Goal: Transaction & Acquisition: Book appointment/travel/reservation

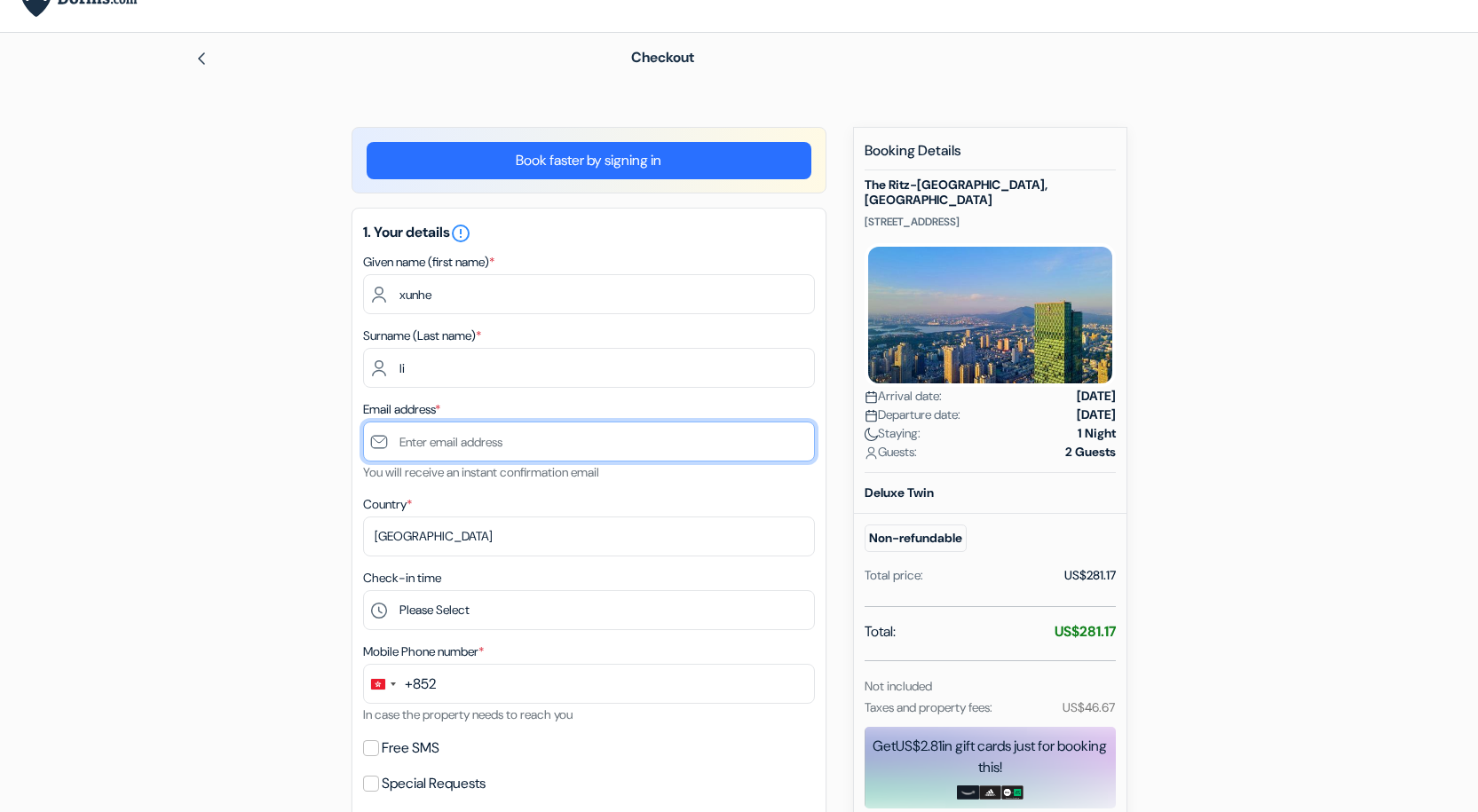
click at [453, 444] on input "text" at bounding box center [589, 441] width 452 height 40
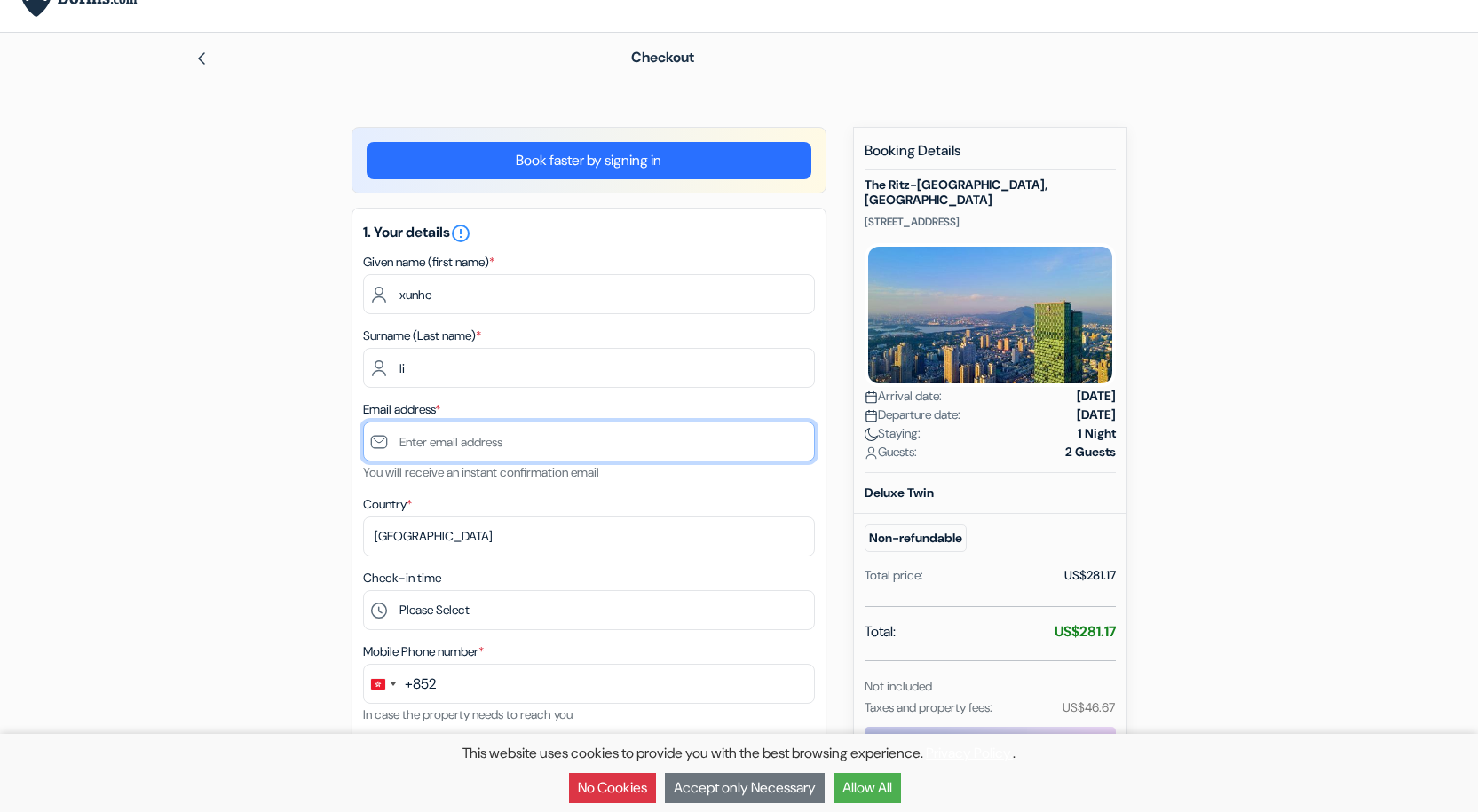
paste input "[EMAIL_ADDRESS][DOMAIN_NAME]"
type input "[EMAIL_ADDRESS][DOMAIN_NAME]"
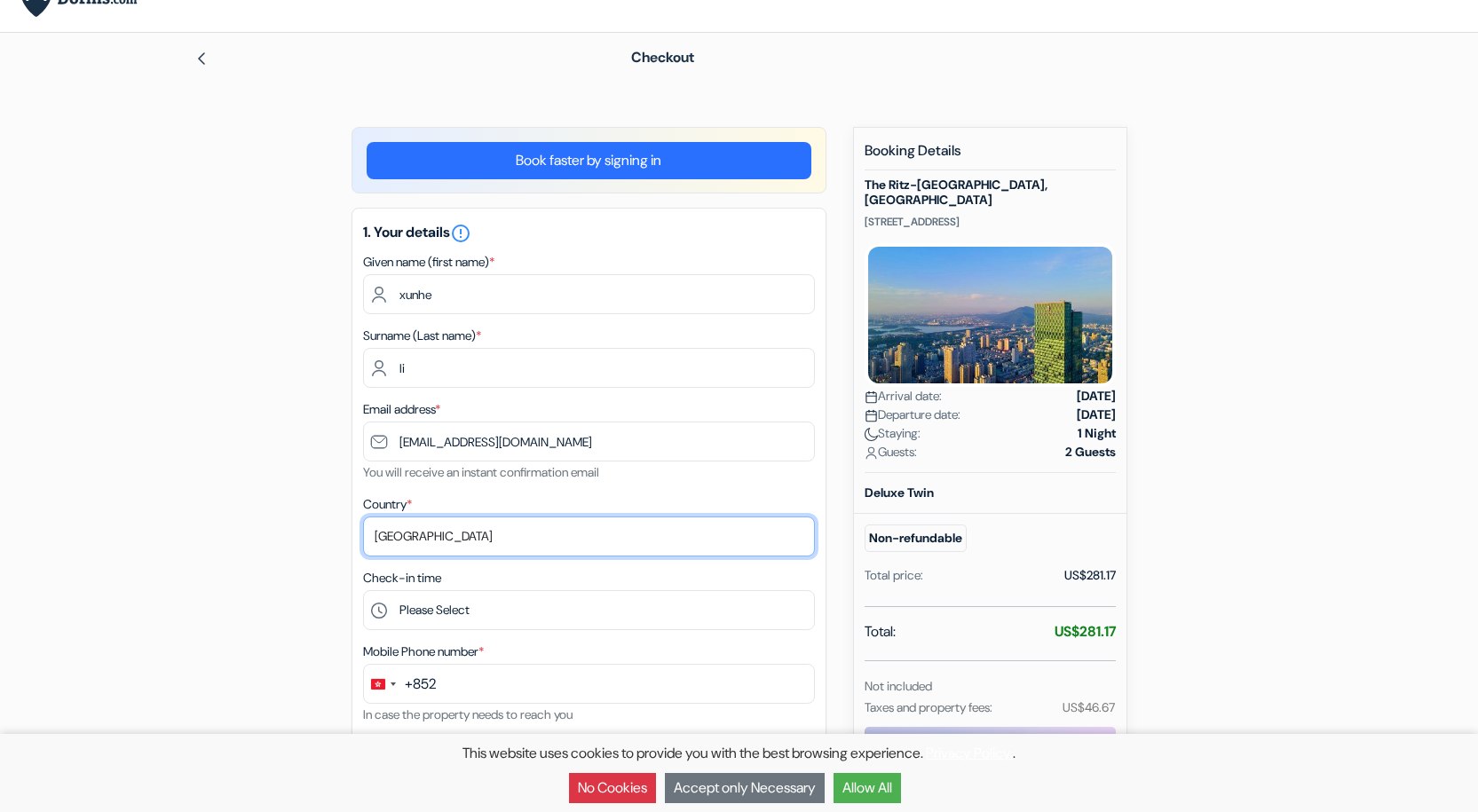
click at [548, 535] on select "Select country [GEOGRAPHIC_DATA] [GEOGRAPHIC_DATA] [GEOGRAPHIC_DATA] [GEOGRAPHI…" at bounding box center [589, 536] width 452 height 40
select select "jp"
click at [363, 516] on select "Select country [GEOGRAPHIC_DATA] [GEOGRAPHIC_DATA] [GEOGRAPHIC_DATA] [GEOGRAPHI…" at bounding box center [589, 536] width 452 height 40
click at [277, 440] on div "add_box The [GEOGRAPHIC_DATA], [GEOGRAPHIC_DATA] [STREET_ADDRESS] Property Deta…" at bounding box center [739, 812] width 1171 height 1370
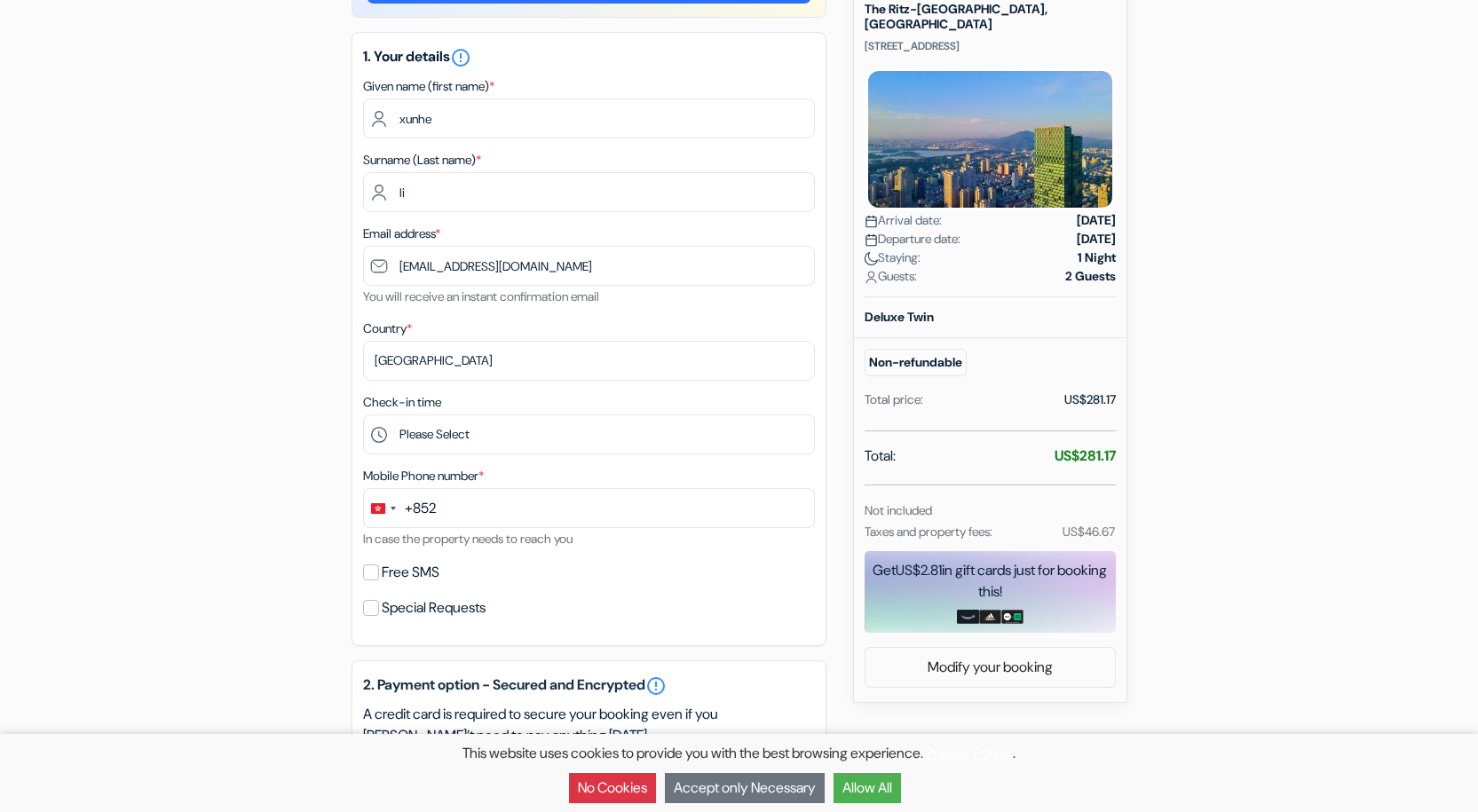
scroll to position [301, 0]
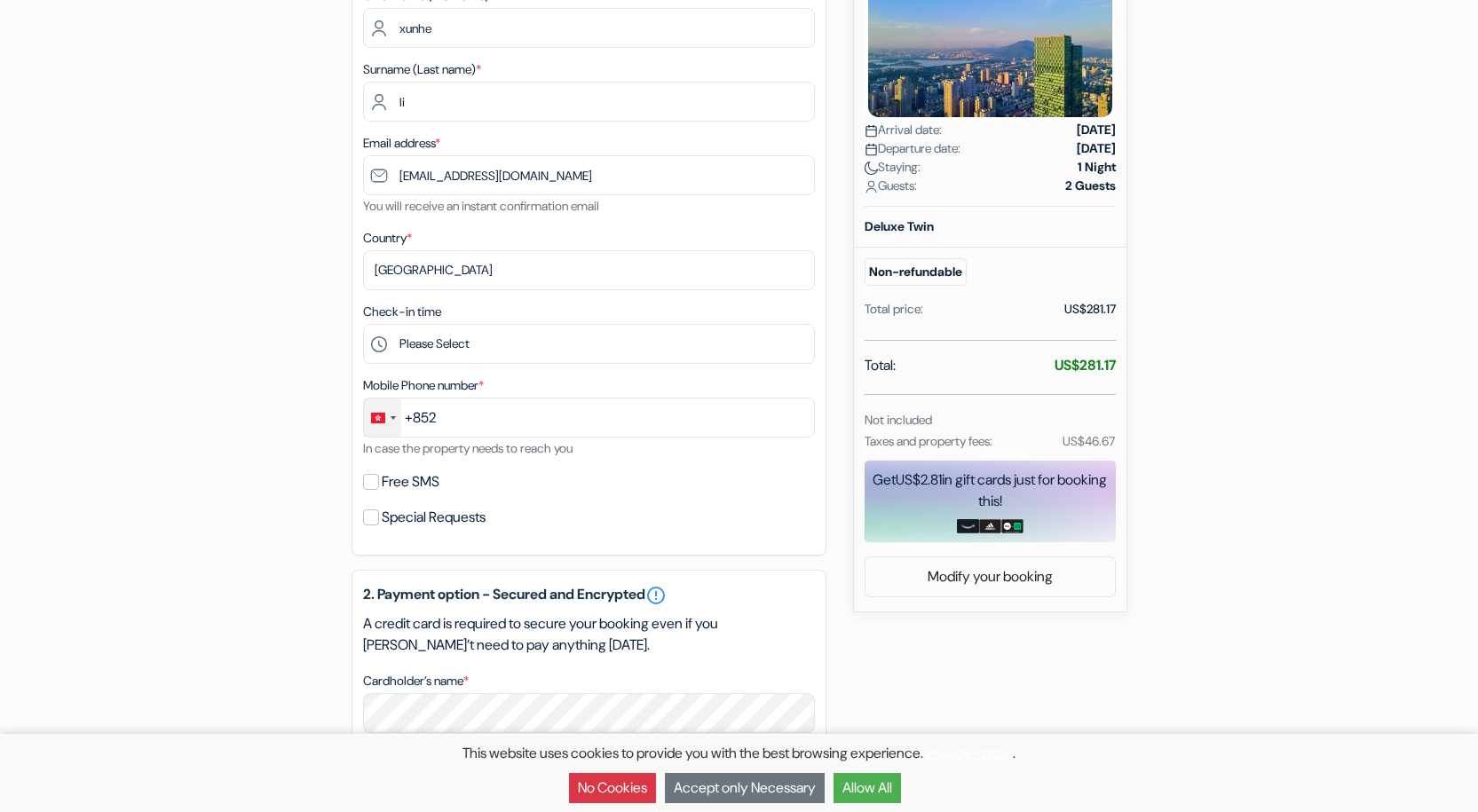
click at [388, 414] on div "Change country, selected Hong Kong SAR China (+852)" at bounding box center [383, 417] width 37 height 38
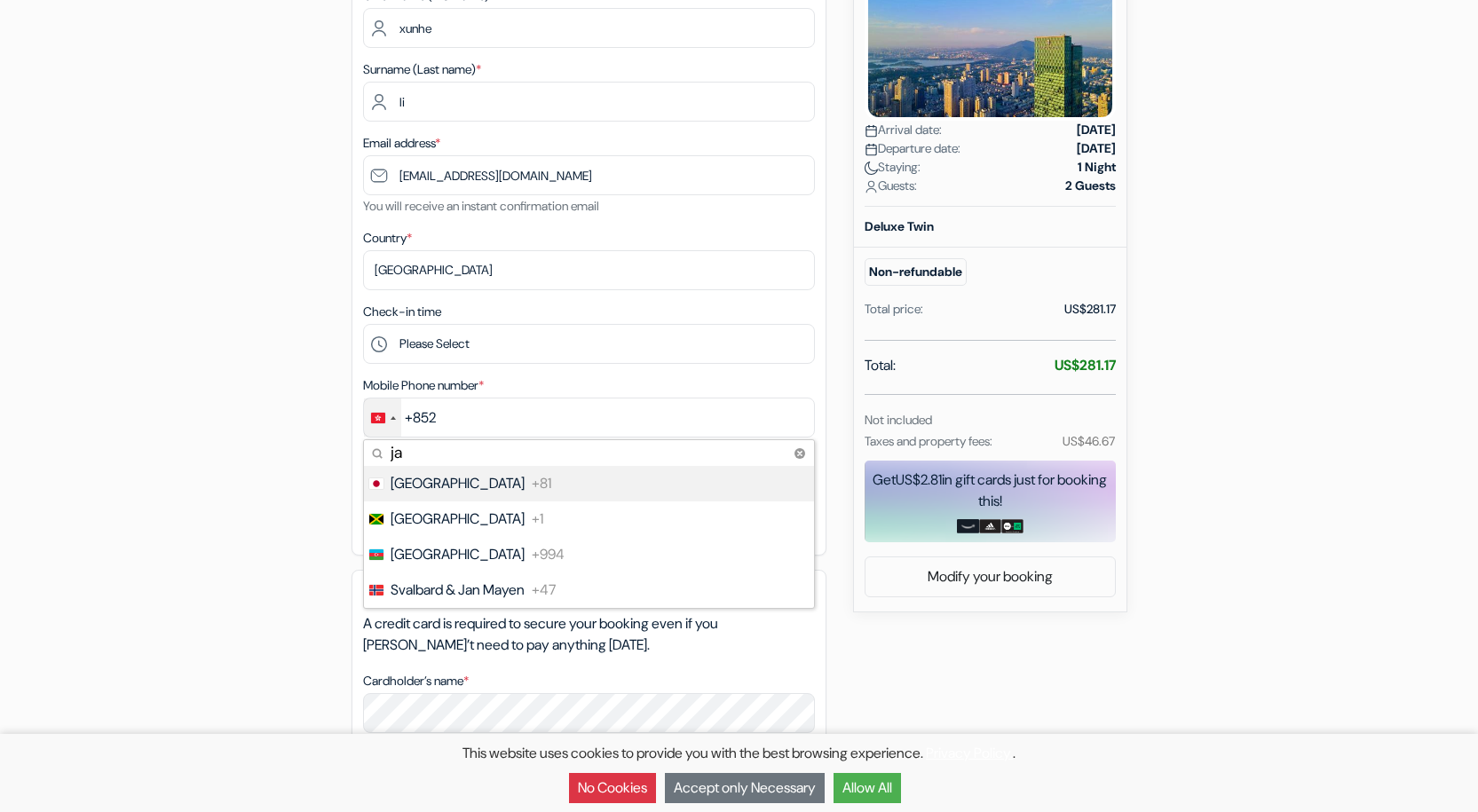
type input "ja"
click at [531, 475] on span "+81" at bounding box center [541, 484] width 20 height 22
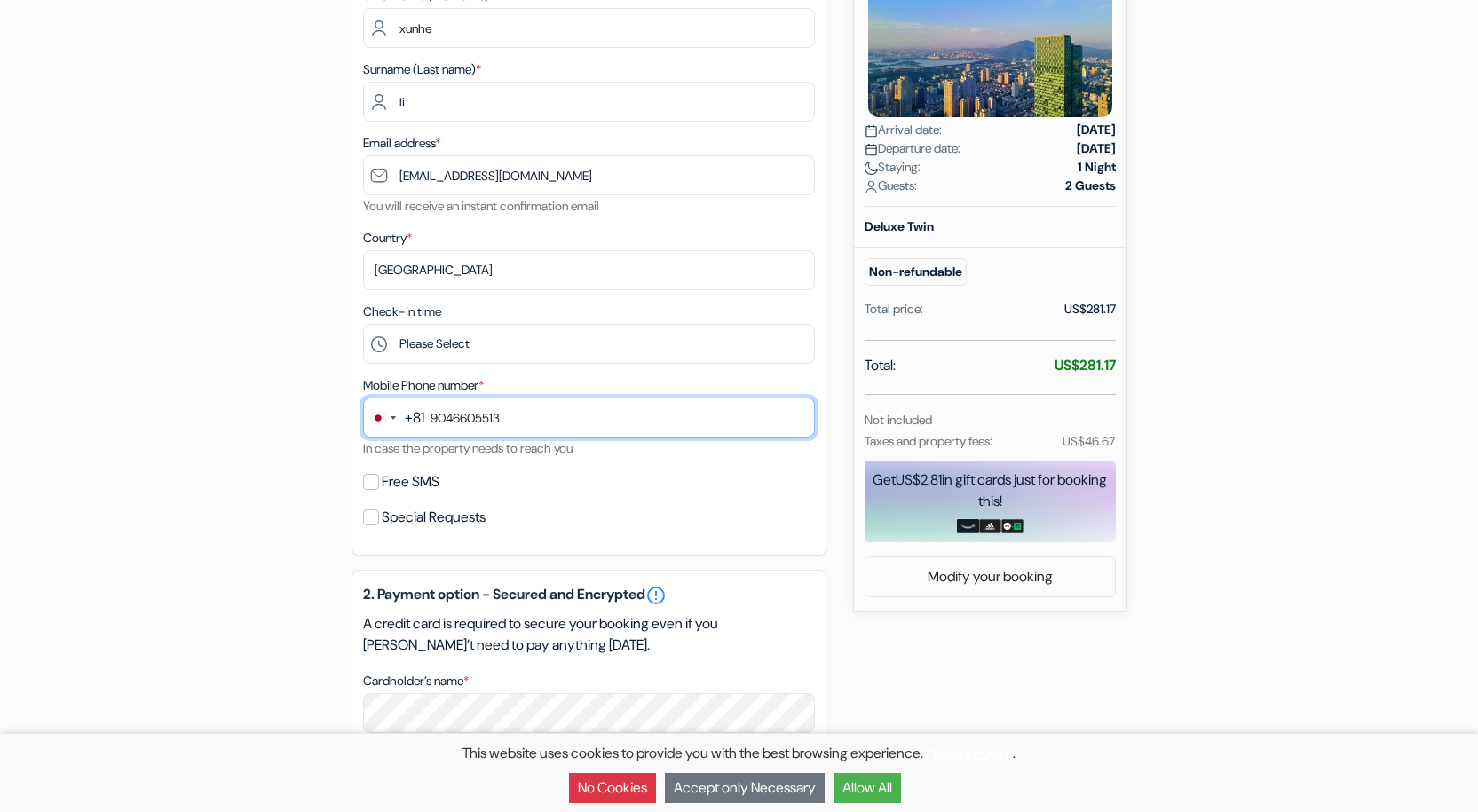
type input "9046605513"
click at [290, 416] on div "add_box The [GEOGRAPHIC_DATA], [GEOGRAPHIC_DATA] [STREET_ADDRESS] Property Deta…" at bounding box center [739, 546] width 1171 height 1370
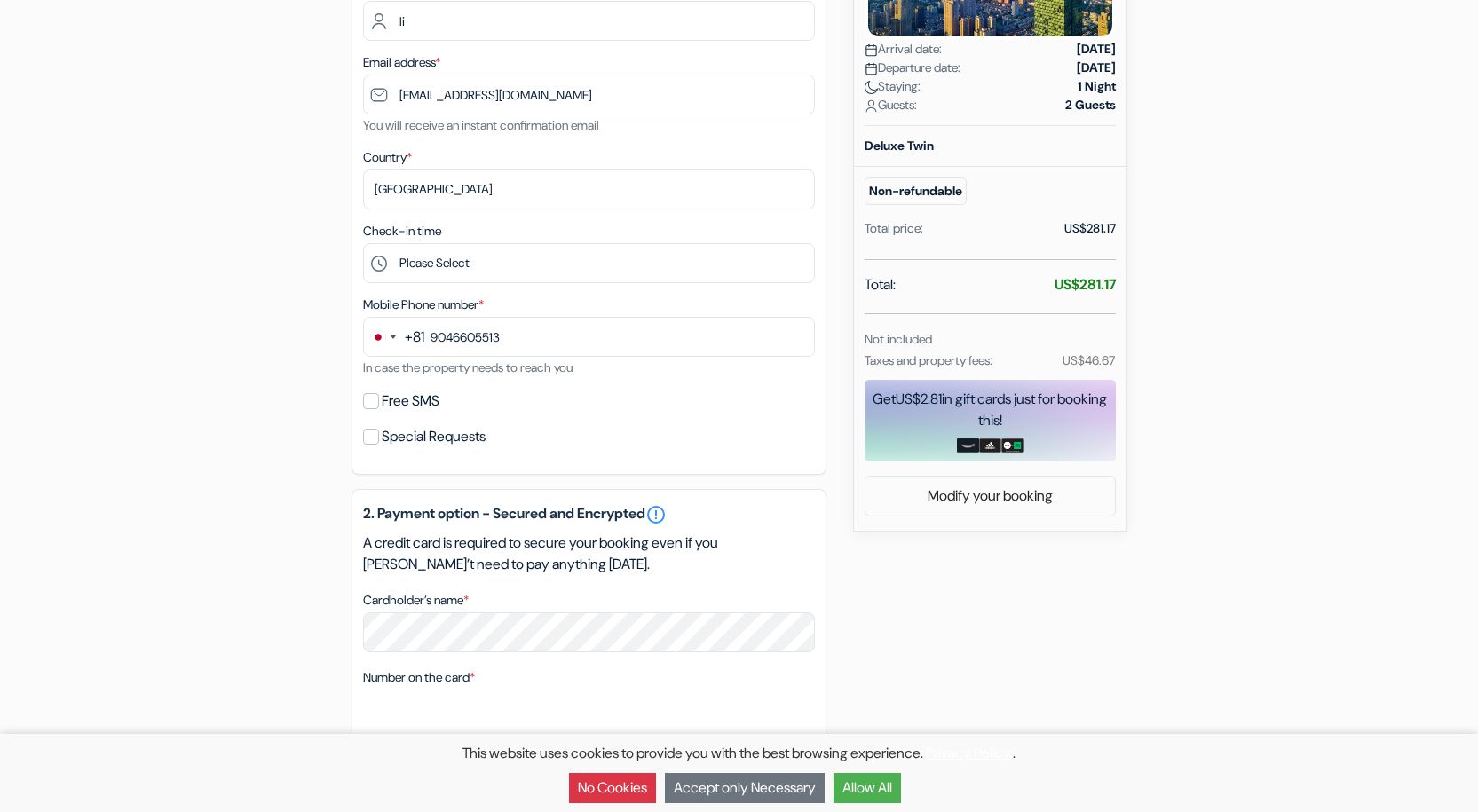
scroll to position [389, 0]
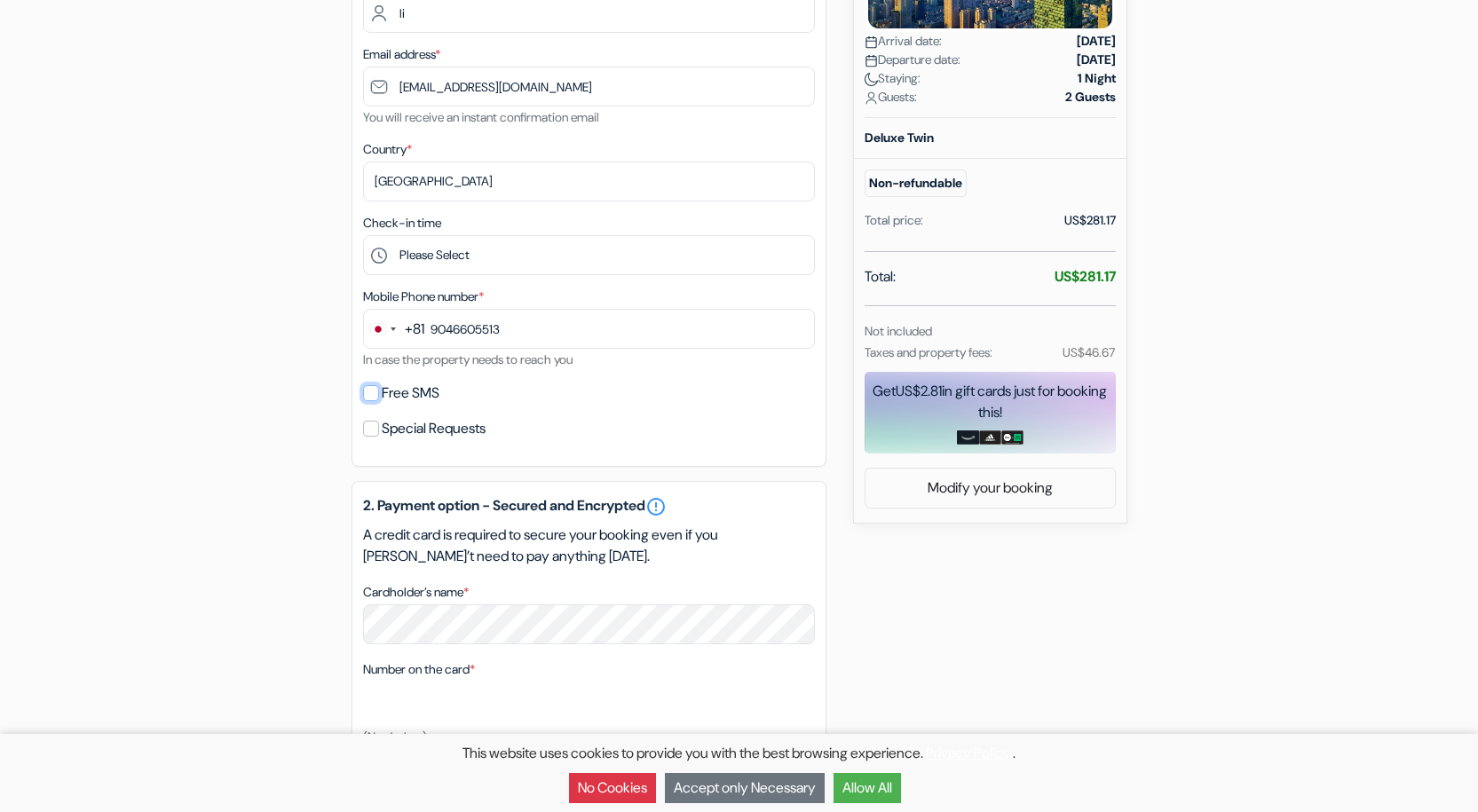
click at [365, 395] on input "Free SMS" at bounding box center [371, 393] width 16 height 16
checkbox input "true"
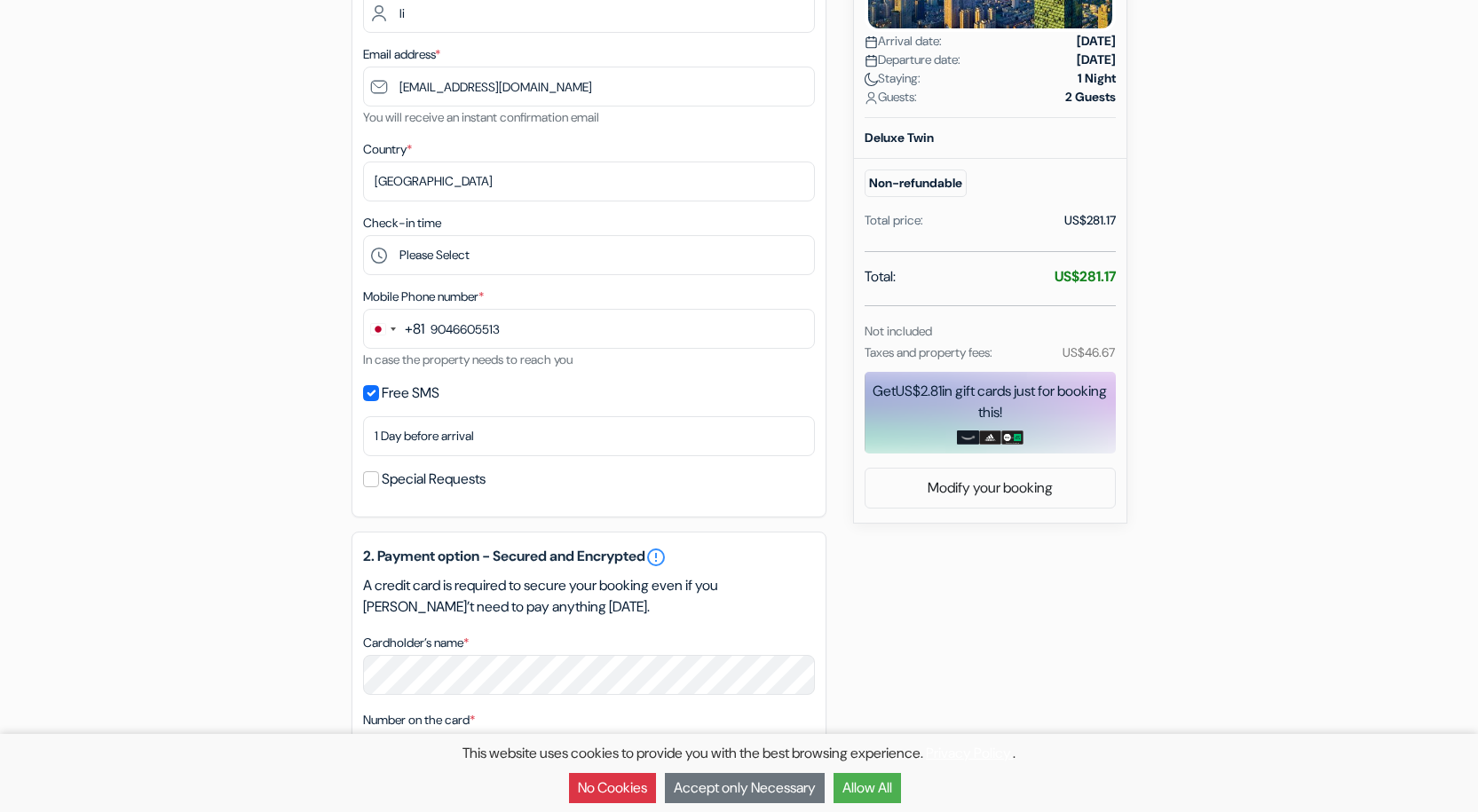
click at [297, 409] on div "add_box The [GEOGRAPHIC_DATA], [GEOGRAPHIC_DATA] [STREET_ADDRESS] Property Deta…" at bounding box center [739, 482] width 1171 height 1420
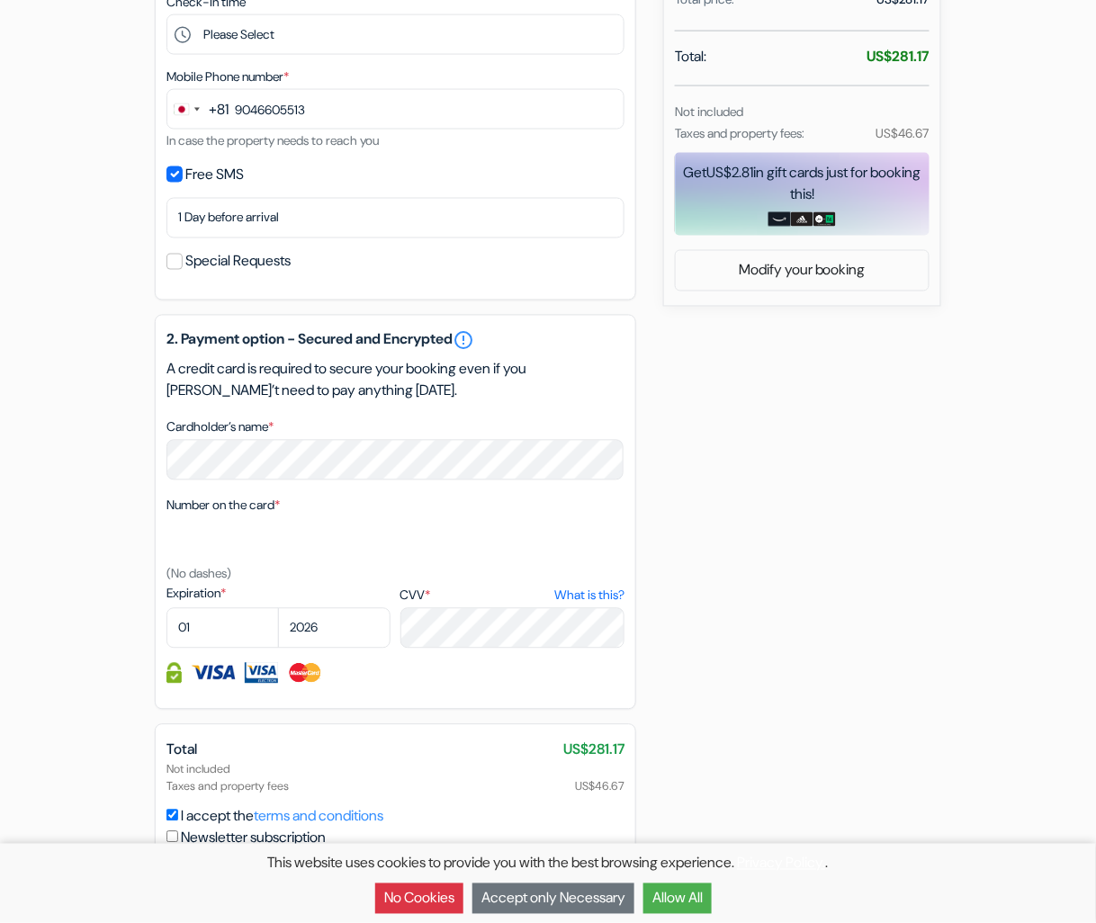
scroll to position [635, 0]
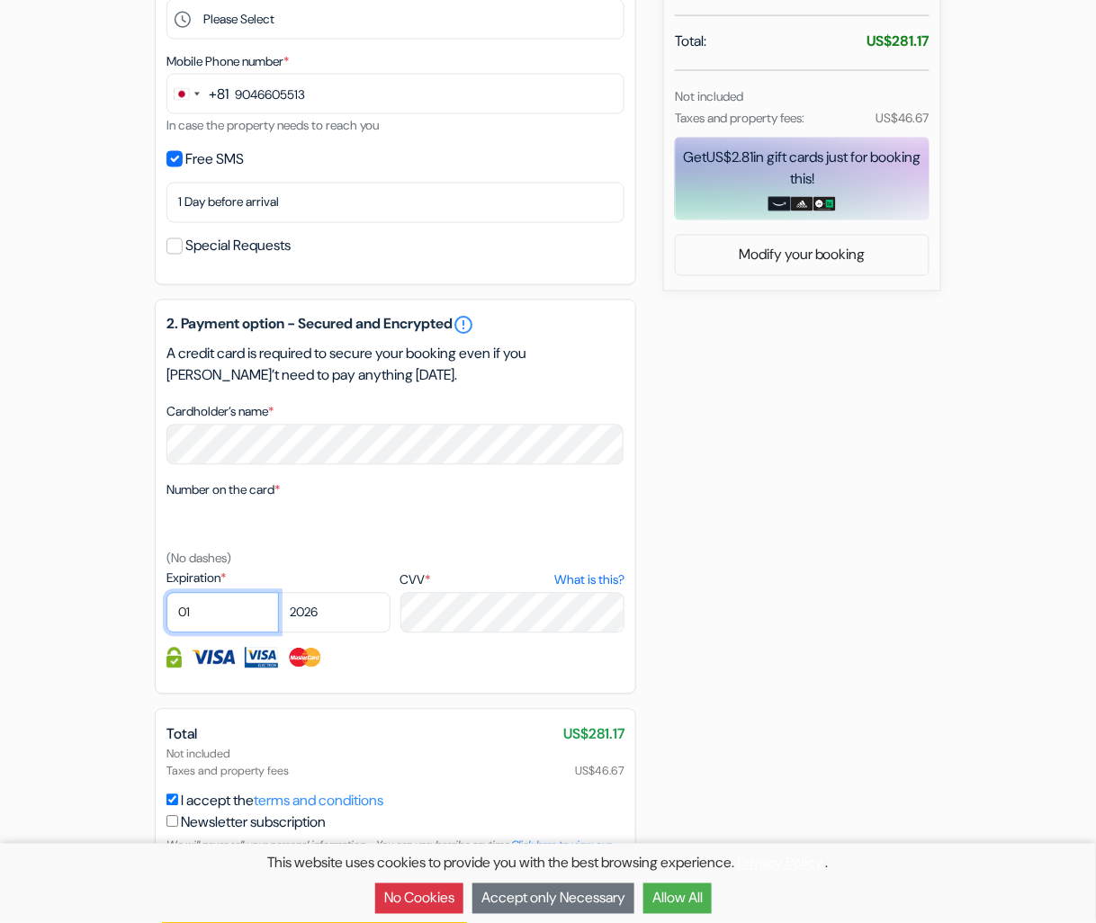
click at [249, 614] on select "01 02 03 04 05 06 07 08 09 10 11 12" at bounding box center [223, 613] width 113 height 41
select select "07"
click at [167, 599] on select "01 02 03 04 05 06 07 08 09 10 11 12" at bounding box center [223, 613] width 113 height 41
click at [350, 607] on select "2025 2026 2027 2028 2029 2030 2031 2032 2033 2034 2035 2036 2037 2038 2039 2040…" at bounding box center [334, 613] width 113 height 41
select select "2028"
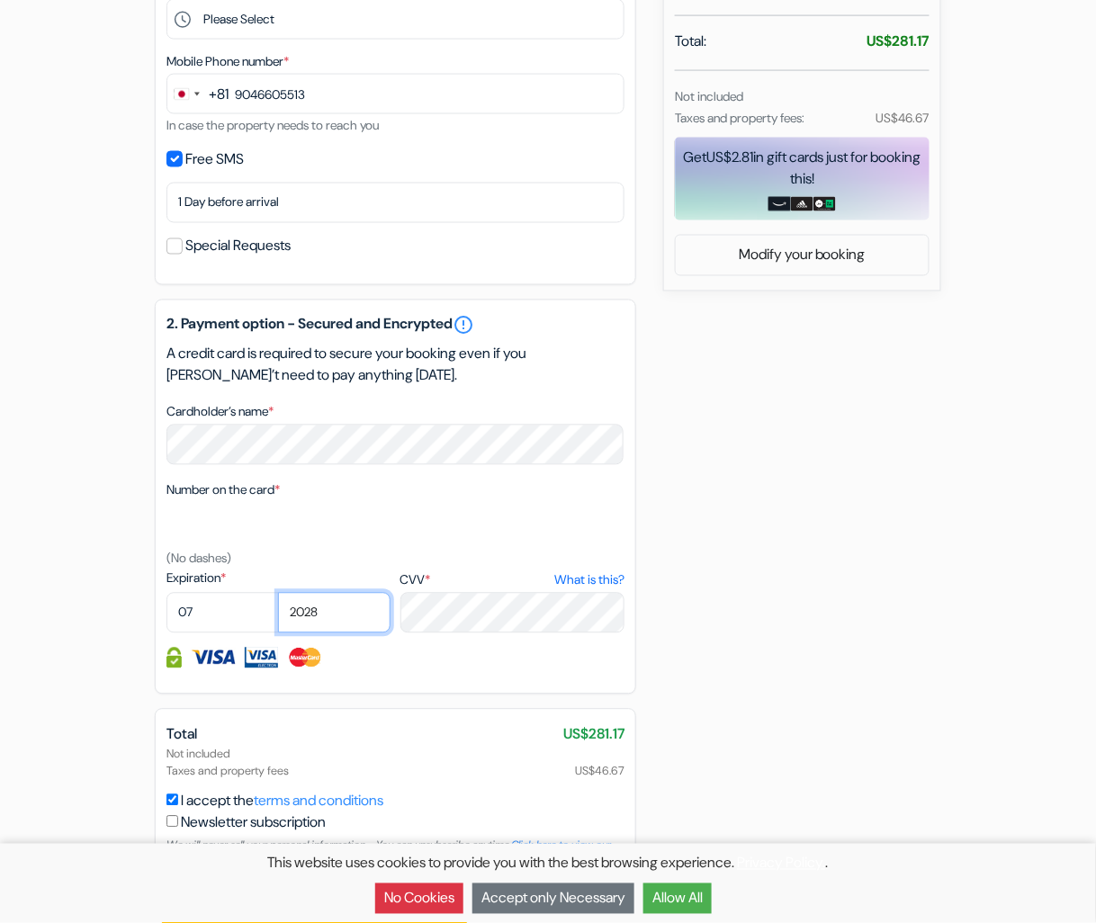
click at [278, 599] on select "2025 2026 2027 2028 2029 2030 2031 2032 2033 2034 2035 2036 2037 2038 2039 2040…" at bounding box center [334, 613] width 113 height 41
click at [810, 594] on div "add_box The [GEOGRAPHIC_DATA], [GEOGRAPHIC_DATA] [STREET_ADDRESS] Property Deta…" at bounding box center [548, 249] width 1026 height 1441
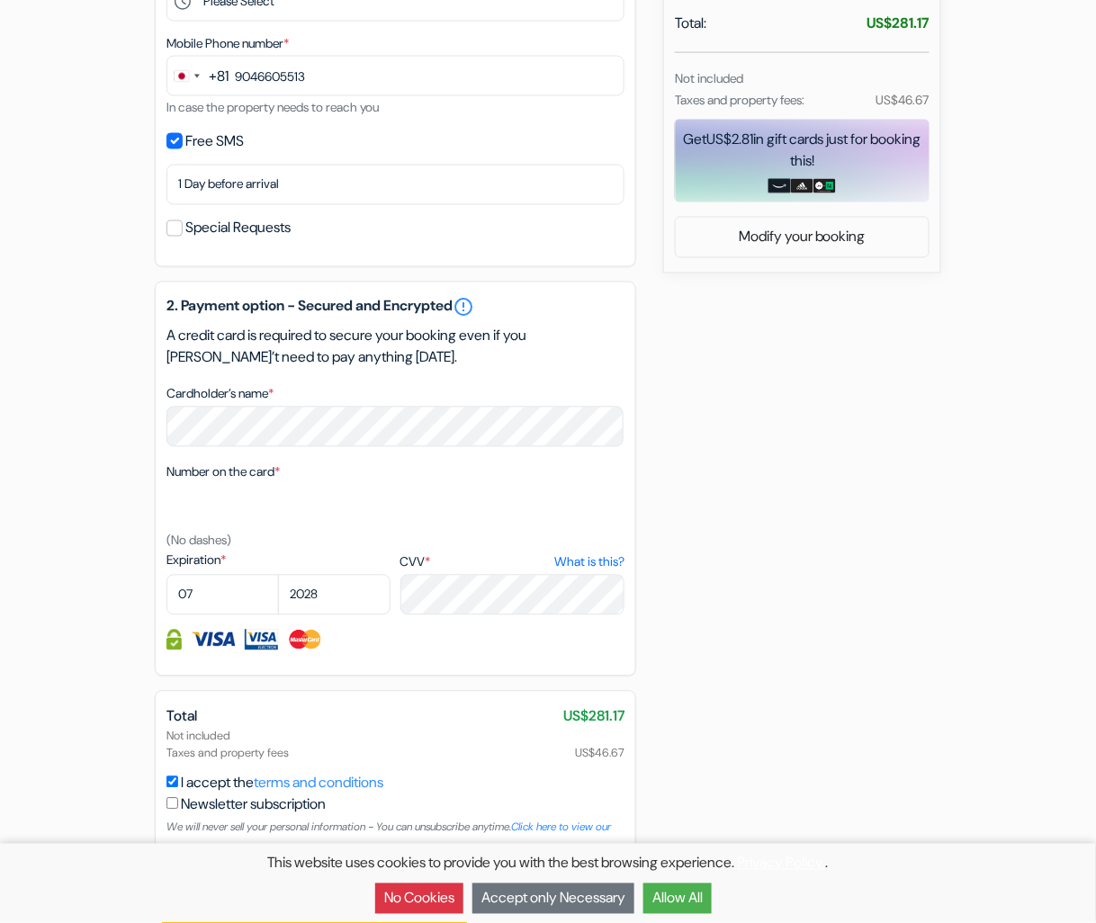
scroll to position [689, 0]
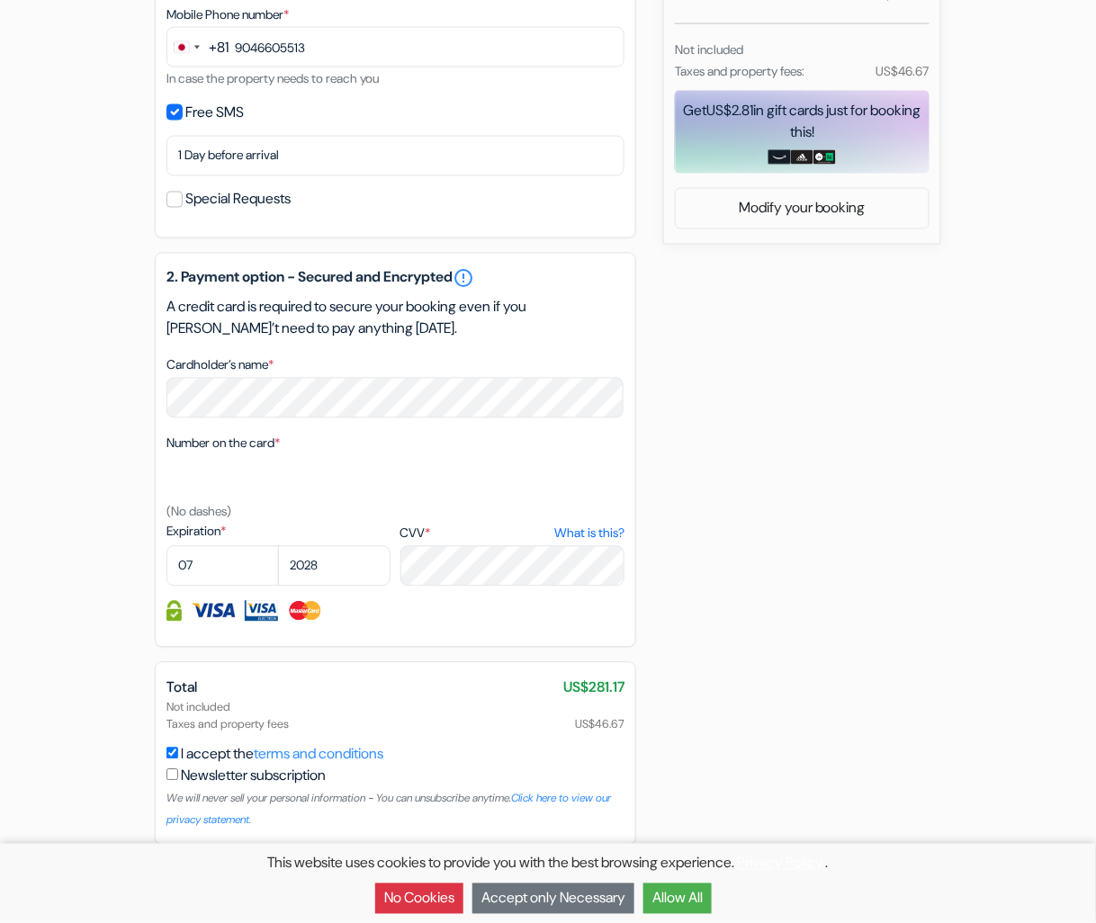
click at [684, 692] on button "Allow All" at bounding box center [678, 899] width 68 height 31
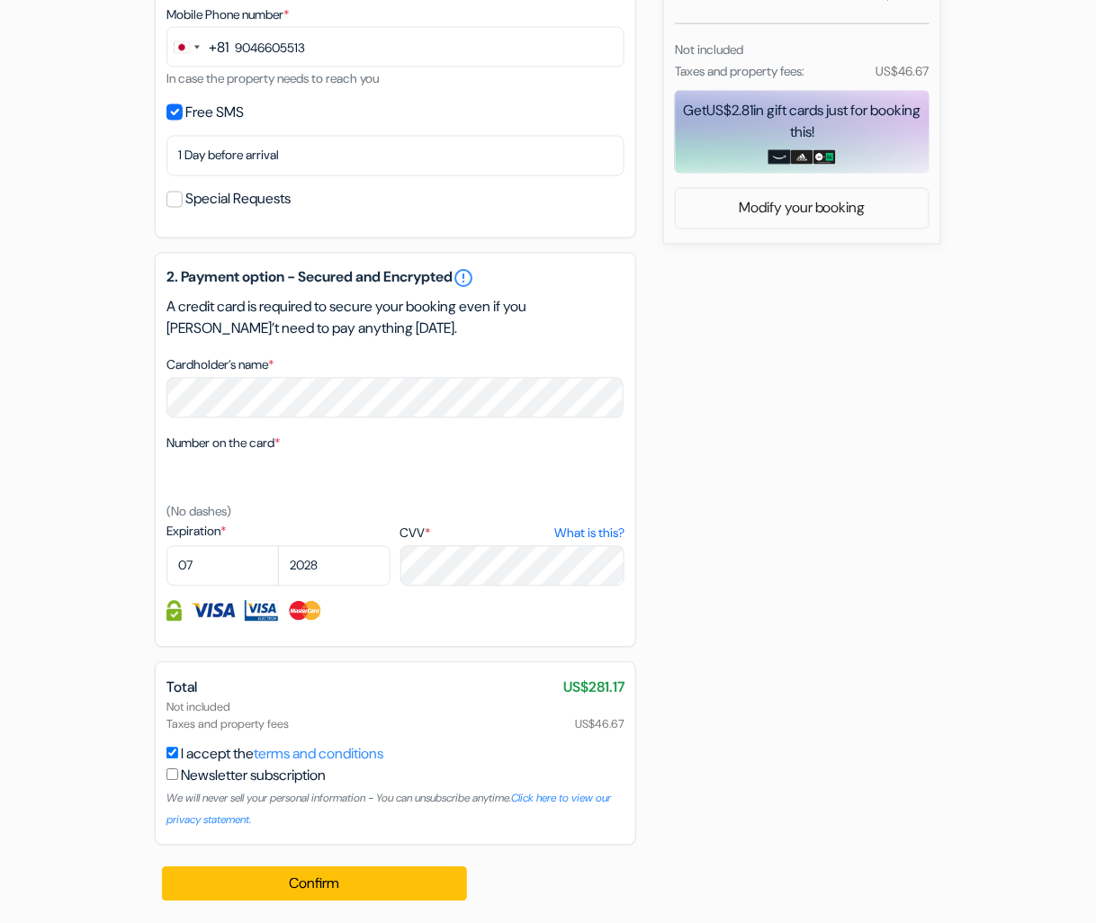
scroll to position [0, 0]
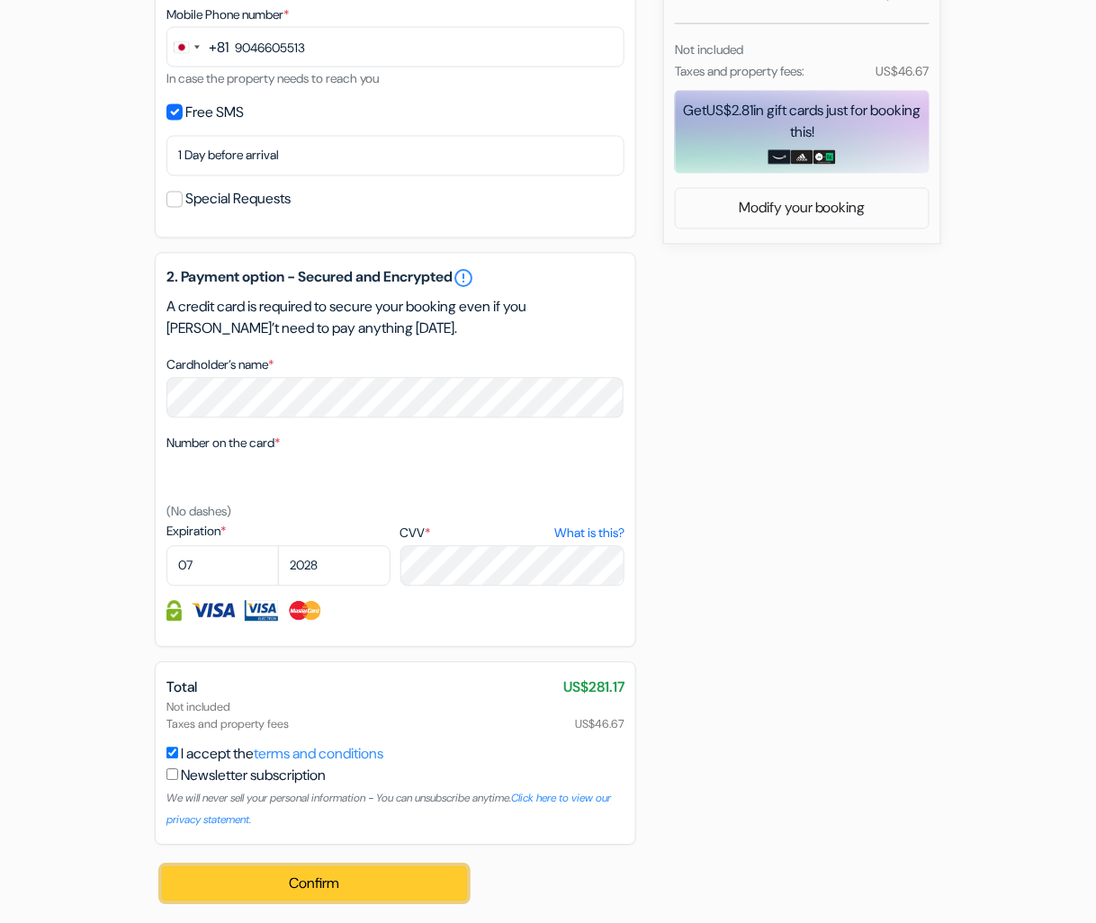
click at [405, 692] on button "Confirm Loading..." at bounding box center [314, 885] width 305 height 34
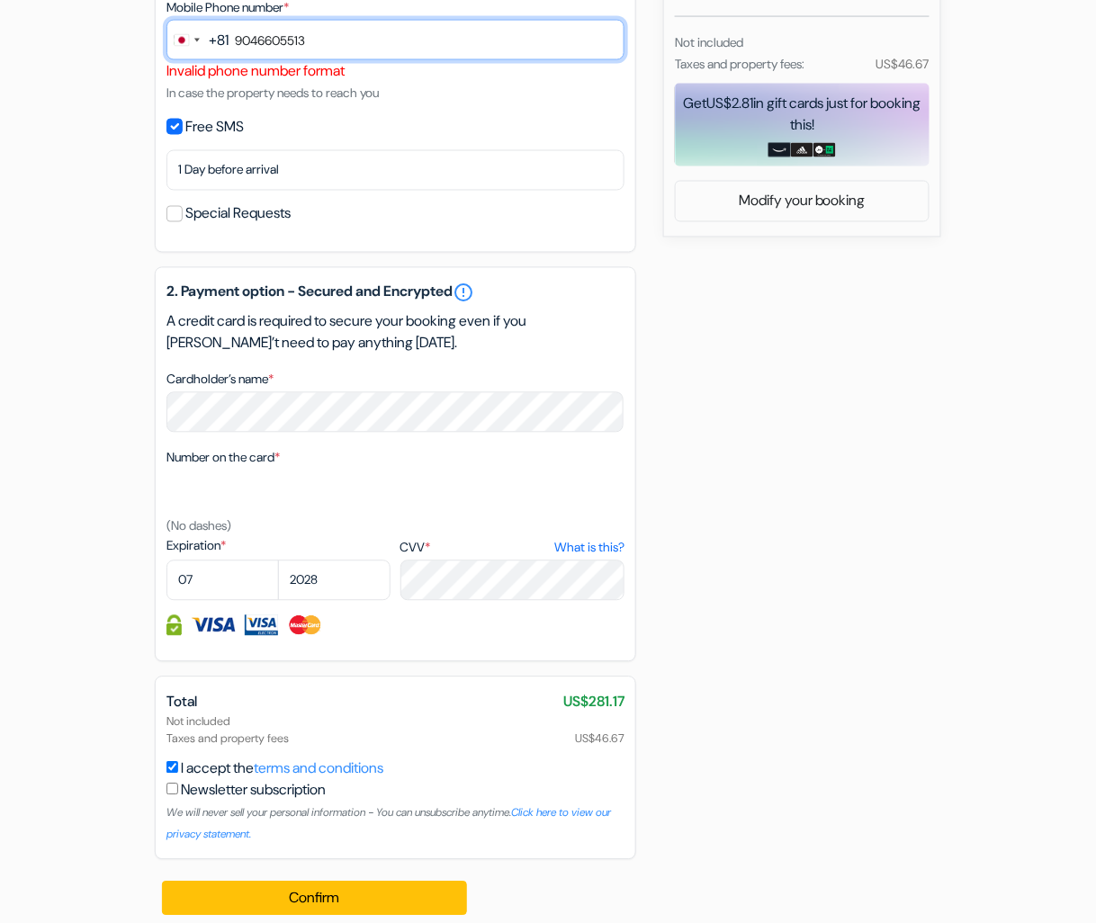
click at [236, 33] on input "9046605513" at bounding box center [396, 40] width 458 height 41
type input "09046605513"
click at [789, 473] on div "add_box The [GEOGRAPHIC_DATA], [GEOGRAPHIC_DATA] [STREET_ADDRESS] Property Deta…" at bounding box center [548, 206] width 1026 height 1463
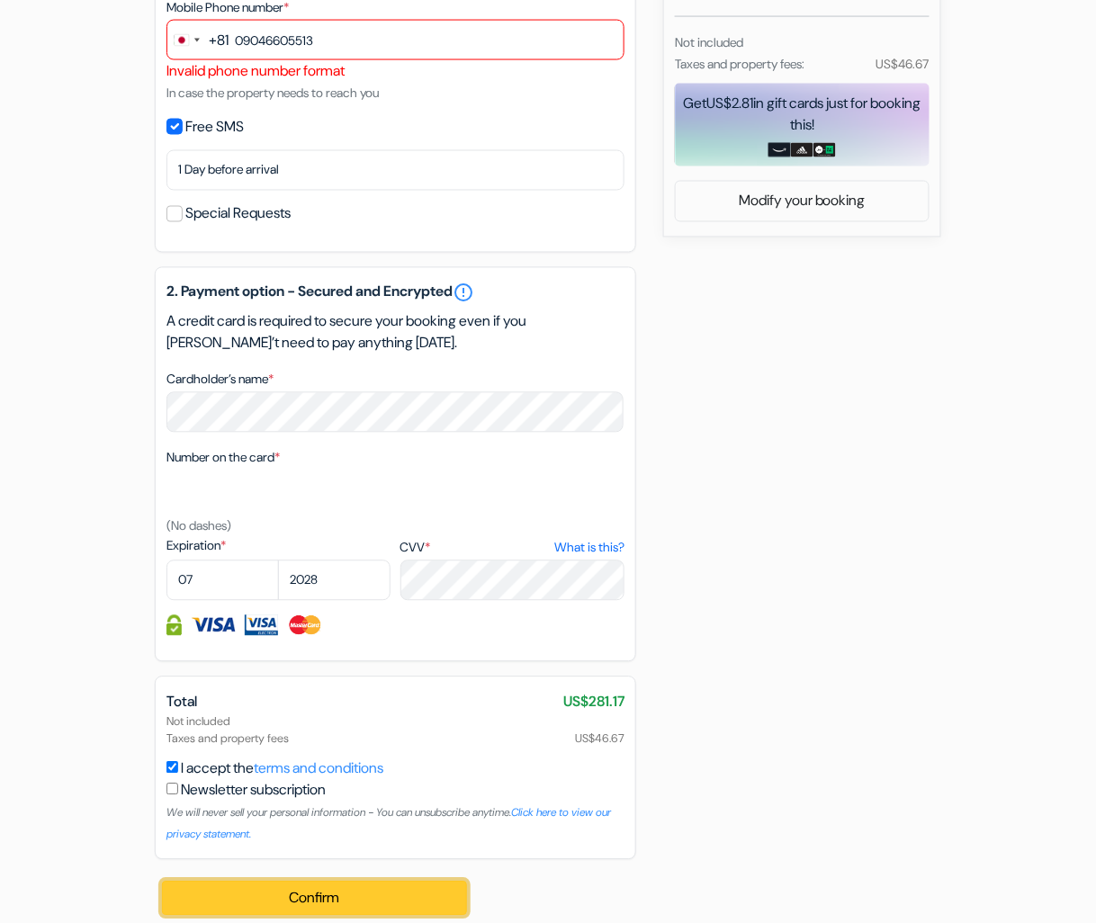
click at [389, 692] on button "Confirm Loading..." at bounding box center [314, 899] width 305 height 34
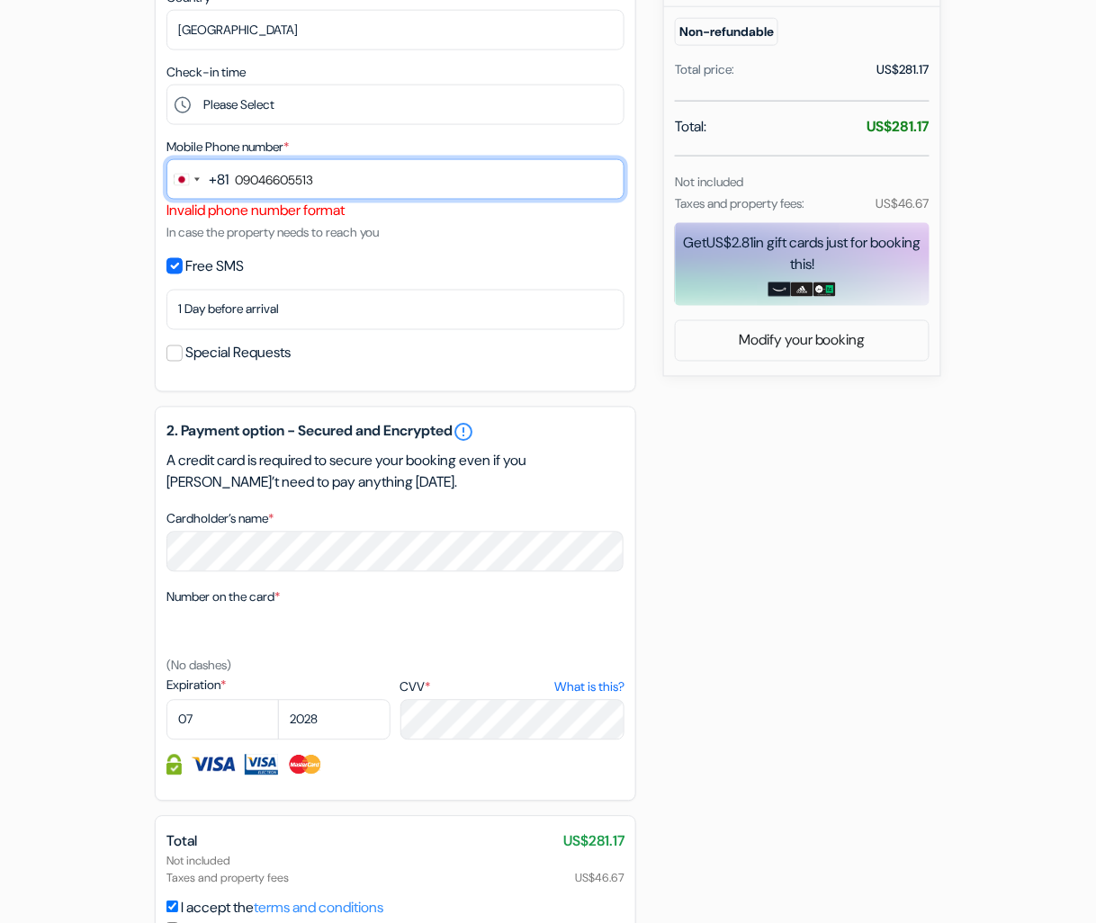
drag, startPoint x: 396, startPoint y: 48, endPoint x: -79, endPoint y: -3, distance: 477.9
click at [0, 0] on html "Language Close Currency Close Download App" at bounding box center [548, 241] width 1096 height 1581
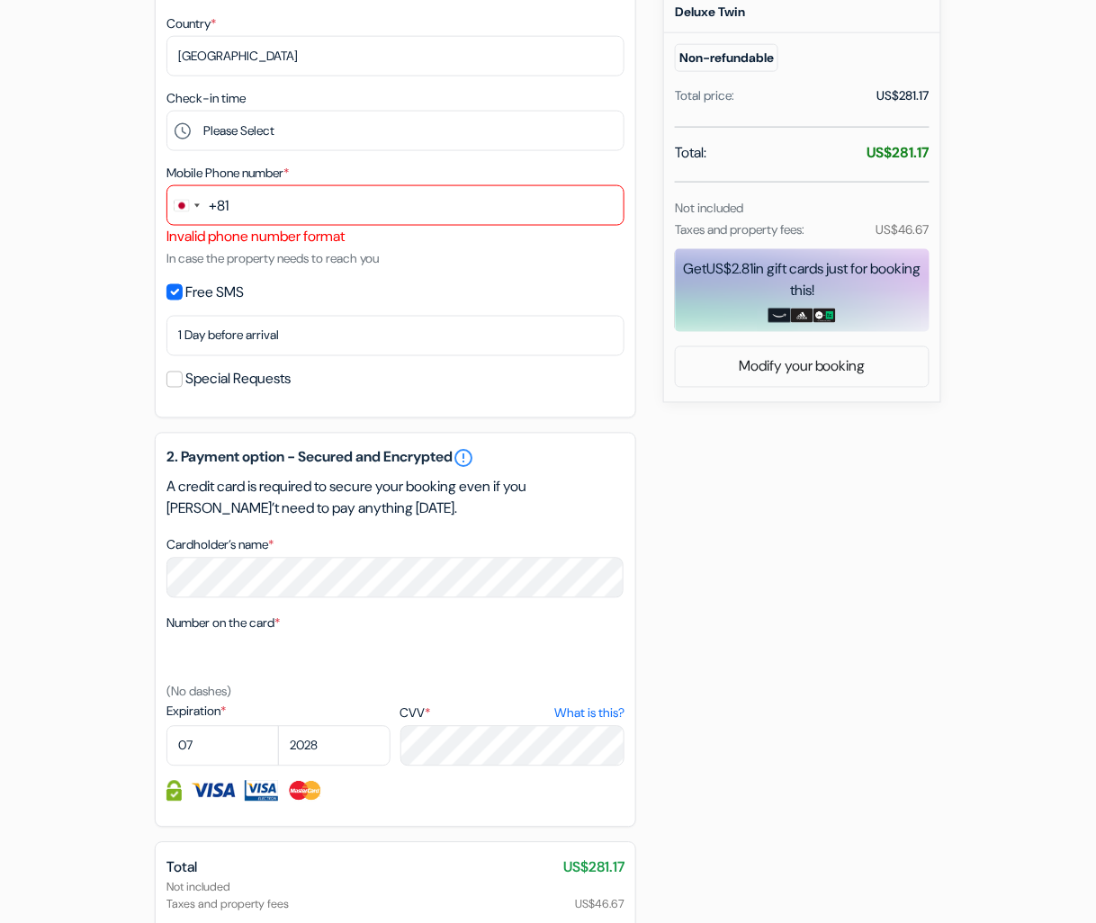
click at [732, 454] on div "add_box The [GEOGRAPHIC_DATA], [GEOGRAPHIC_DATA] [STREET_ADDRESS] Property Deta…" at bounding box center [548, 372] width 1026 height 1463
click at [769, 508] on div "add_box The [GEOGRAPHIC_DATA], [GEOGRAPHIC_DATA] [STREET_ADDRESS] Property Deta…" at bounding box center [548, 372] width 1026 height 1463
click at [180, 286] on div "Free SMS" at bounding box center [396, 292] width 458 height 25
click at [181, 297] on input "Free SMS" at bounding box center [175, 292] width 16 height 16
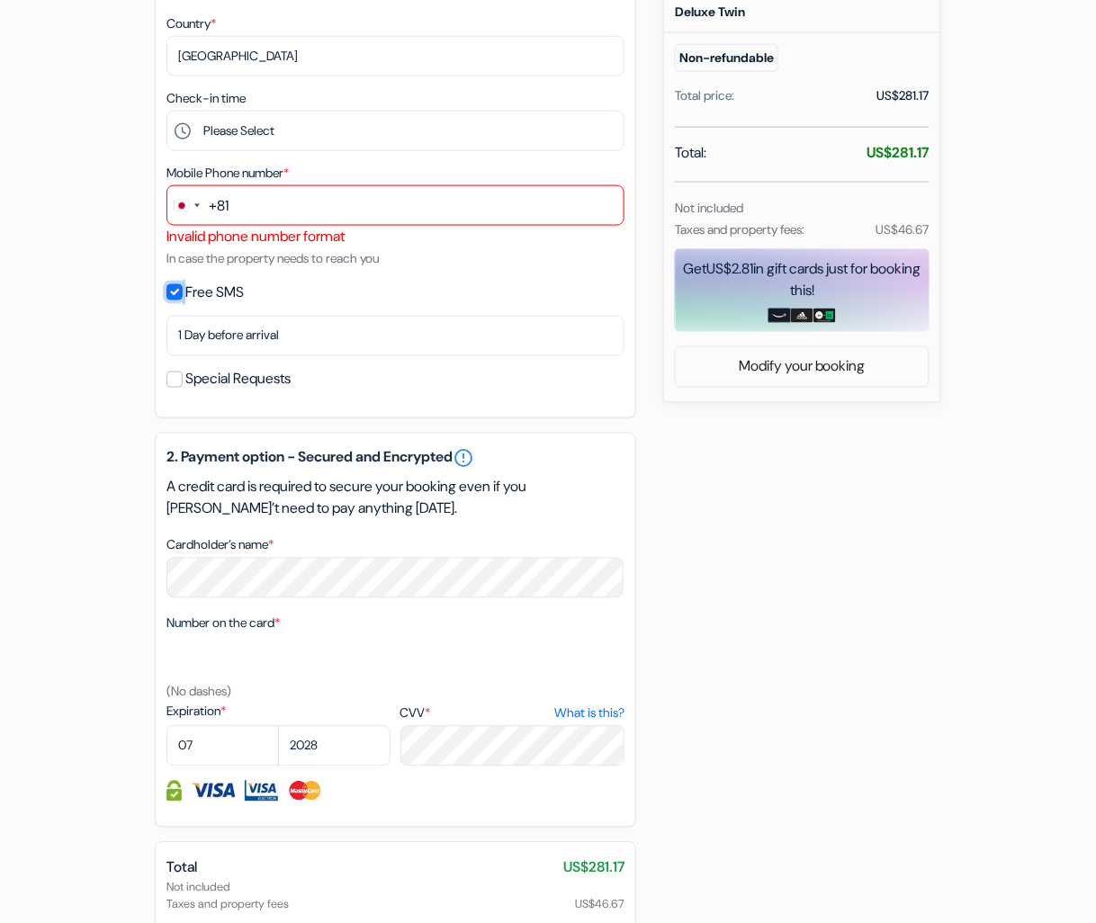
checkbox input "false"
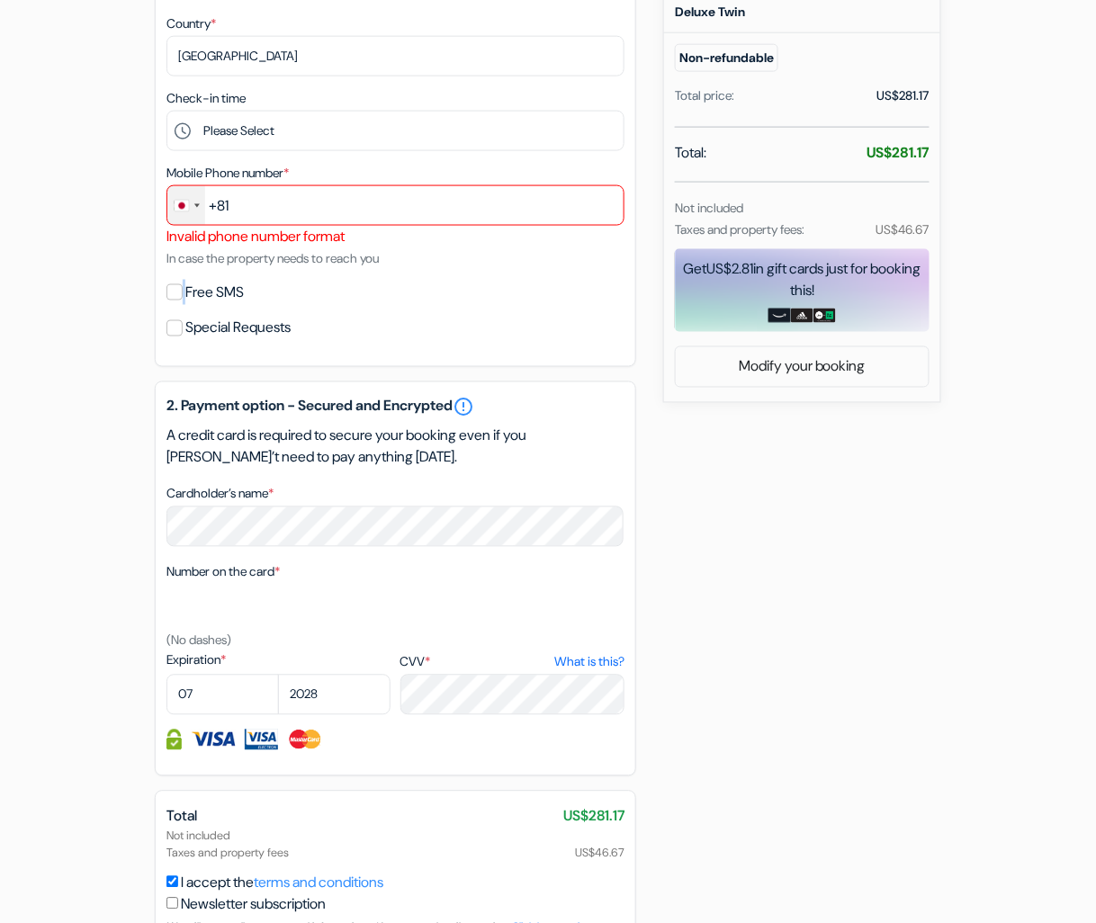
click at [199, 213] on div "Change country, selected Japan (+81)" at bounding box center [186, 205] width 38 height 39
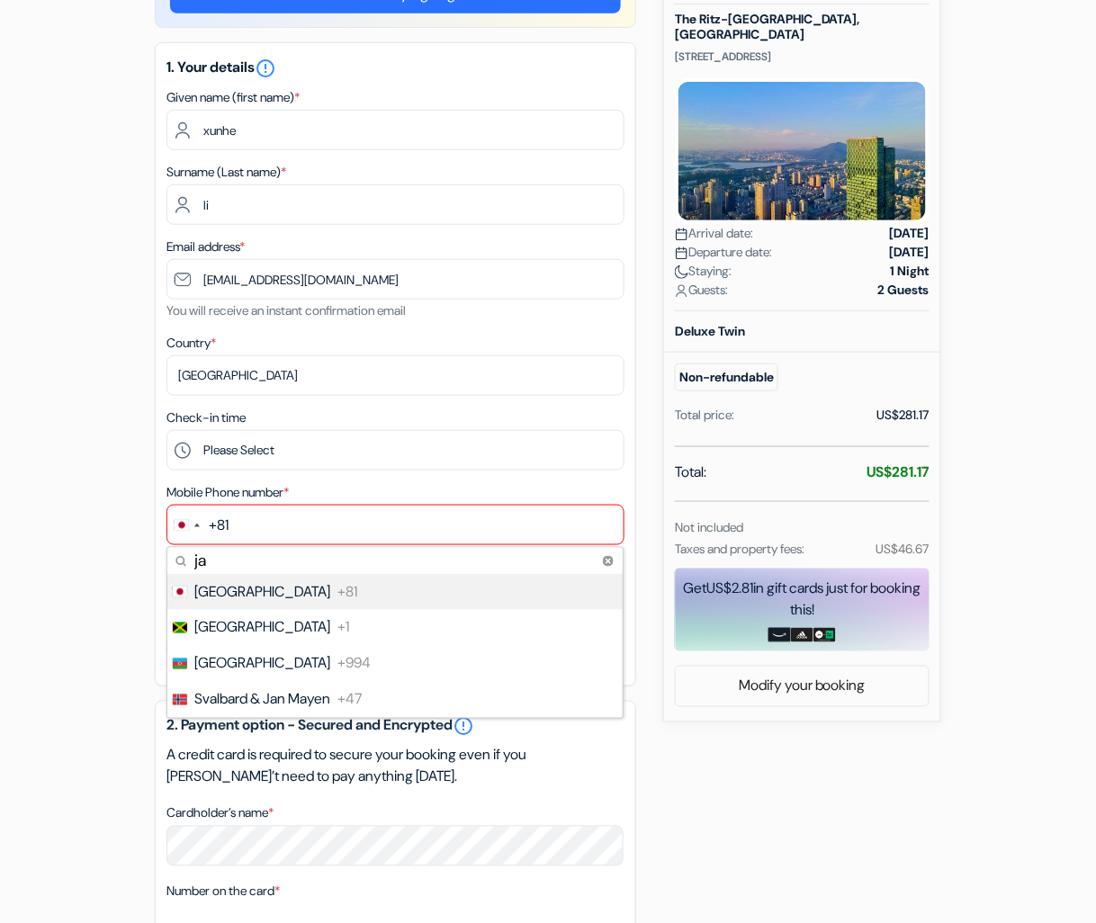
scroll to position [360, 0]
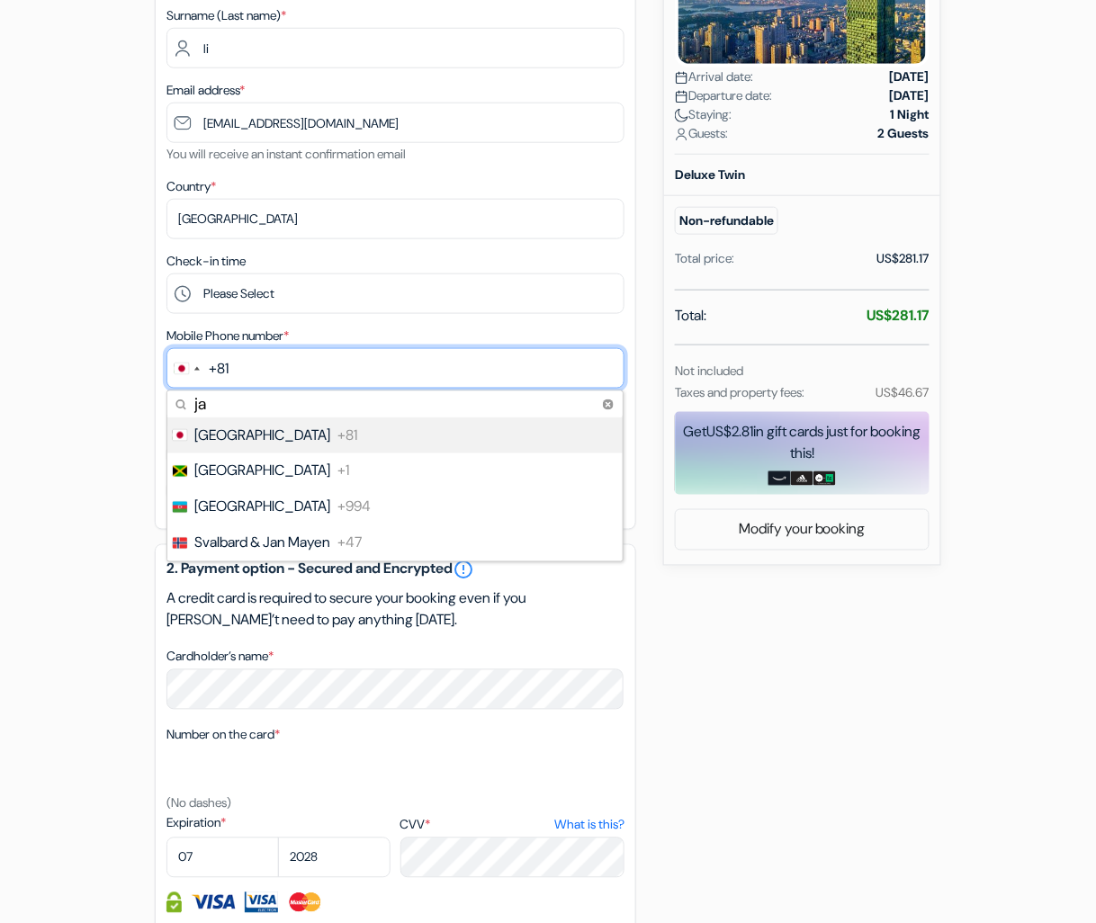
click at [268, 371] on input "text" at bounding box center [396, 368] width 458 height 41
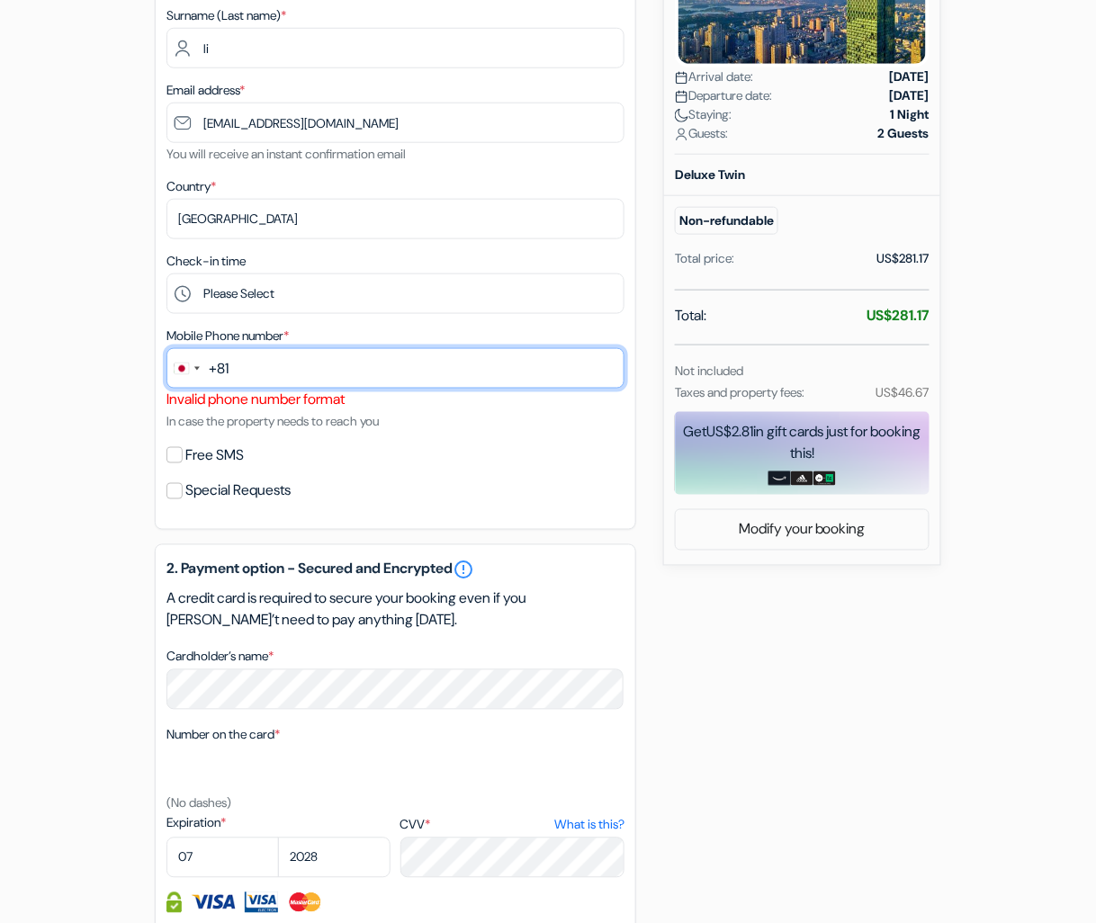
drag, startPoint x: 285, startPoint y: 372, endPoint x: 218, endPoint y: 374, distance: 67.6
click at [218, 374] on div "+81 ja 4 results found No results found [GEOGRAPHIC_DATA] +81 [GEOGRAPHIC_DATA]…" at bounding box center [396, 368] width 458 height 41
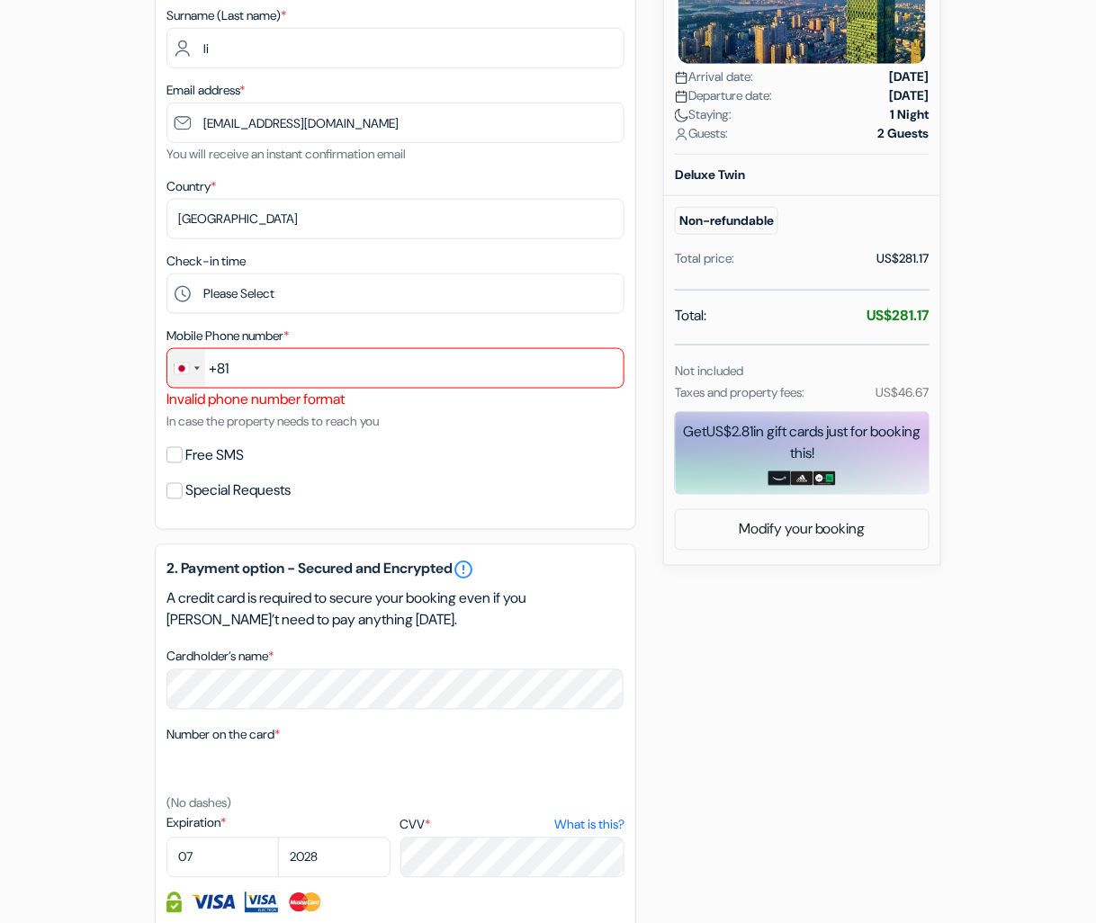
click at [195, 365] on div "Change country, selected Japan (+81)" at bounding box center [186, 368] width 38 height 39
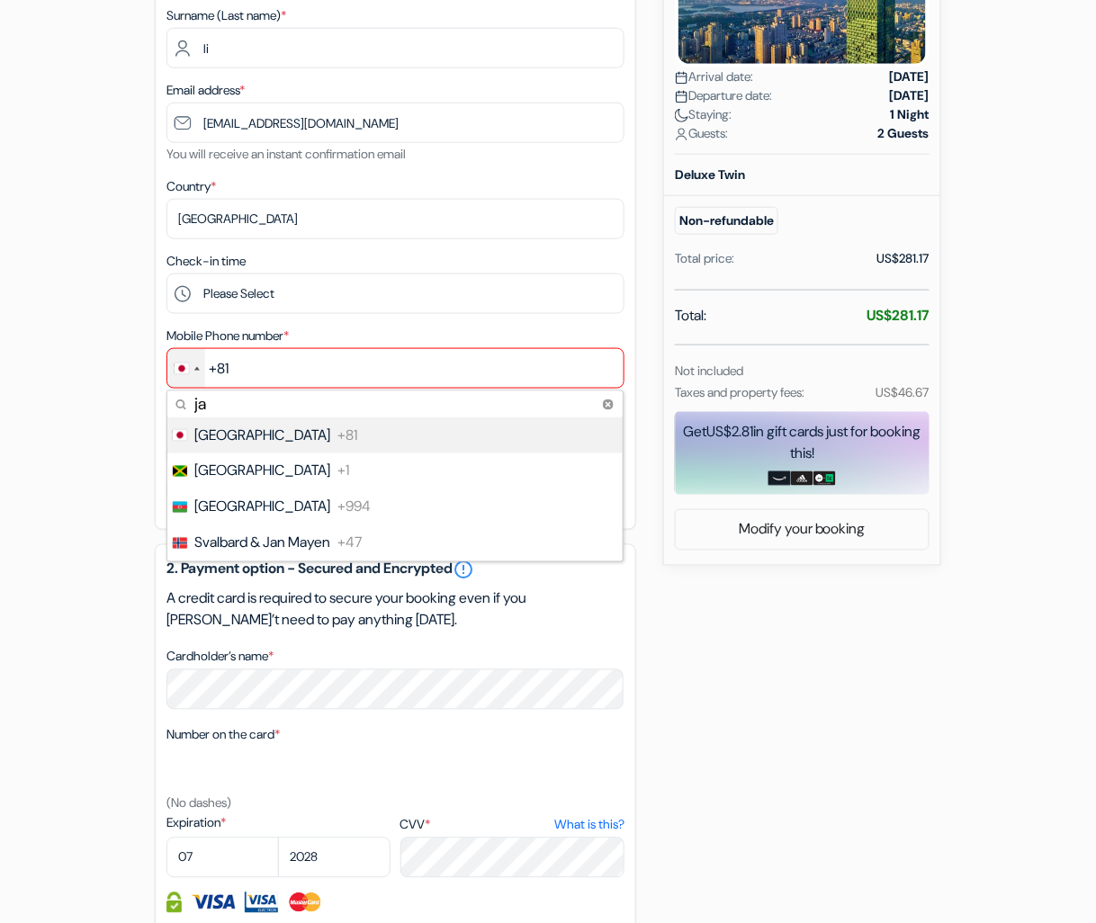
click at [338, 437] on span "+81" at bounding box center [348, 436] width 20 height 22
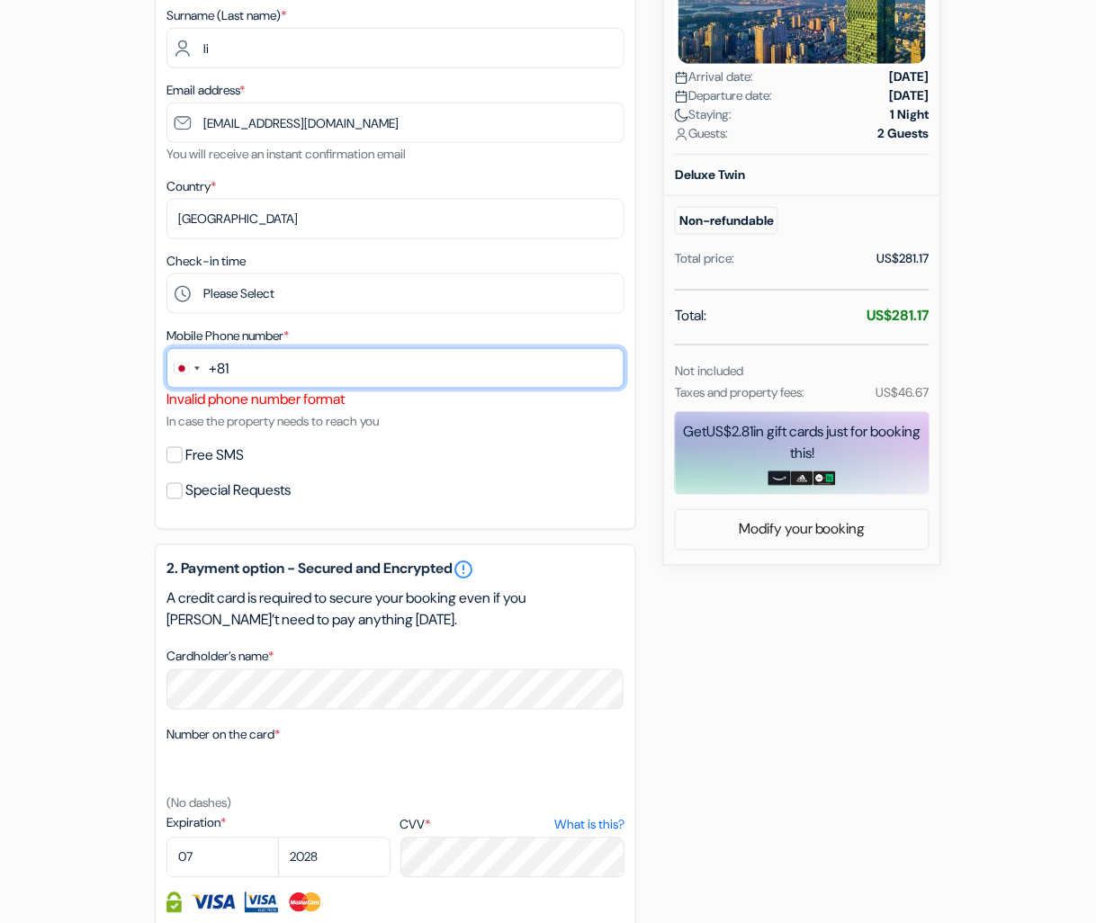
click at [286, 380] on input "text" at bounding box center [396, 368] width 458 height 41
type input "8046625513"
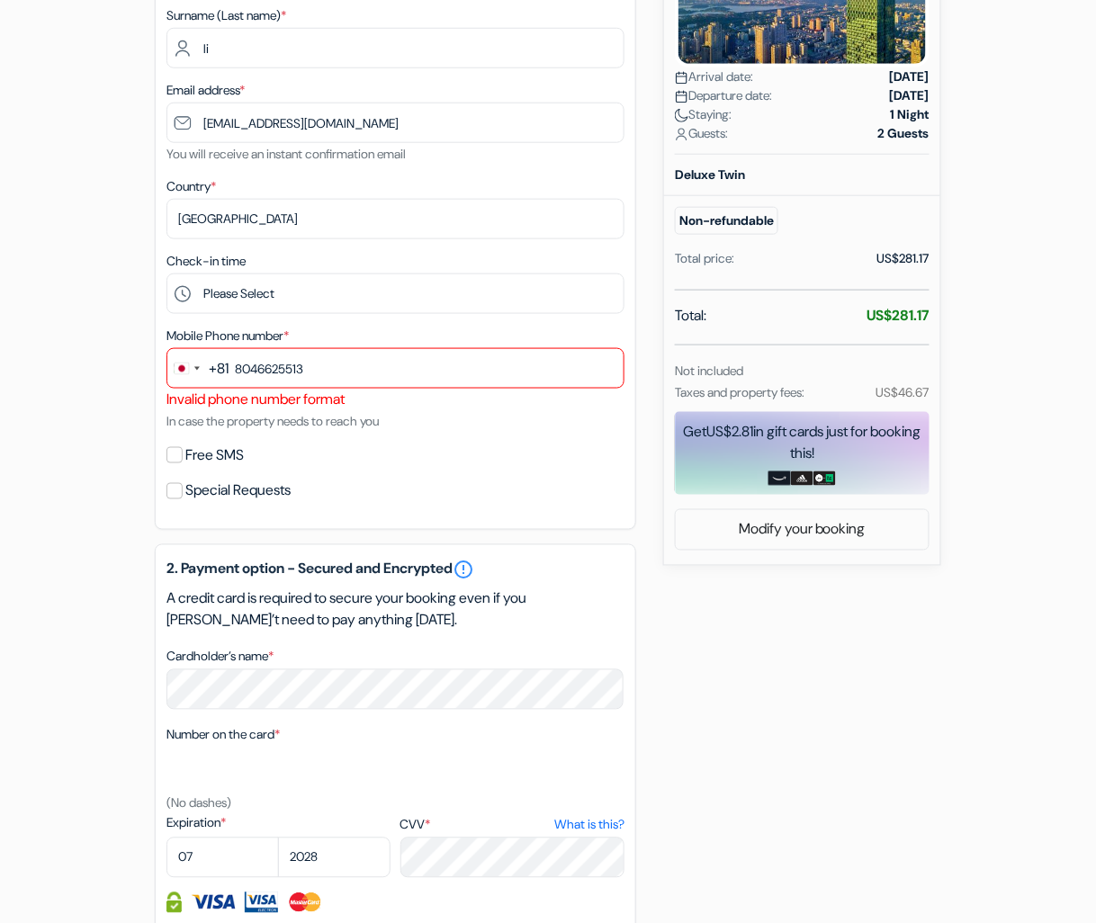
click at [794, 642] on div "add_box The [GEOGRAPHIC_DATA], [GEOGRAPHIC_DATA] [STREET_ADDRESS] Property Deta…" at bounding box center [548, 509] width 1026 height 1411
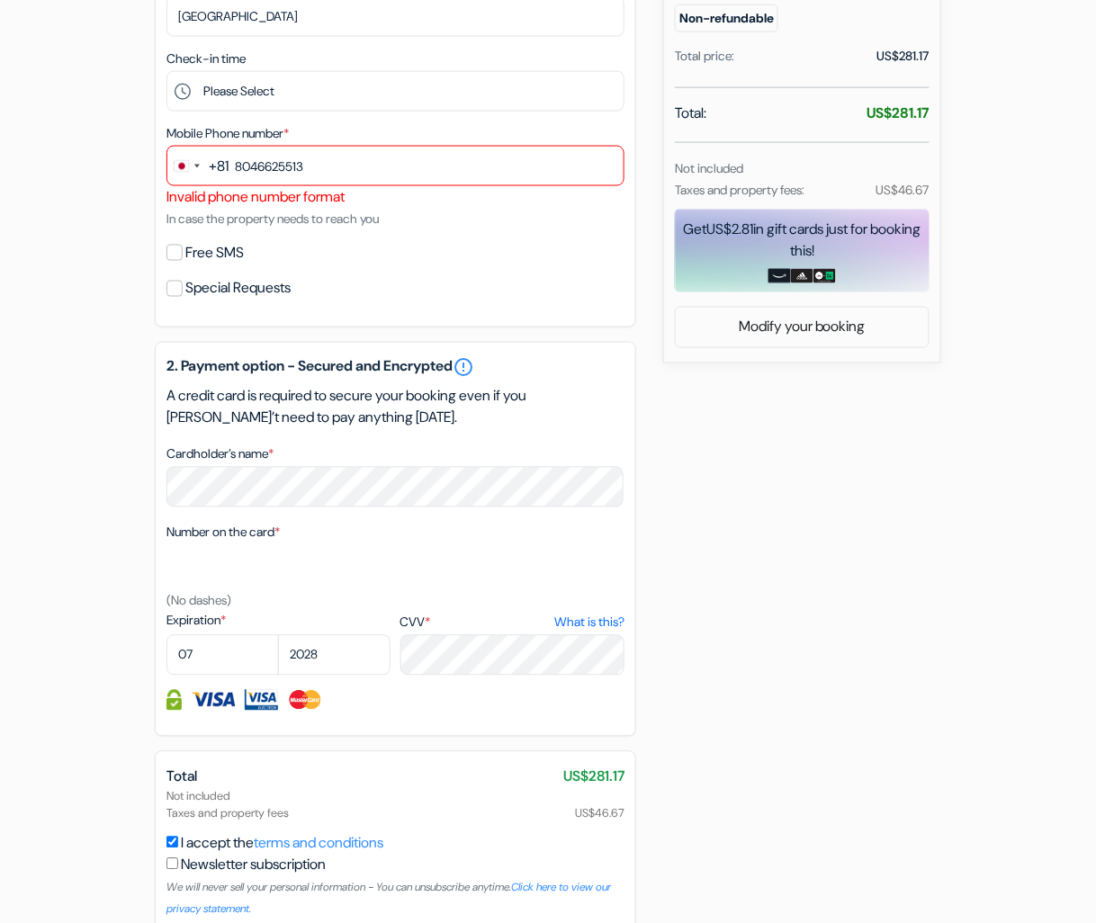
scroll to position [660, 0]
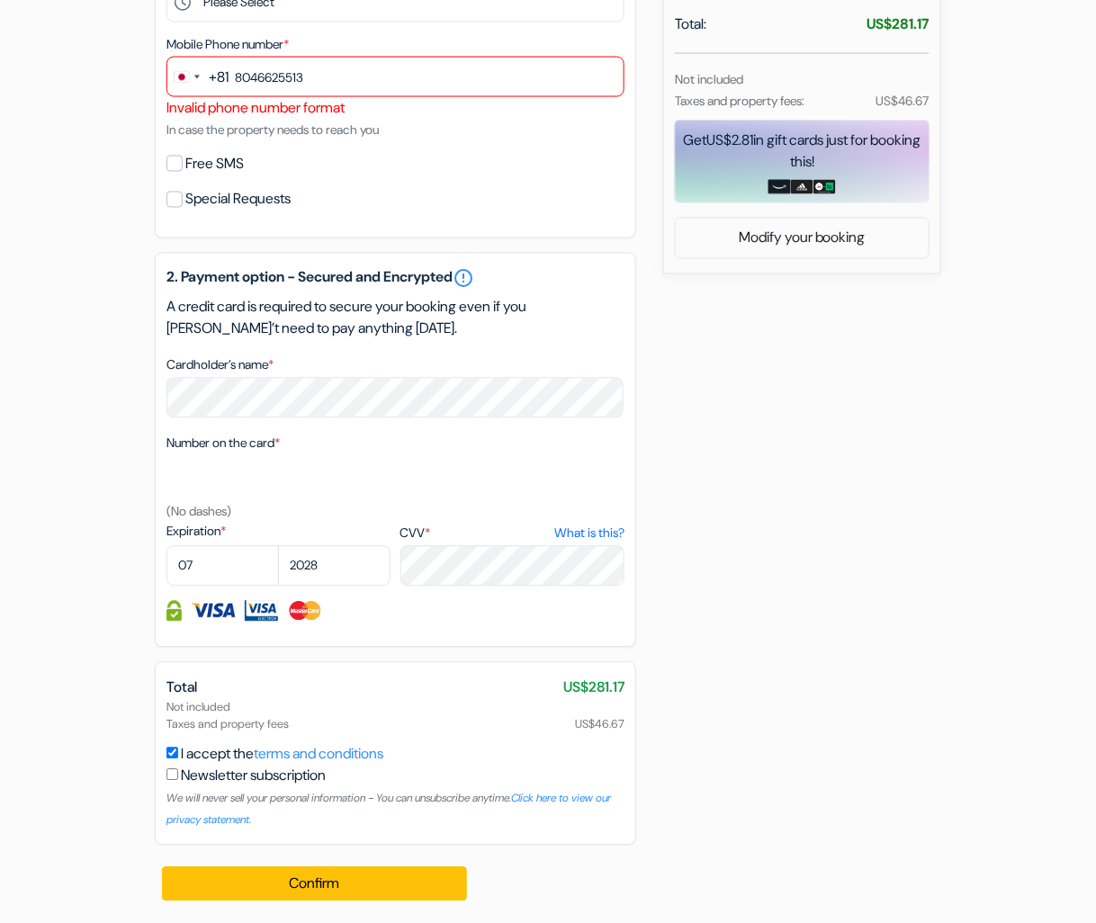
click at [360, 692] on div "Confirm Loading... Processing request ..." at bounding box center [315, 884] width 321 height 77
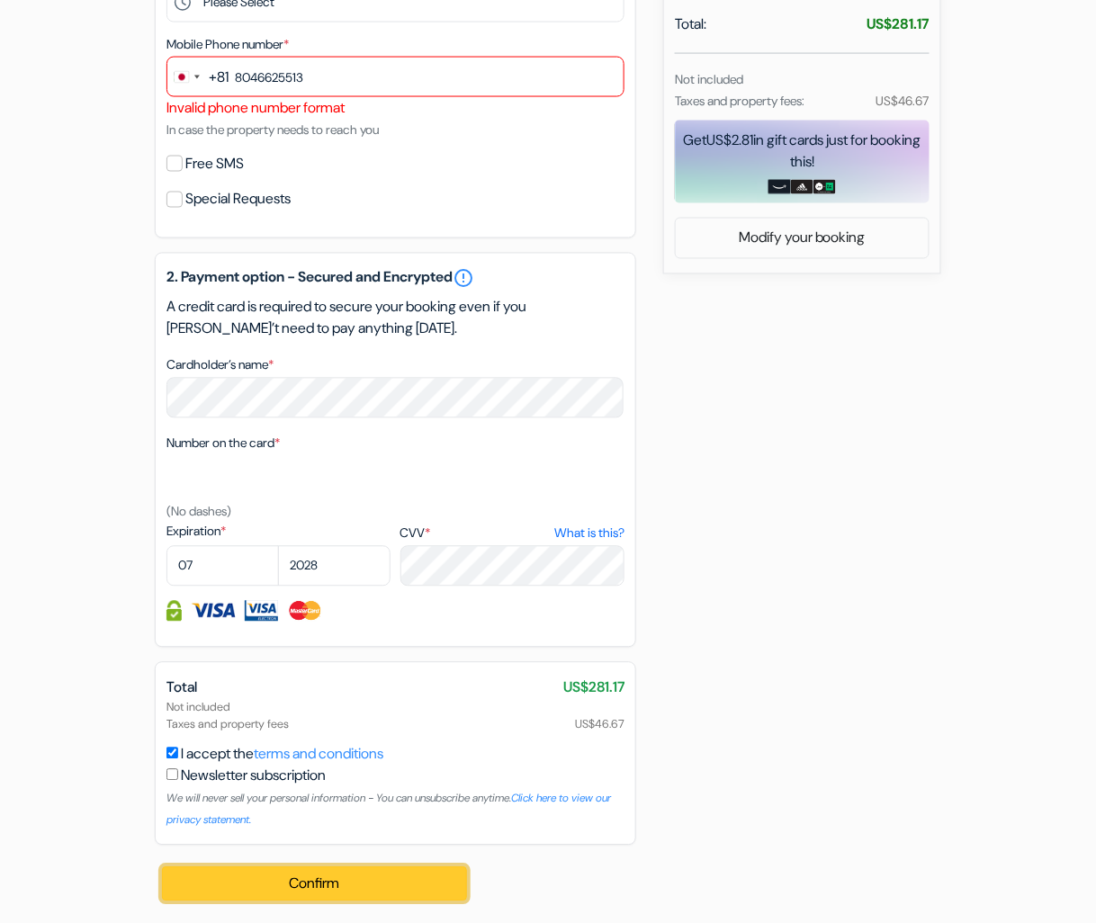
click at [342, 692] on button "Confirm Loading..." at bounding box center [314, 885] width 305 height 34
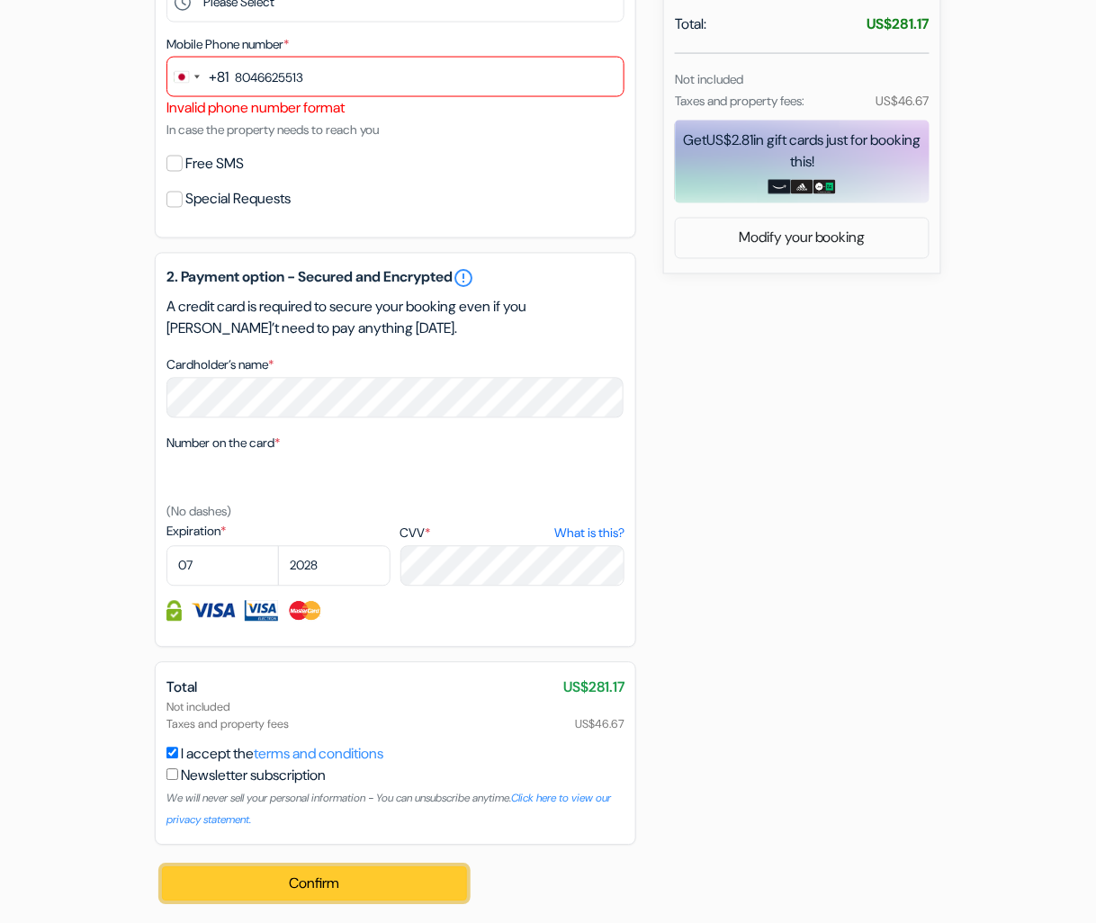
click at [342, 692] on button "Confirm Loading..." at bounding box center [314, 885] width 305 height 34
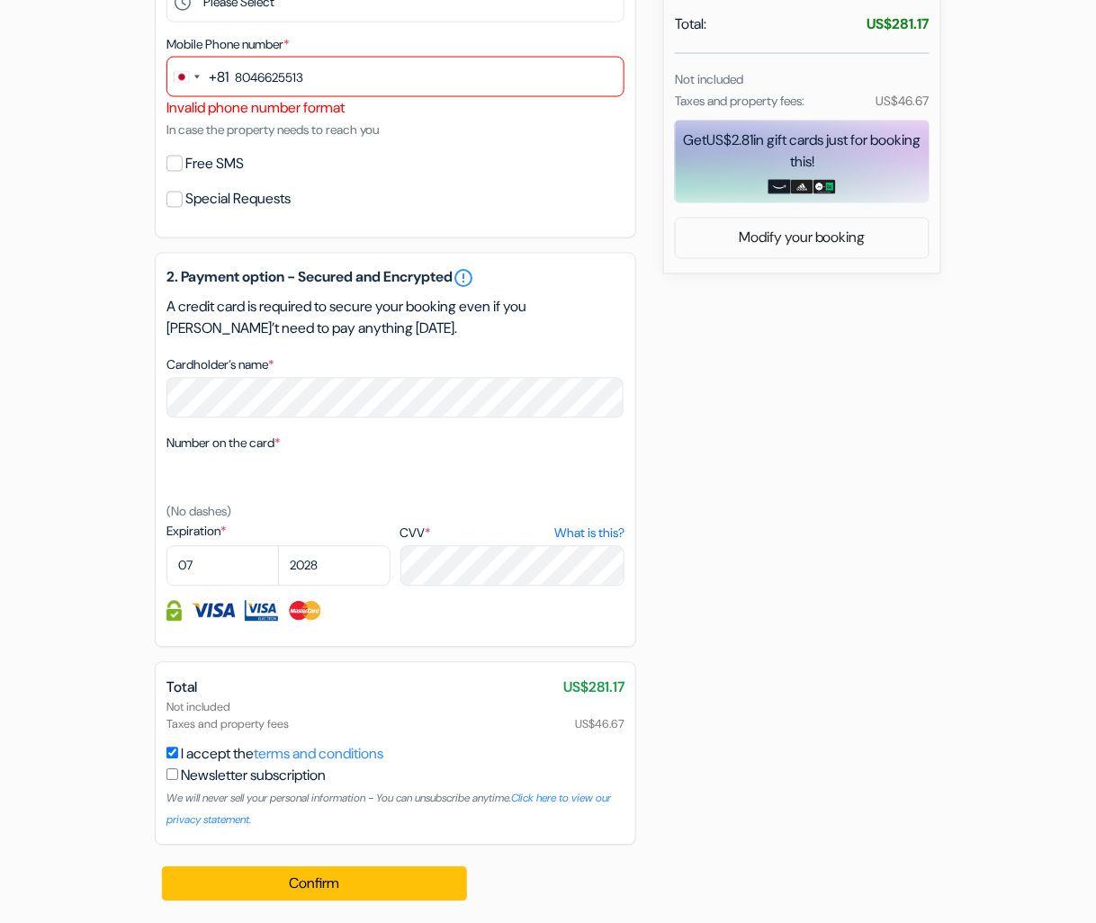
click at [818, 623] on div "add_box The [GEOGRAPHIC_DATA], [GEOGRAPHIC_DATA] [STREET_ADDRESS] Property Deta…" at bounding box center [548, 217] width 1026 height 1411
click at [822, 560] on div "add_box The [GEOGRAPHIC_DATA], [GEOGRAPHIC_DATA] [STREET_ADDRESS] Property Deta…" at bounding box center [548, 217] width 1026 height 1411
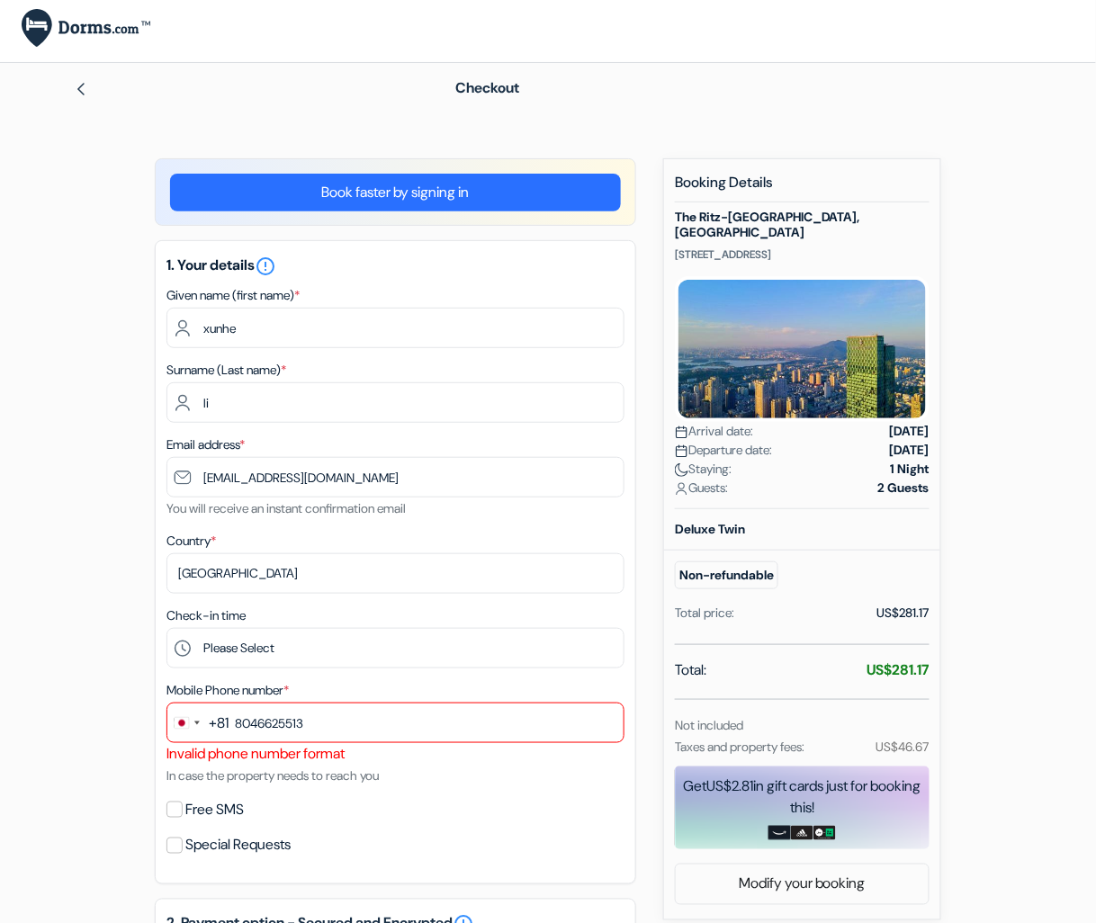
scroll to position [0, 0]
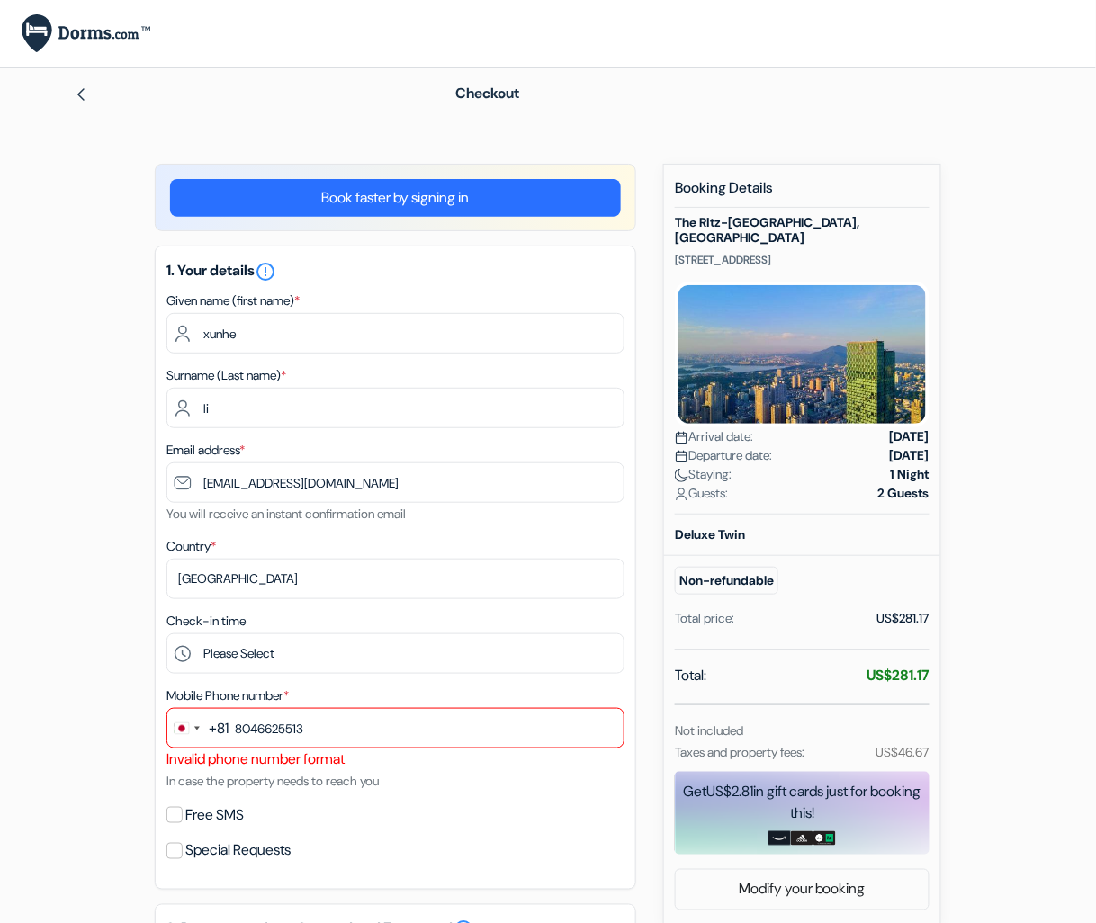
click at [495, 213] on link "Book faster by signing in" at bounding box center [395, 198] width 451 height 38
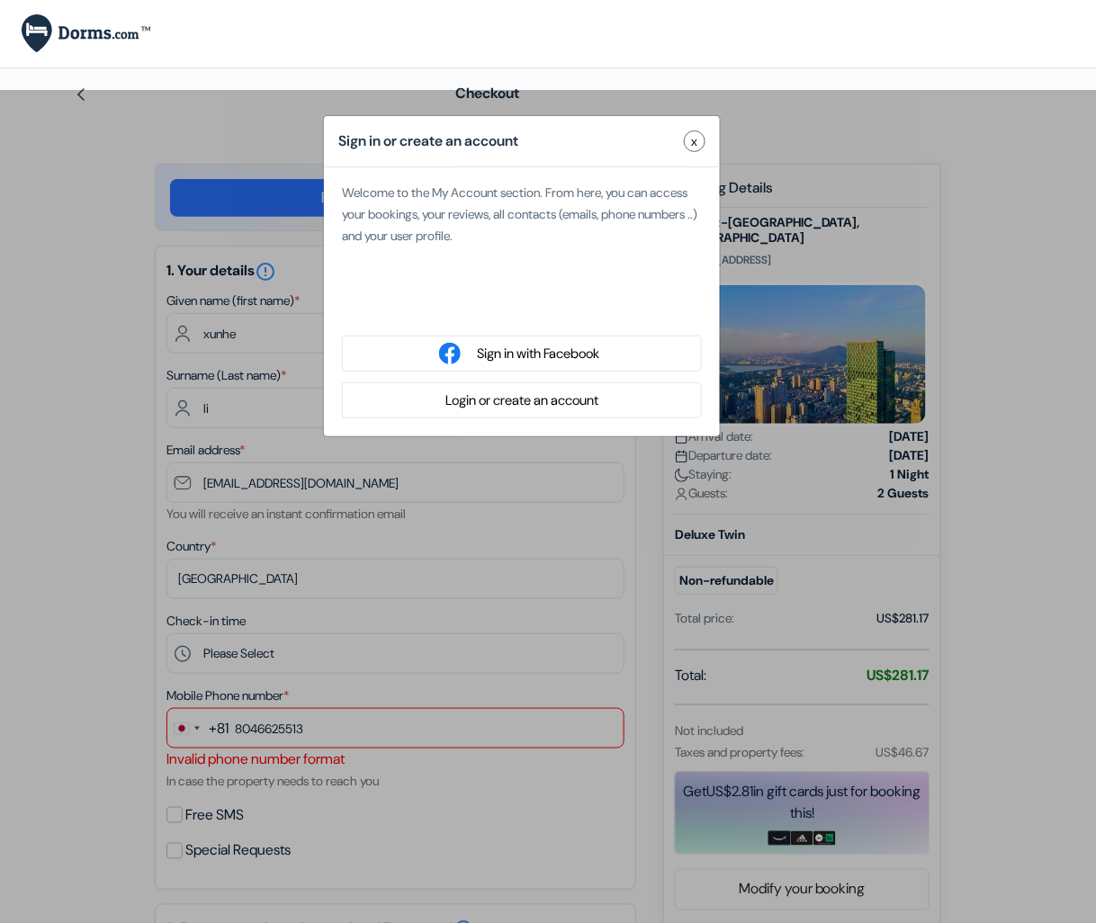
type input "Hai"
type input "To [GEOGRAPHIC_DATA]"
type input "[EMAIL_ADDRESS][DOMAIN_NAME]"
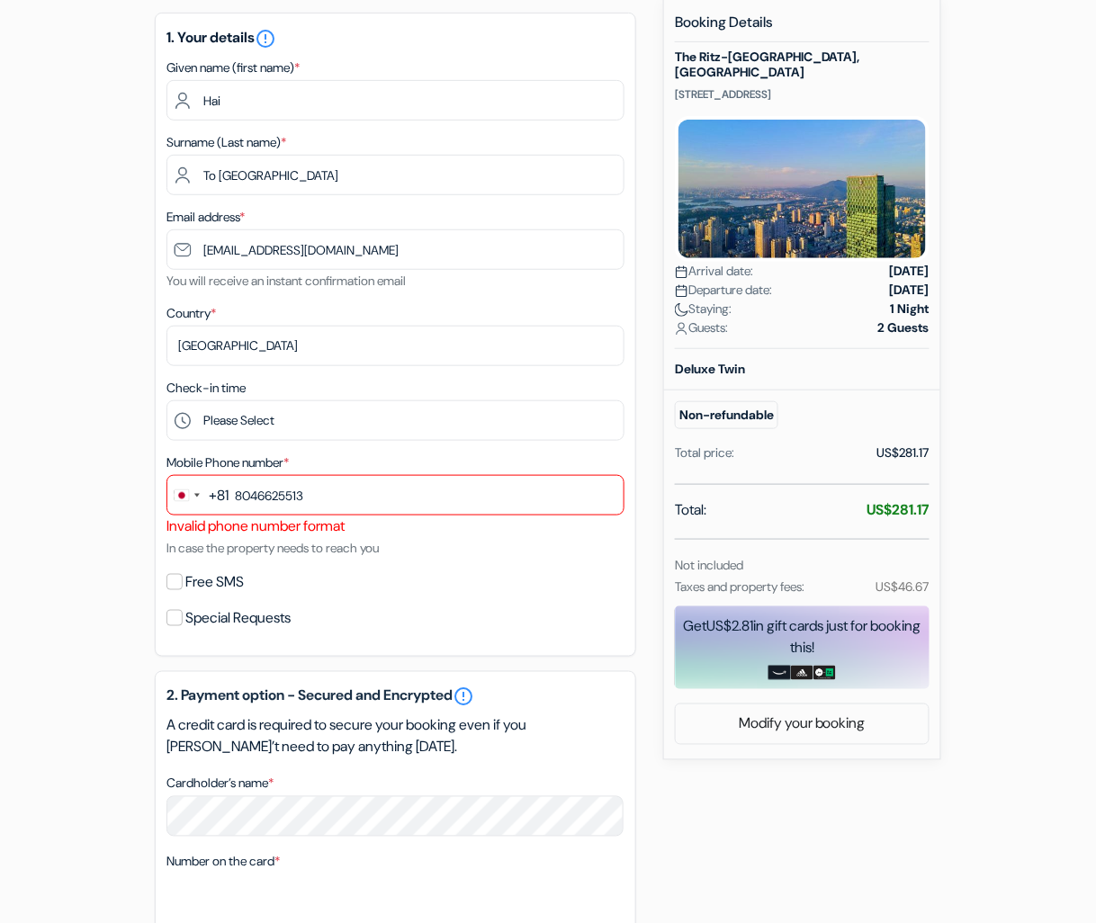
scroll to position [239, 0]
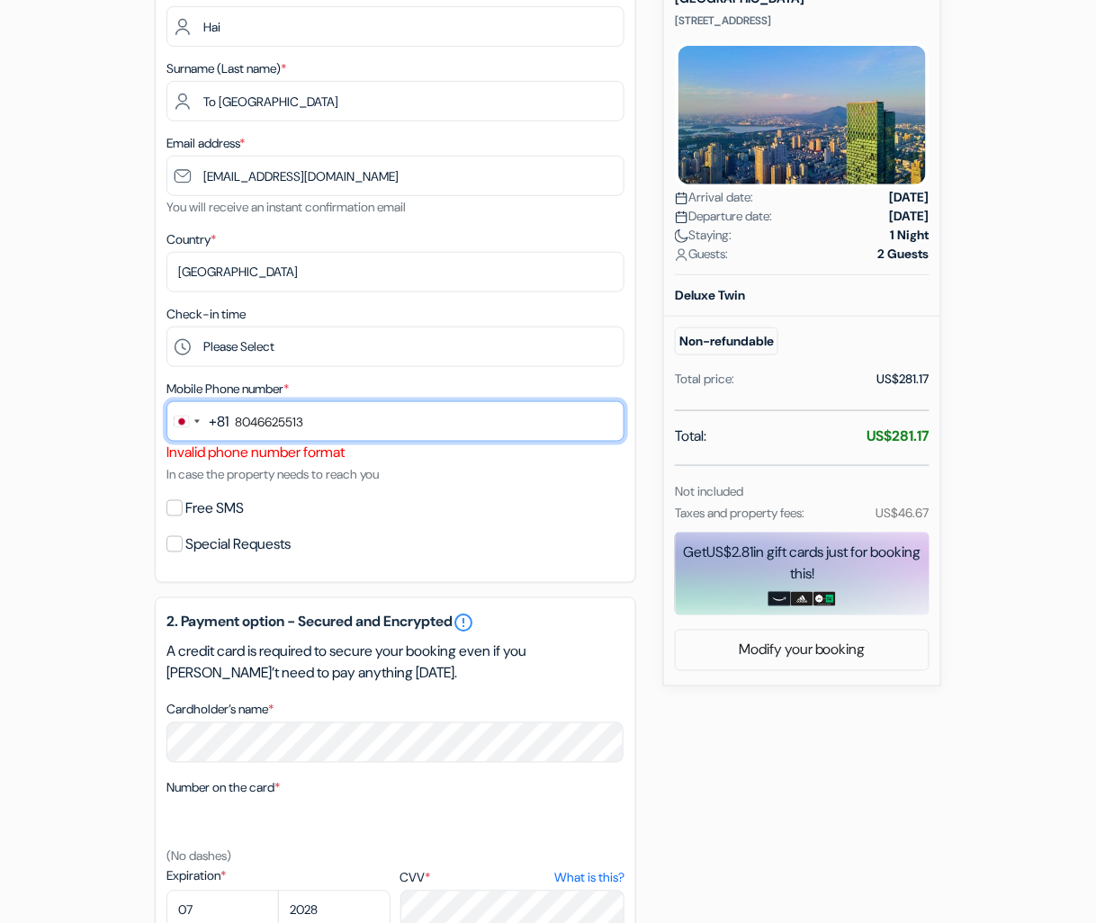
drag, startPoint x: 423, startPoint y: 427, endPoint x: 67, endPoint y: 408, distance: 356.9
click at [47, 410] on div "add_box The [GEOGRAPHIC_DATA], [GEOGRAPHIC_DATA] [STREET_ADDRESS] Property Deta…" at bounding box center [548, 596] width 1026 height 1344
type input "9"
click at [362, 440] on input "text" at bounding box center [396, 421] width 458 height 41
type input "9046625513"
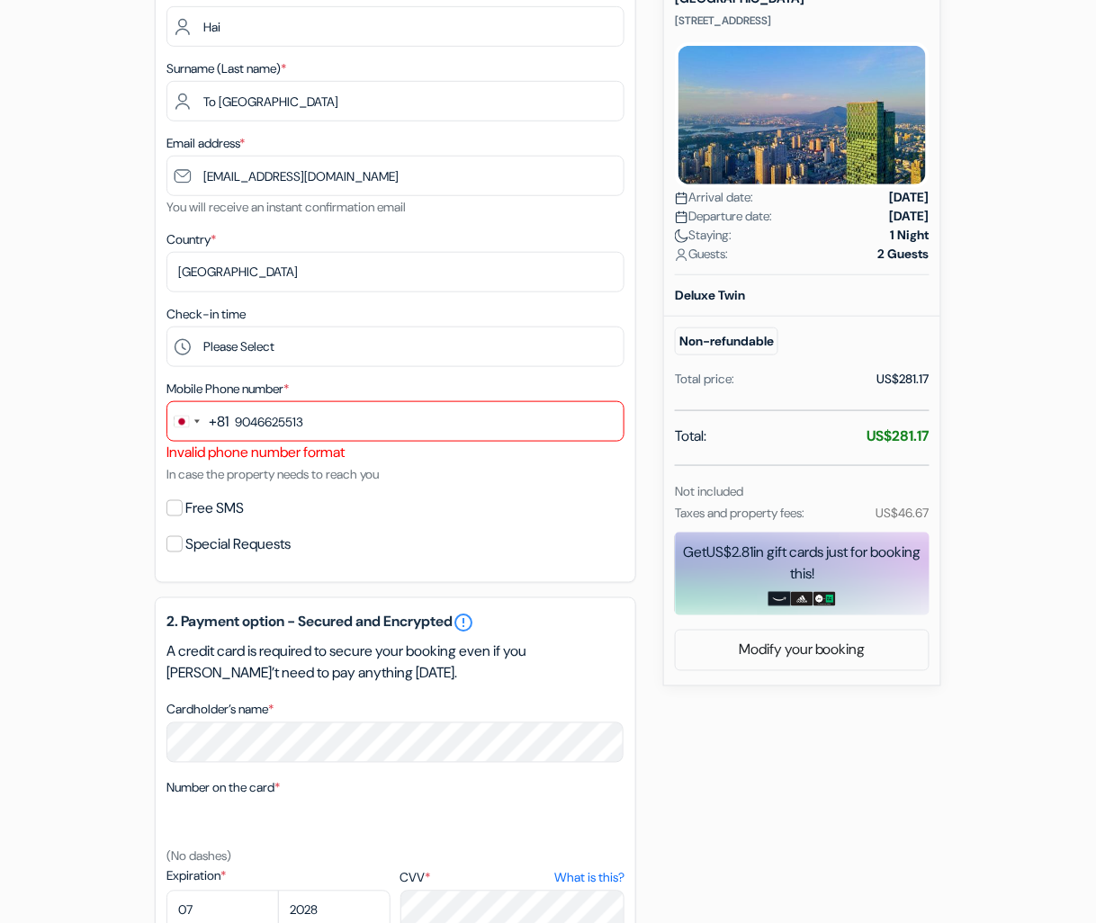
drag, startPoint x: 123, startPoint y: 458, endPoint x: 140, endPoint y: 463, distance: 17.7
click at [123, 458] on div "add_box The [GEOGRAPHIC_DATA], [GEOGRAPHIC_DATA] [STREET_ADDRESS] Property Deta…" at bounding box center [548, 596] width 1026 height 1344
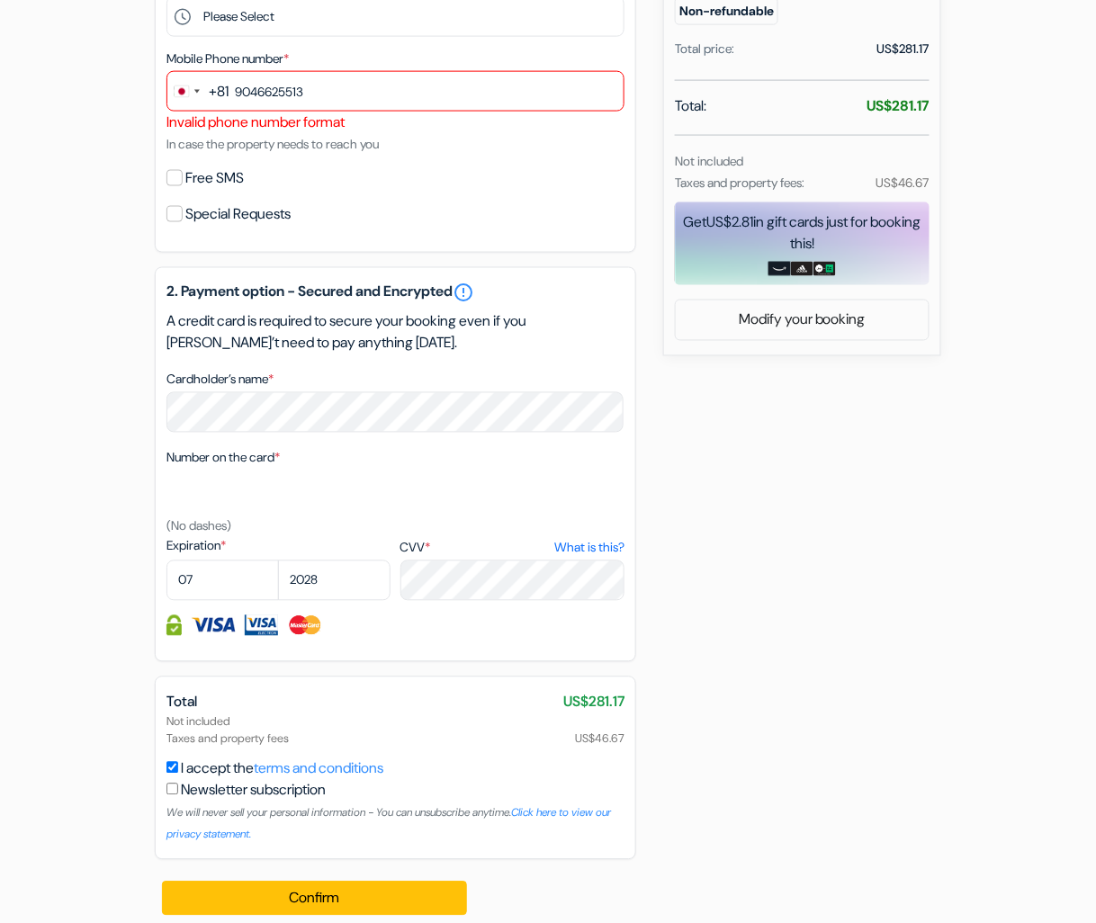
scroll to position [591, 0]
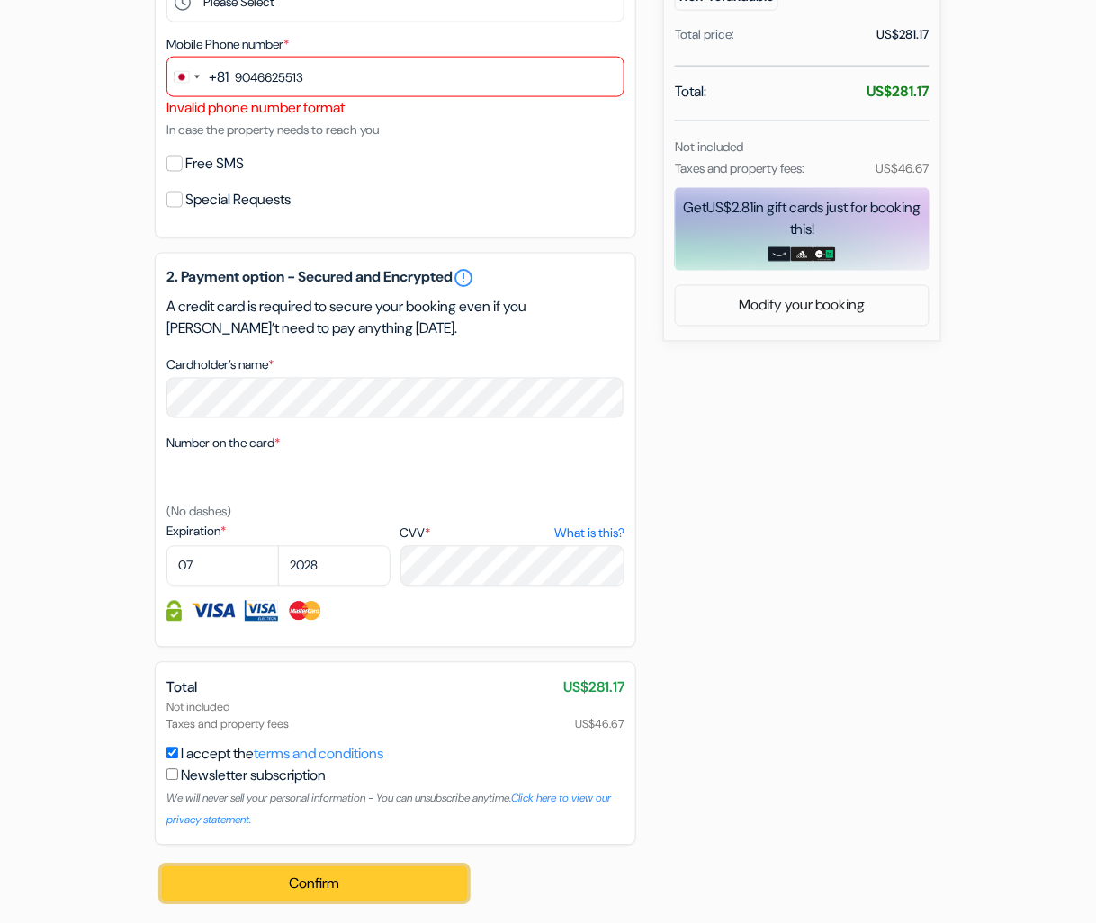
click at [354, 692] on button "Confirm Loading..." at bounding box center [314, 885] width 305 height 34
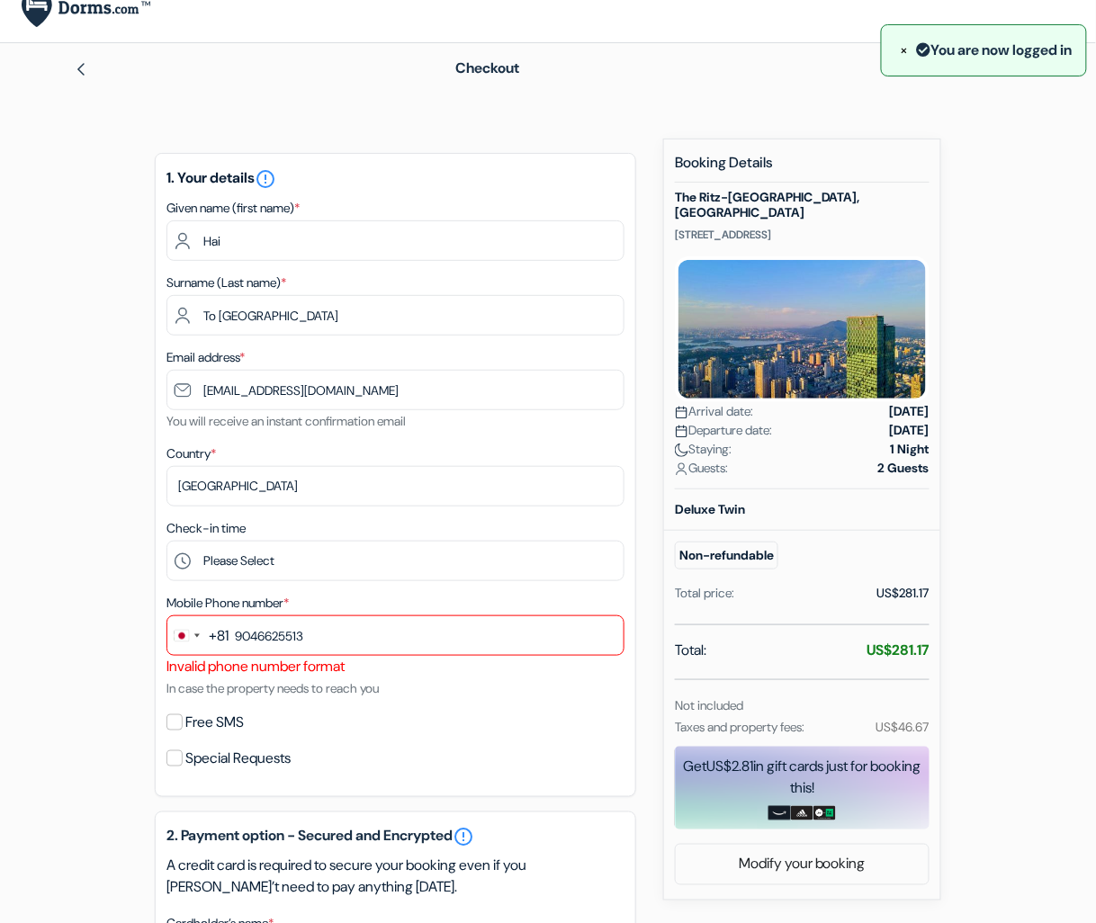
scroll to position [0, 0]
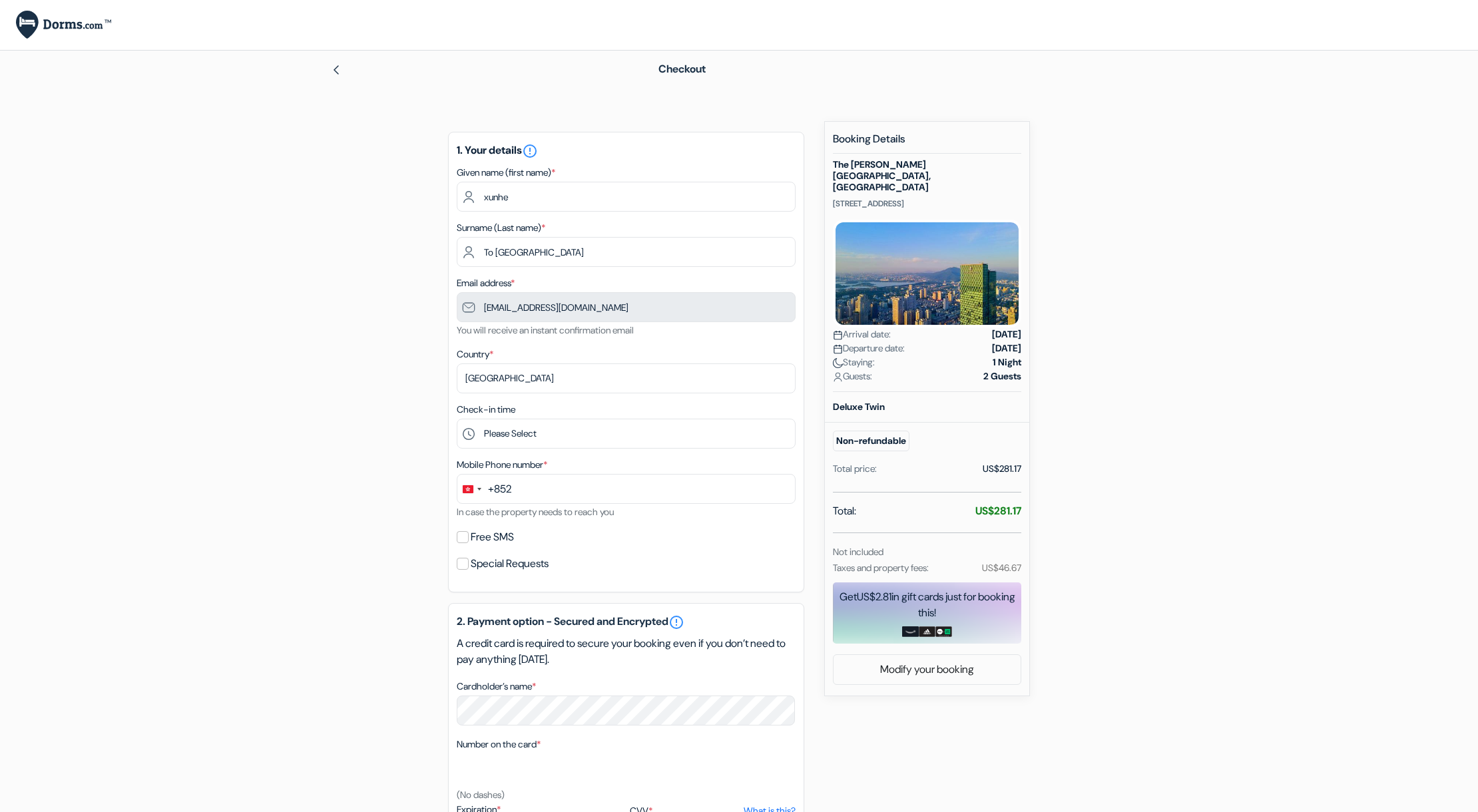
type input "xunhe"
type input "li"
click at [357, 430] on div "add_box The [GEOGRAPHIC_DATA], [GEOGRAPHIC_DATA] [STREET_ADDRESS] Property Deta…" at bounding box center [739, 602] width 879 height 962
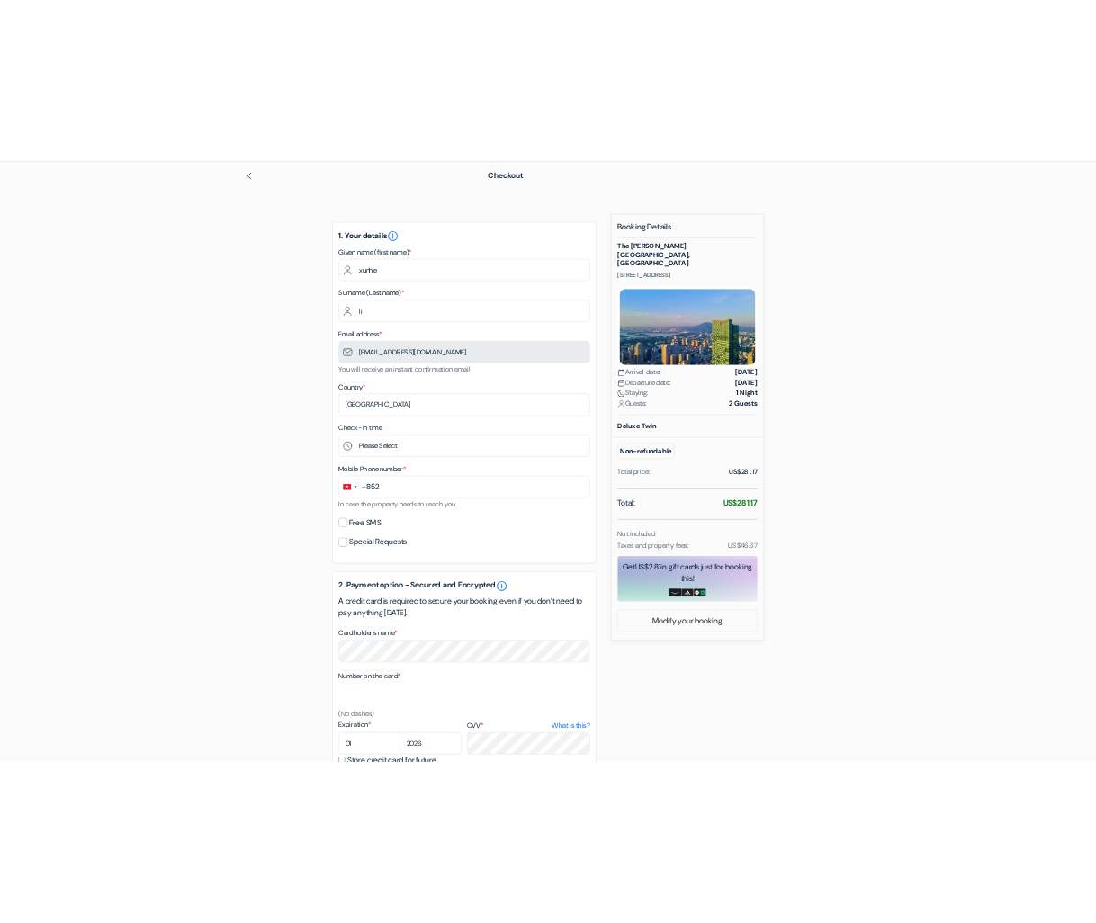
scroll to position [374, 0]
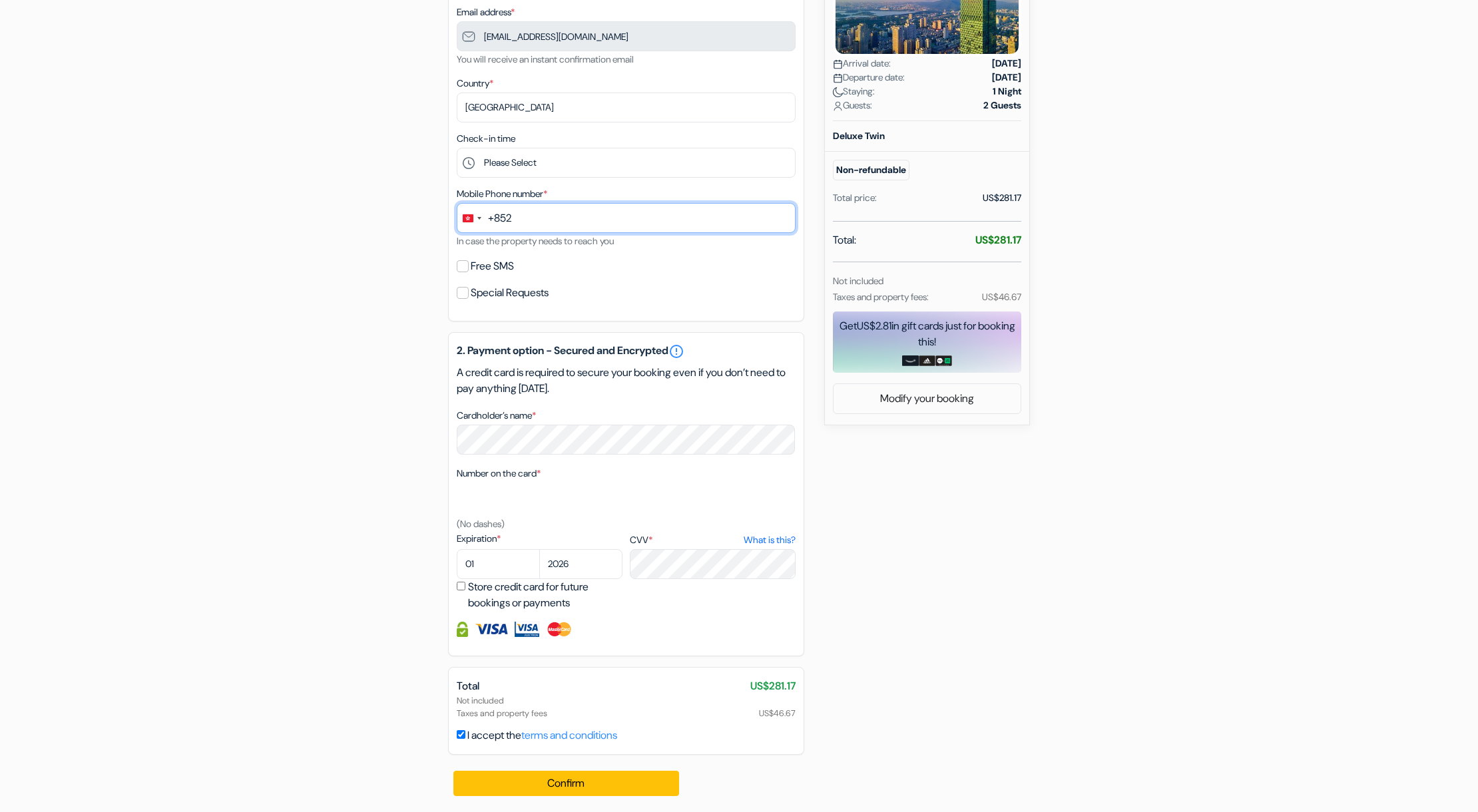
click at [563, 216] on input "text" at bounding box center [626, 218] width 339 height 30
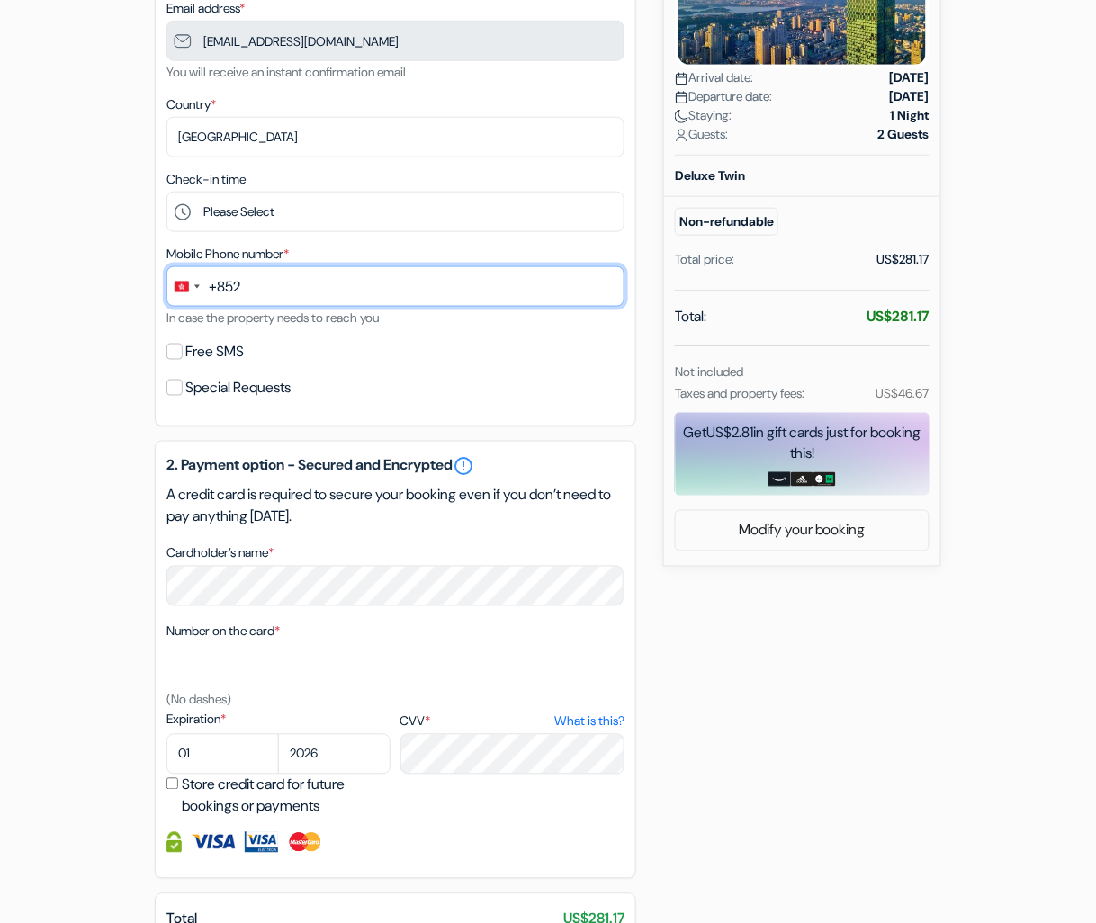
click at [335, 282] on input "text" at bounding box center [396, 286] width 458 height 41
type input "3488466"
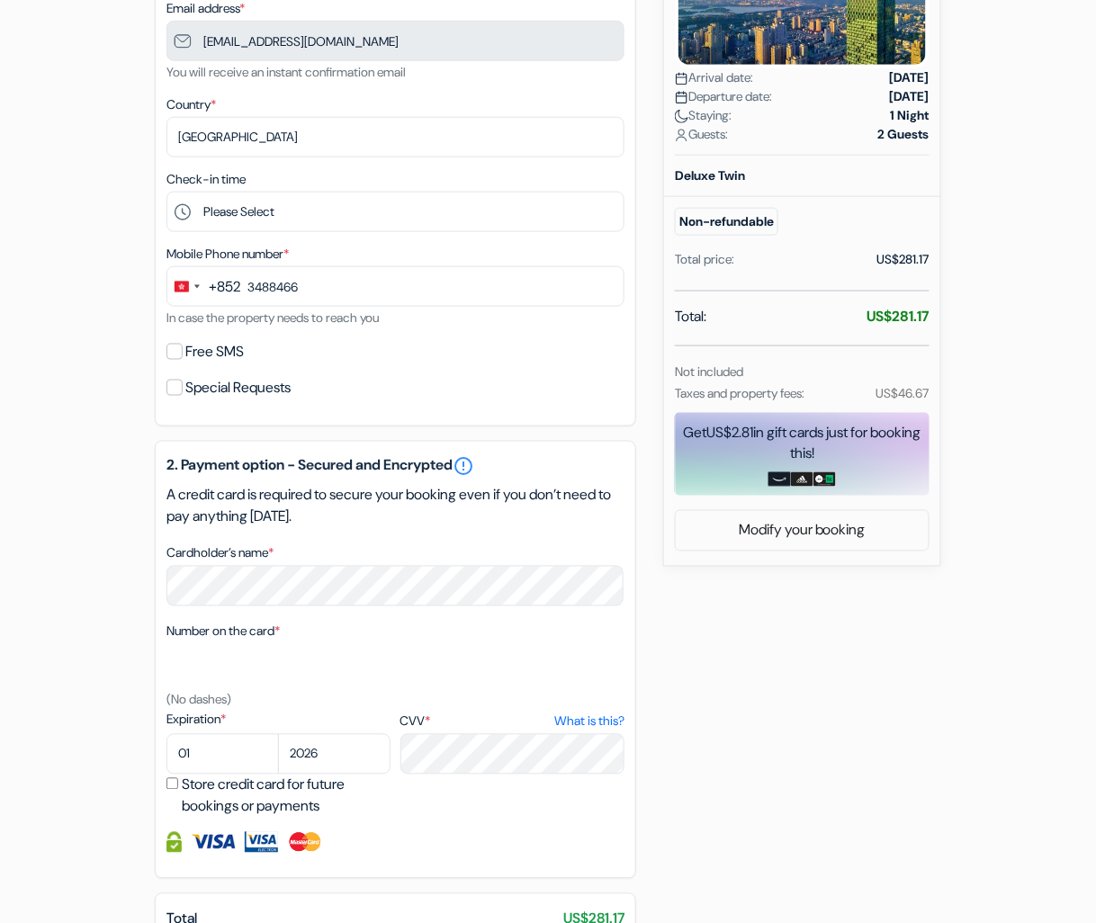
click at [97, 426] on div "add_box The [GEOGRAPHIC_DATA], [GEOGRAPHIC_DATA] [STREET_ADDRESS] Property Deta…" at bounding box center [548, 439] width 1026 height 1301
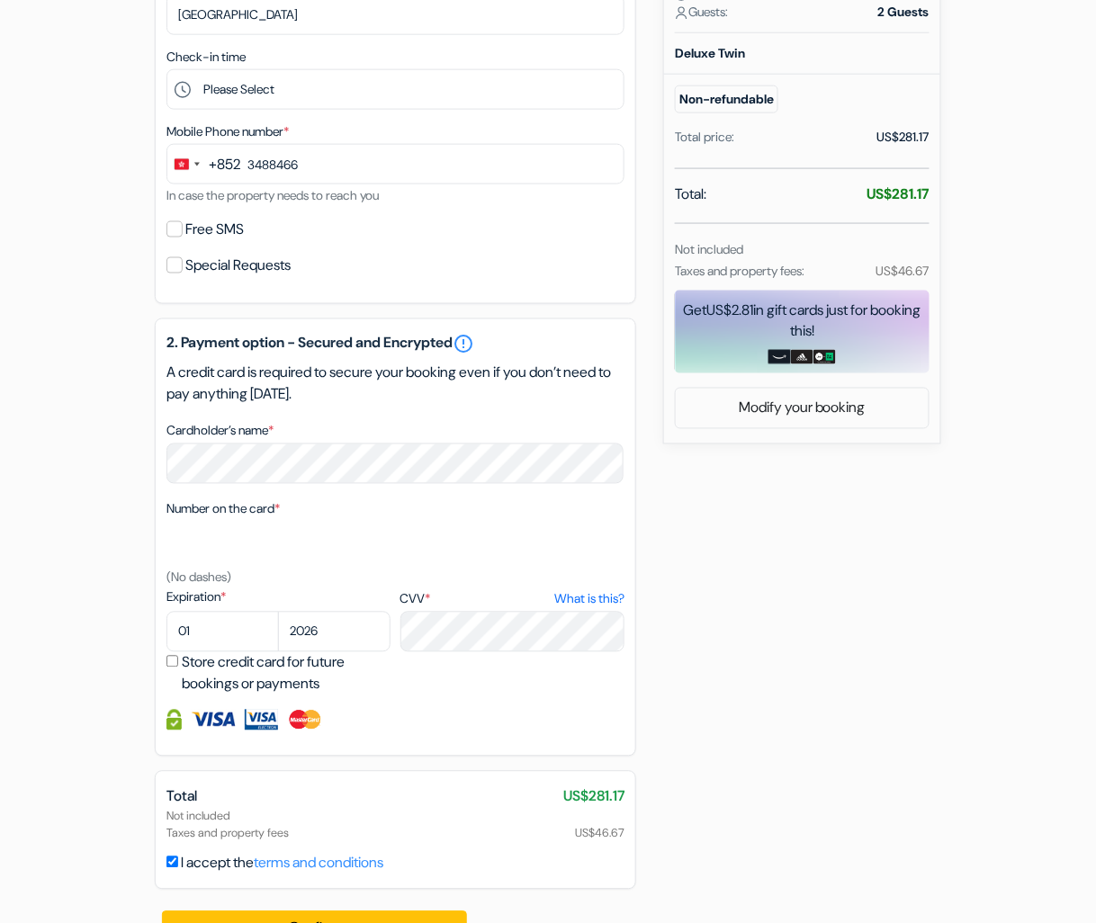
scroll to position [548, 0]
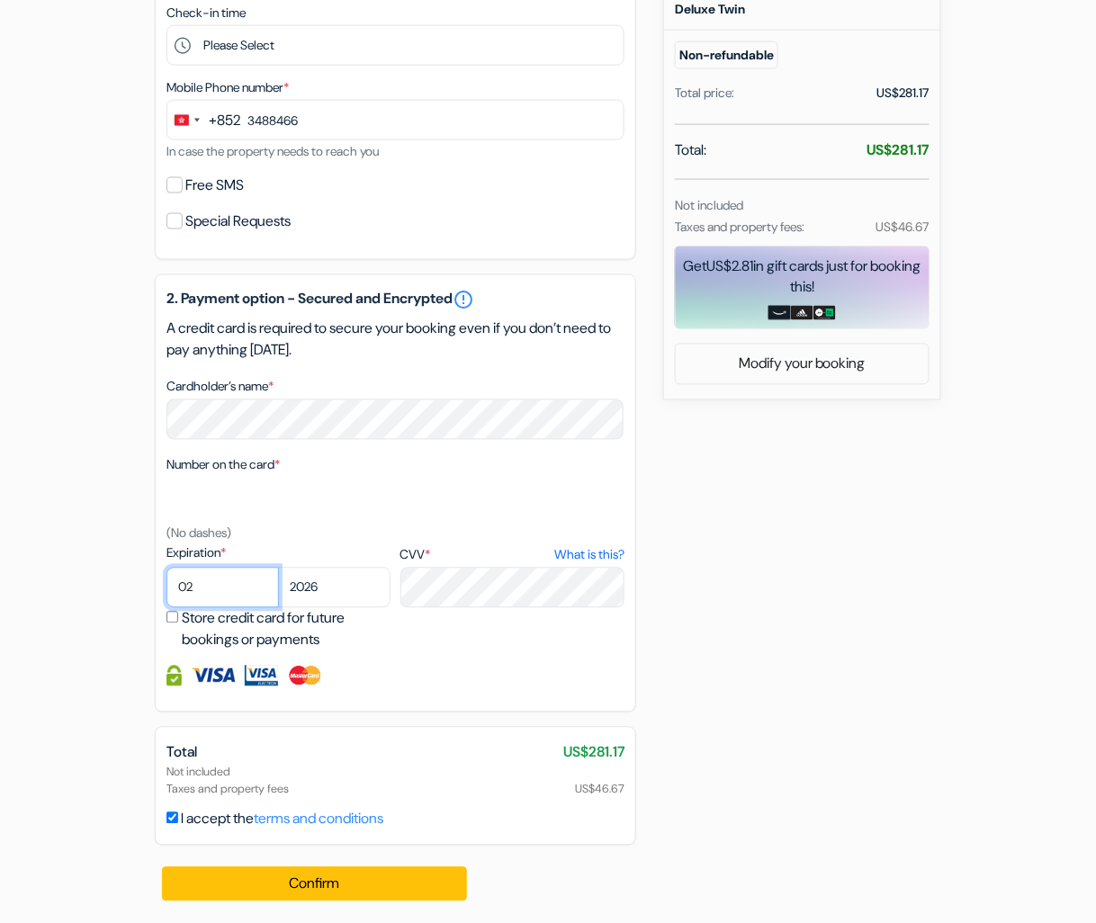
select select "07"
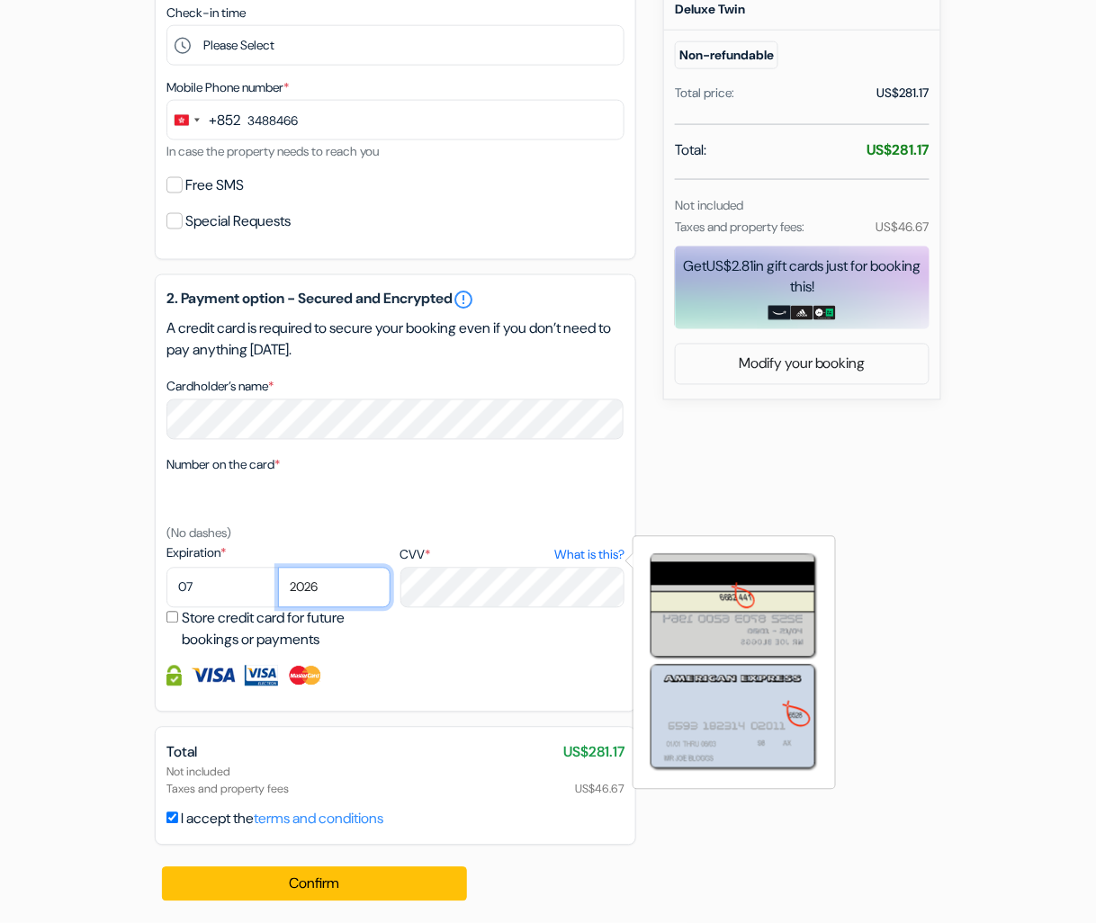
click at [343, 570] on select "2025 2026 2027 2028 2029 2030 2031 2032 2033 2034 2035 2036 2037 2038 2039 2040…" at bounding box center [334, 588] width 113 height 41
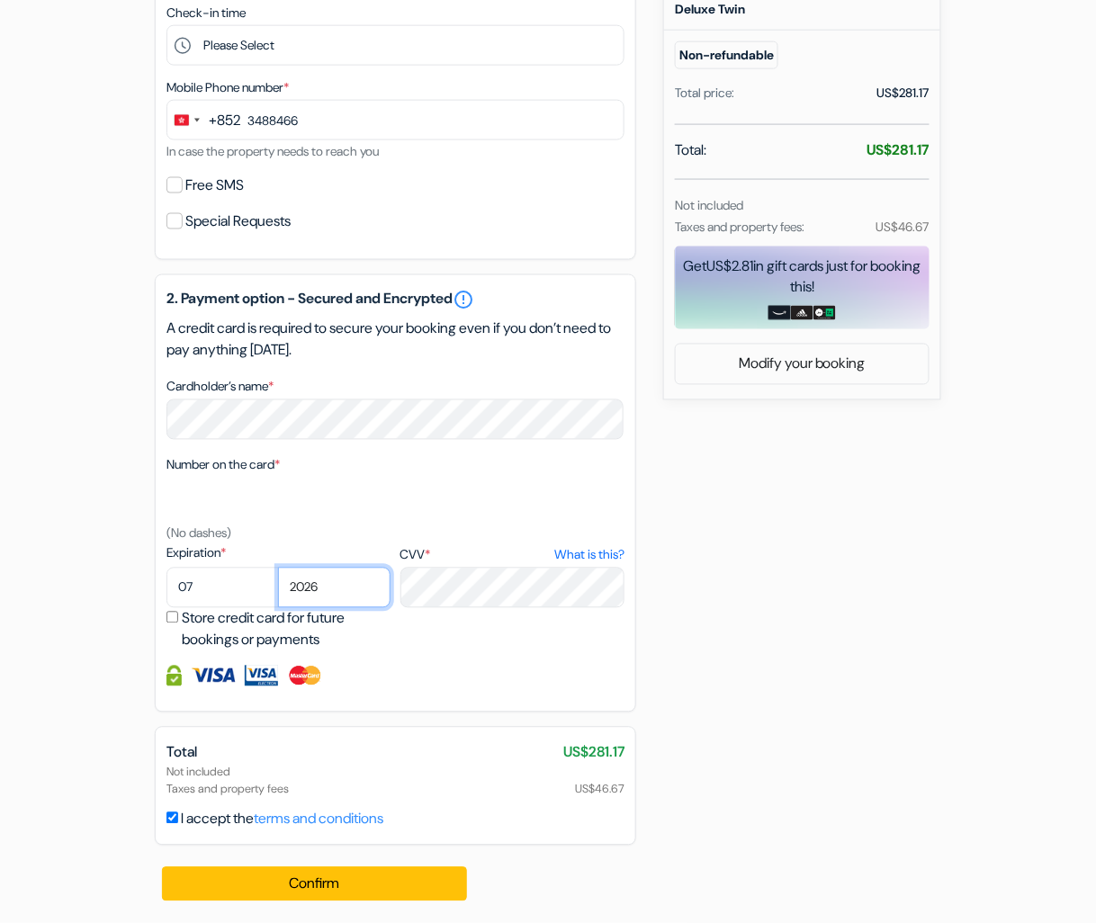
select select "2028"
click at [278, 568] on select "2025 2026 2027 2028 2029 2030 2031 2032 2033 2034 2035 2036 2037 2038 2039 2040…" at bounding box center [334, 588] width 113 height 41
click at [869, 606] on div "add_box The [GEOGRAPHIC_DATA], [GEOGRAPHIC_DATA] [STREET_ADDRESS] Property Deta…" at bounding box center [548, 273] width 1026 height 1301
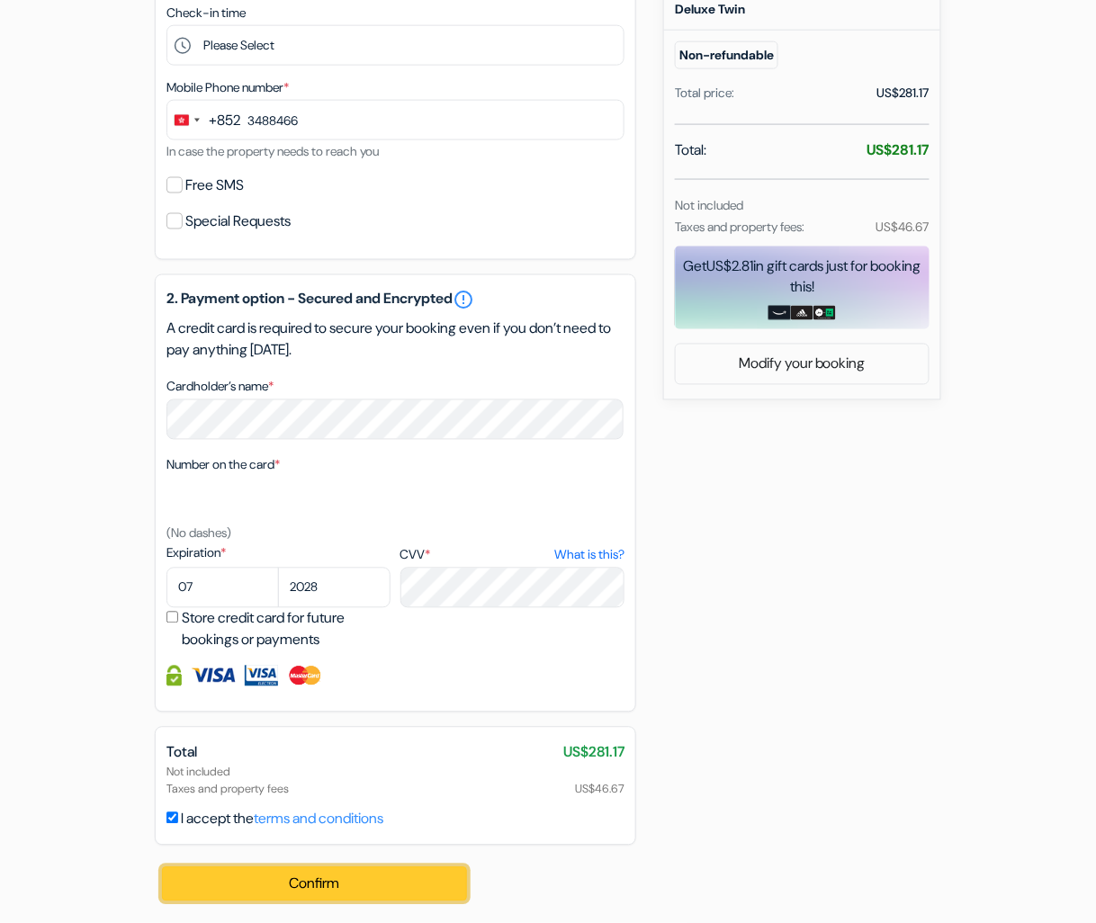
click at [333, 882] on button "Confirm Loading..." at bounding box center [314, 885] width 305 height 34
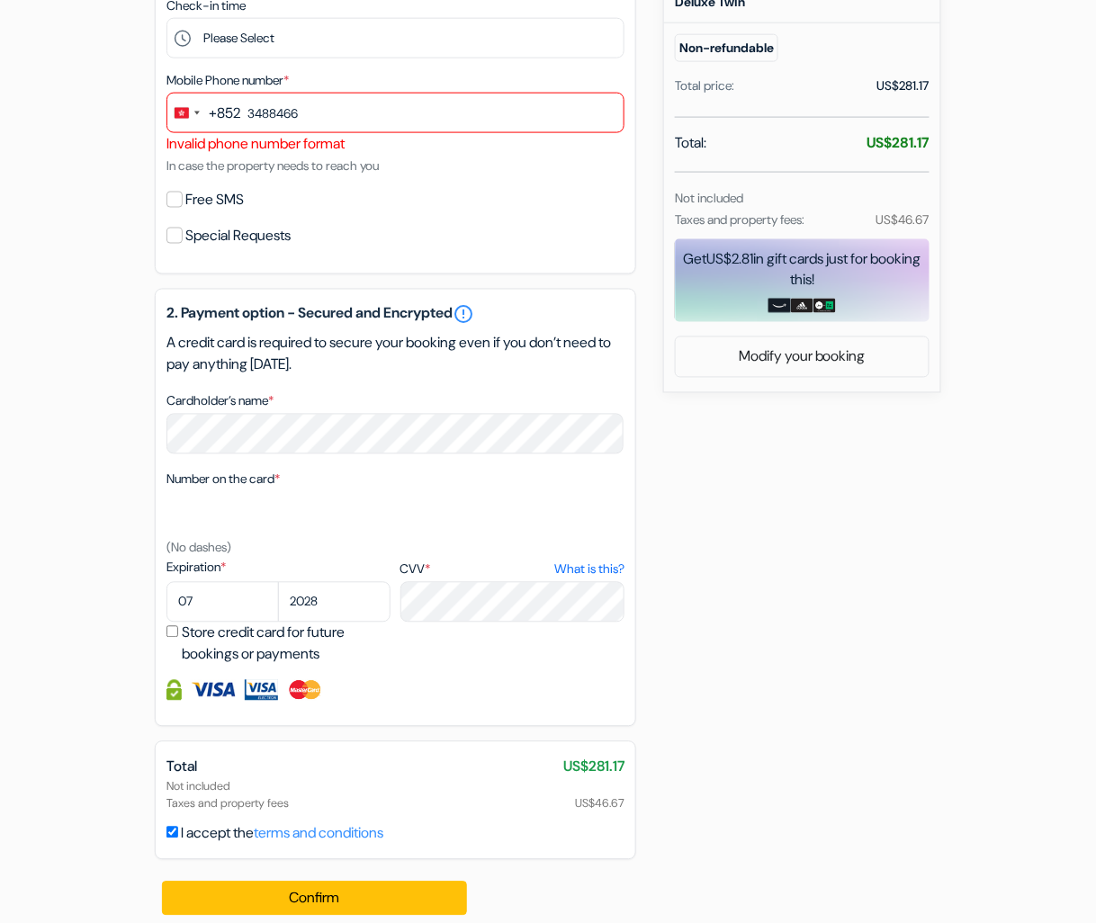
click at [793, 475] on div "add_box The [GEOGRAPHIC_DATA], [GEOGRAPHIC_DATA] [STREET_ADDRESS] Property Deta…" at bounding box center [548, 277] width 1026 height 1322
click at [192, 117] on div "Change country, selected Hong Kong SAR China (+852)" at bounding box center [186, 113] width 38 height 39
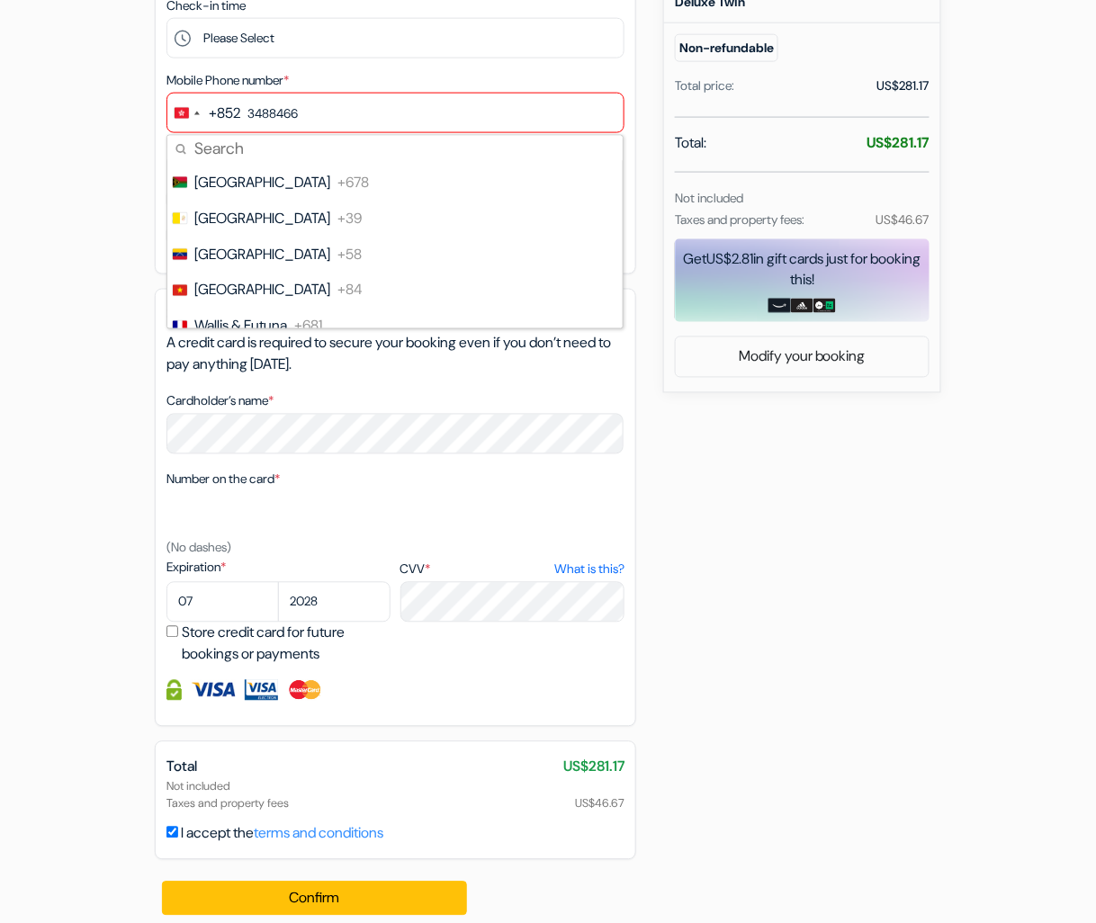
scroll to position [8617, 0]
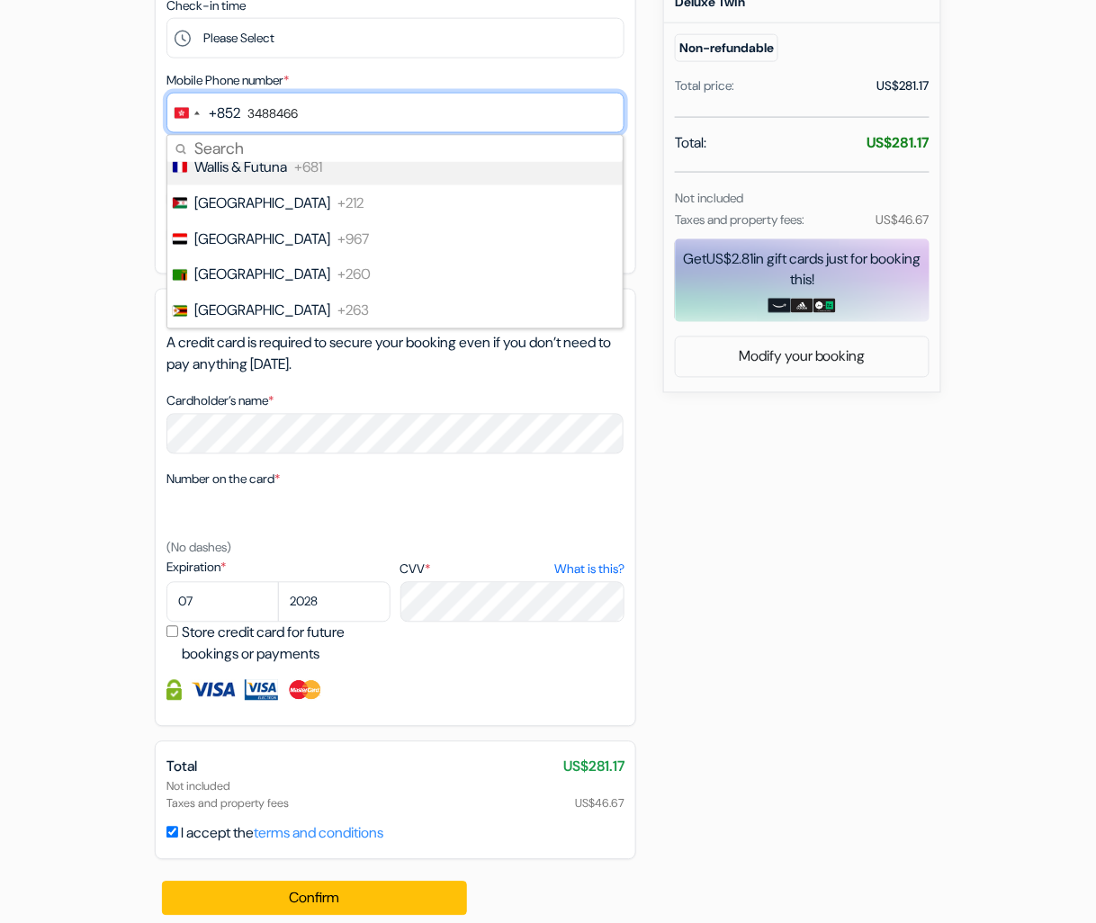
click at [242, 113] on input "3488466" at bounding box center [396, 113] width 458 height 41
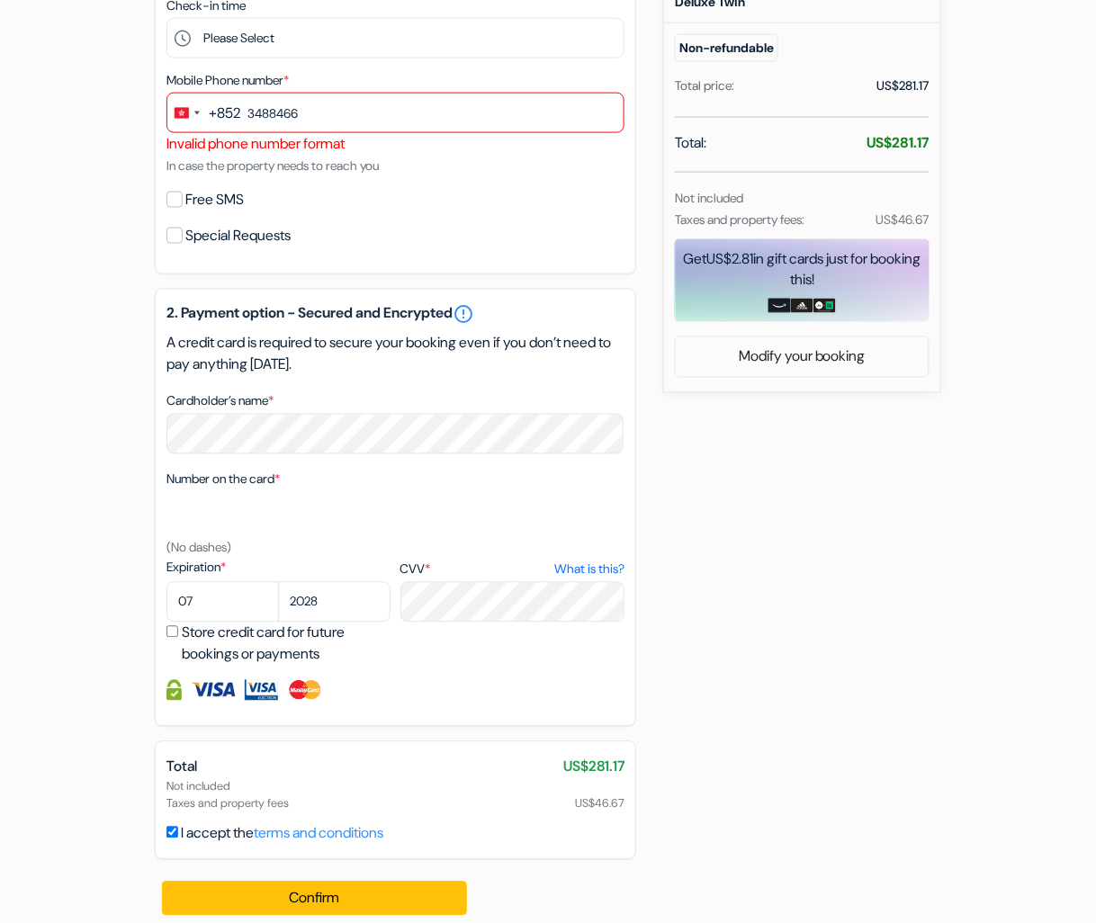
click at [225, 113] on div "+852" at bounding box center [225, 114] width 32 height 22
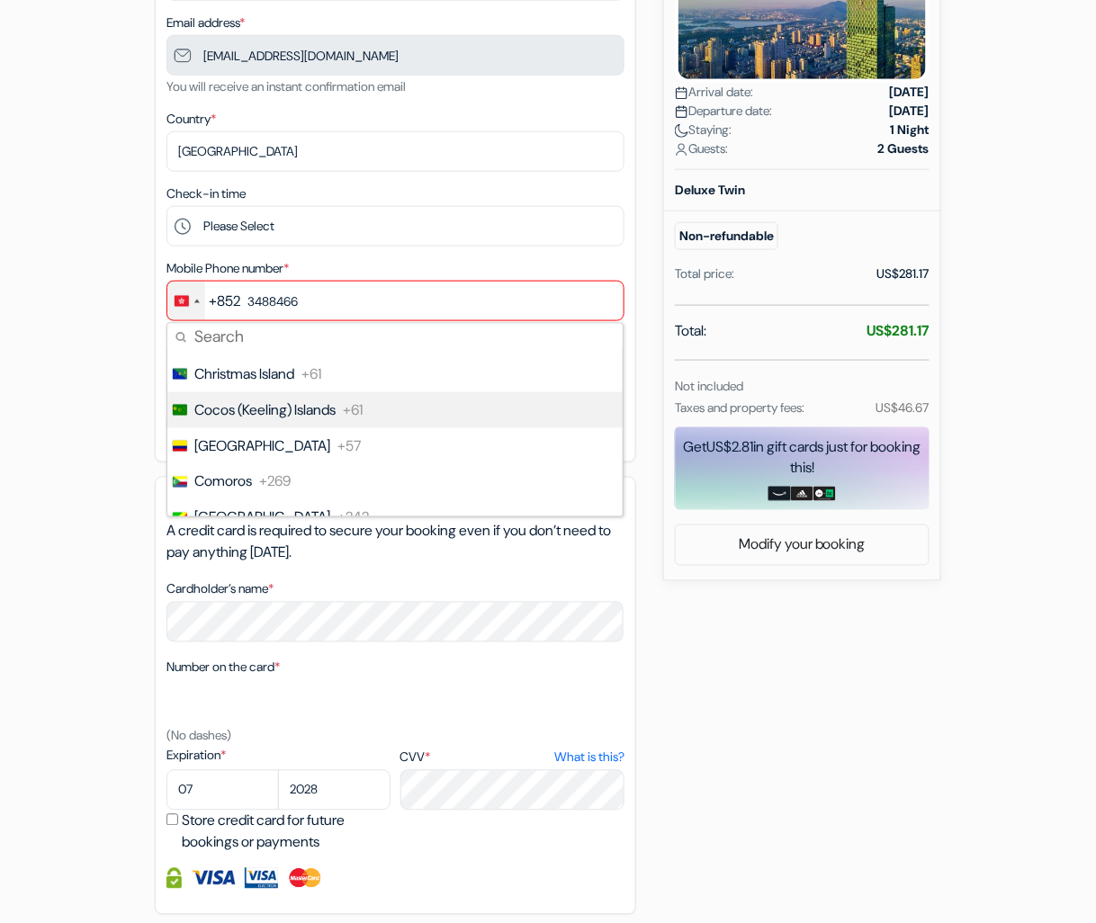
scroll to position [1560, 0]
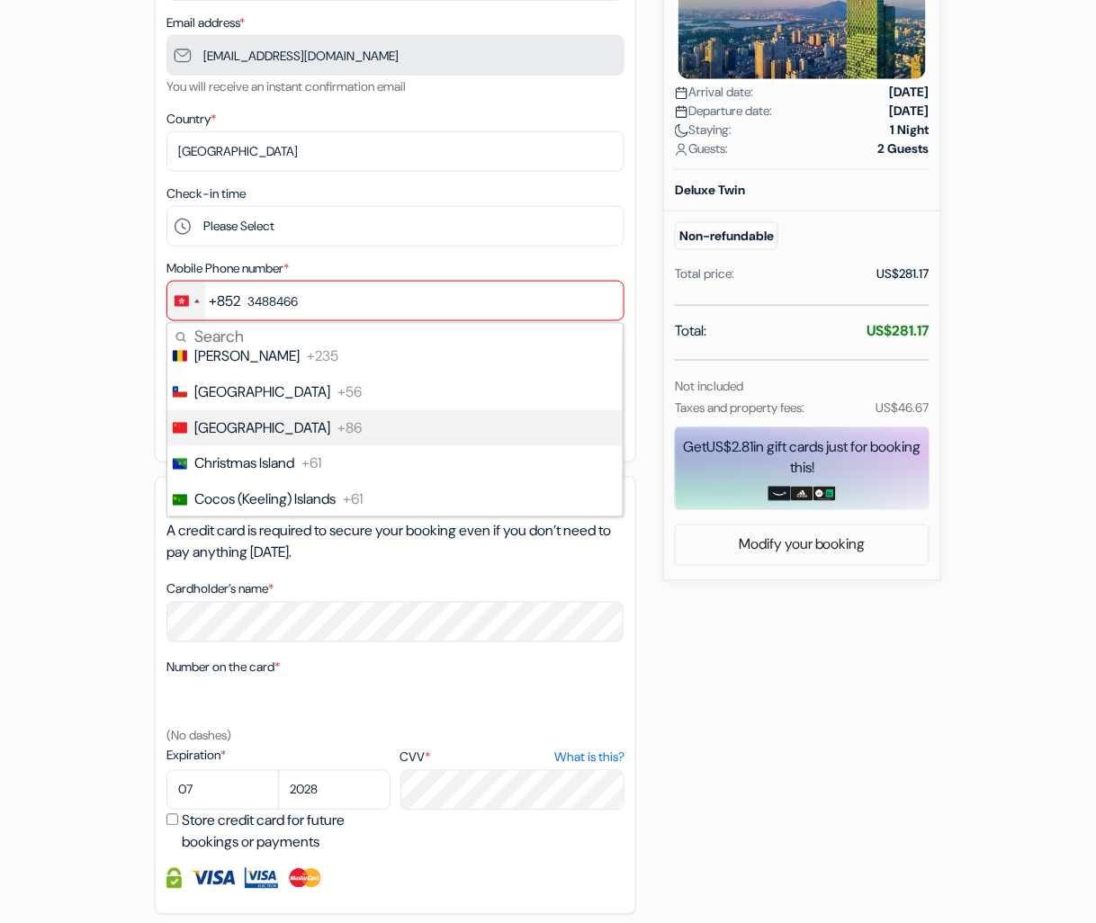
click at [320, 444] on li "China +86" at bounding box center [394, 428] width 457 height 36
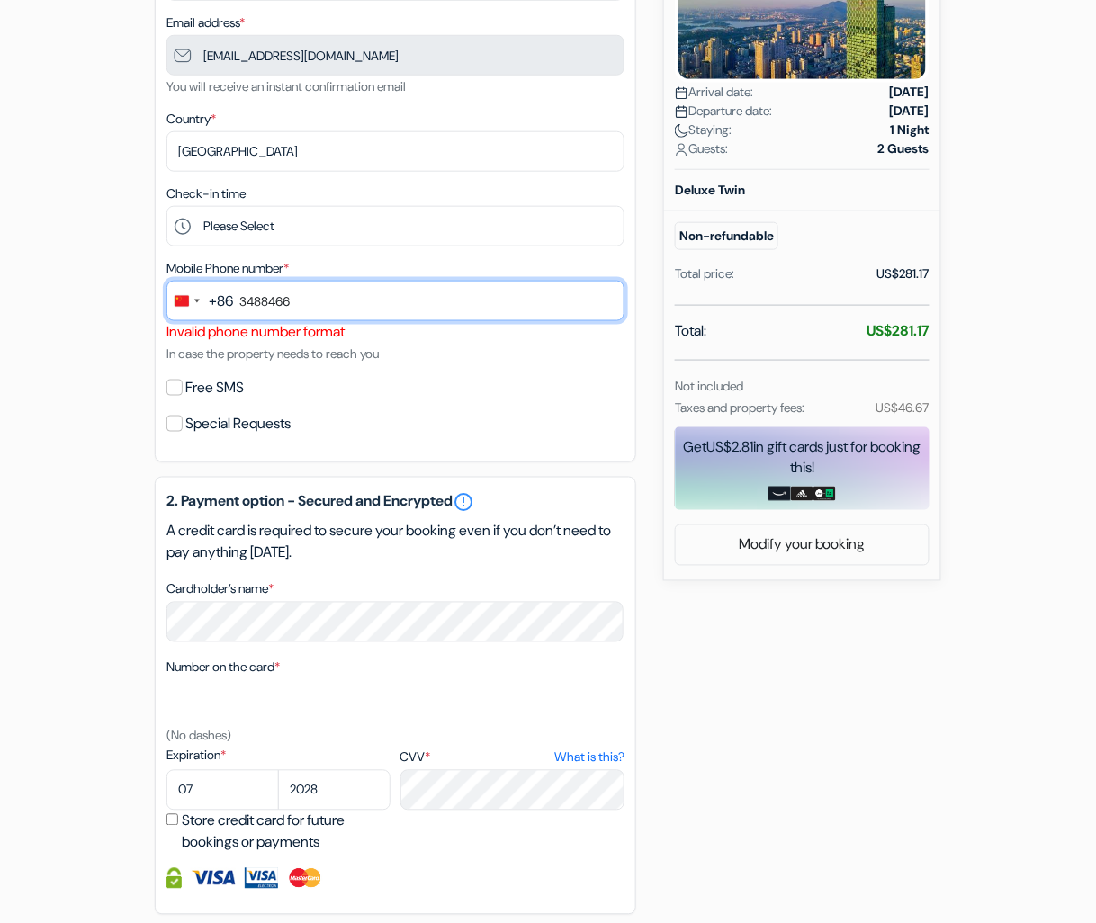
drag, startPoint x: 346, startPoint y: 307, endPoint x: 211, endPoint y: 308, distance: 135.0
click at [217, 307] on div "+86 244 results found No results found Afghanistan +93 Åland Islands +358 Alban…" at bounding box center [396, 301] width 458 height 41
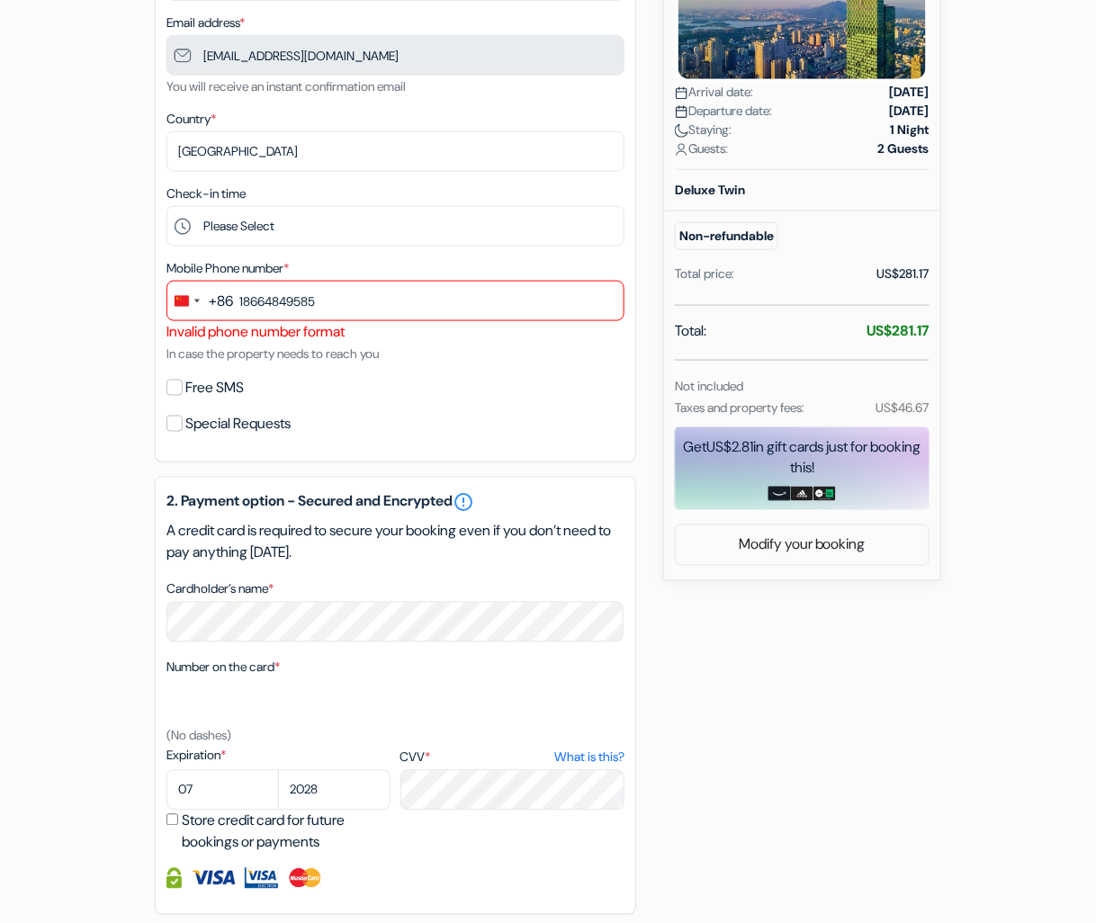
click at [98, 371] on div "add_box The [GEOGRAPHIC_DATA], [GEOGRAPHIC_DATA] [STREET_ADDRESS] Property Deta…" at bounding box center [548, 465] width 1026 height 1322
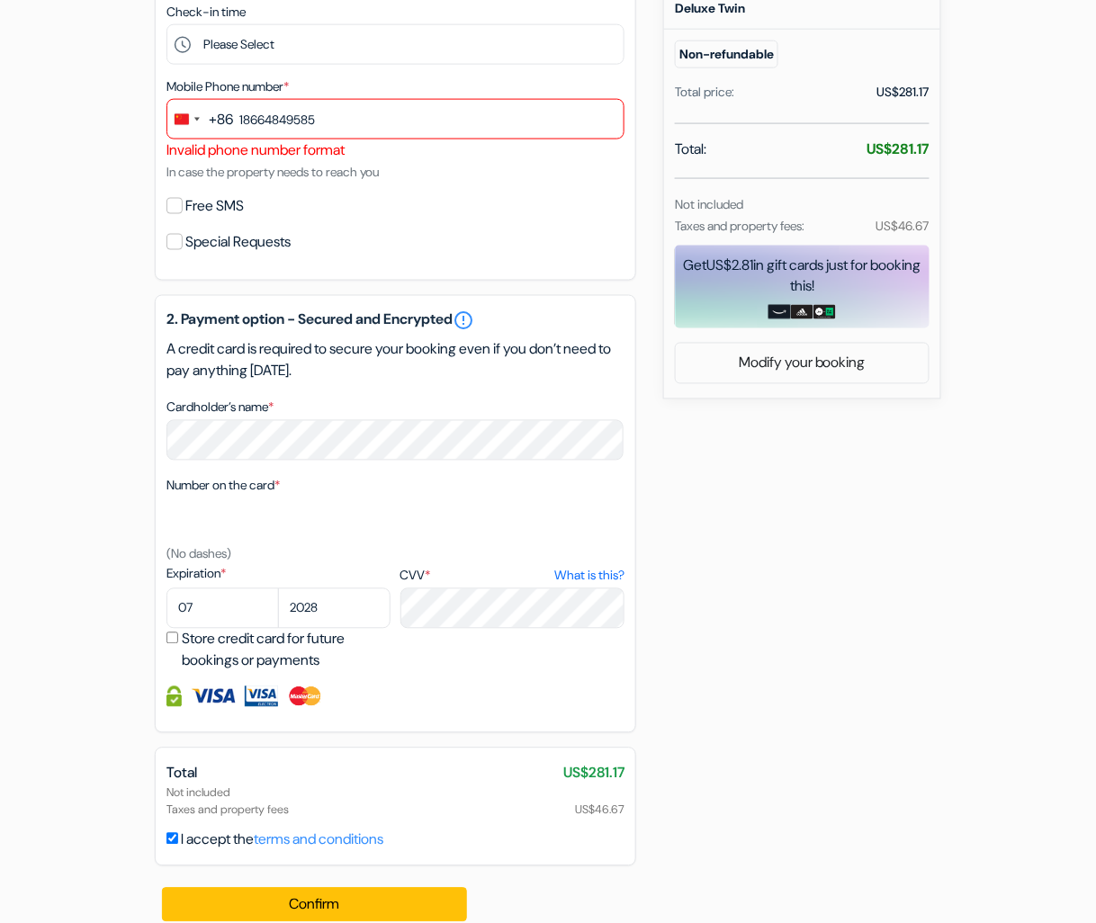
scroll to position [570, 0]
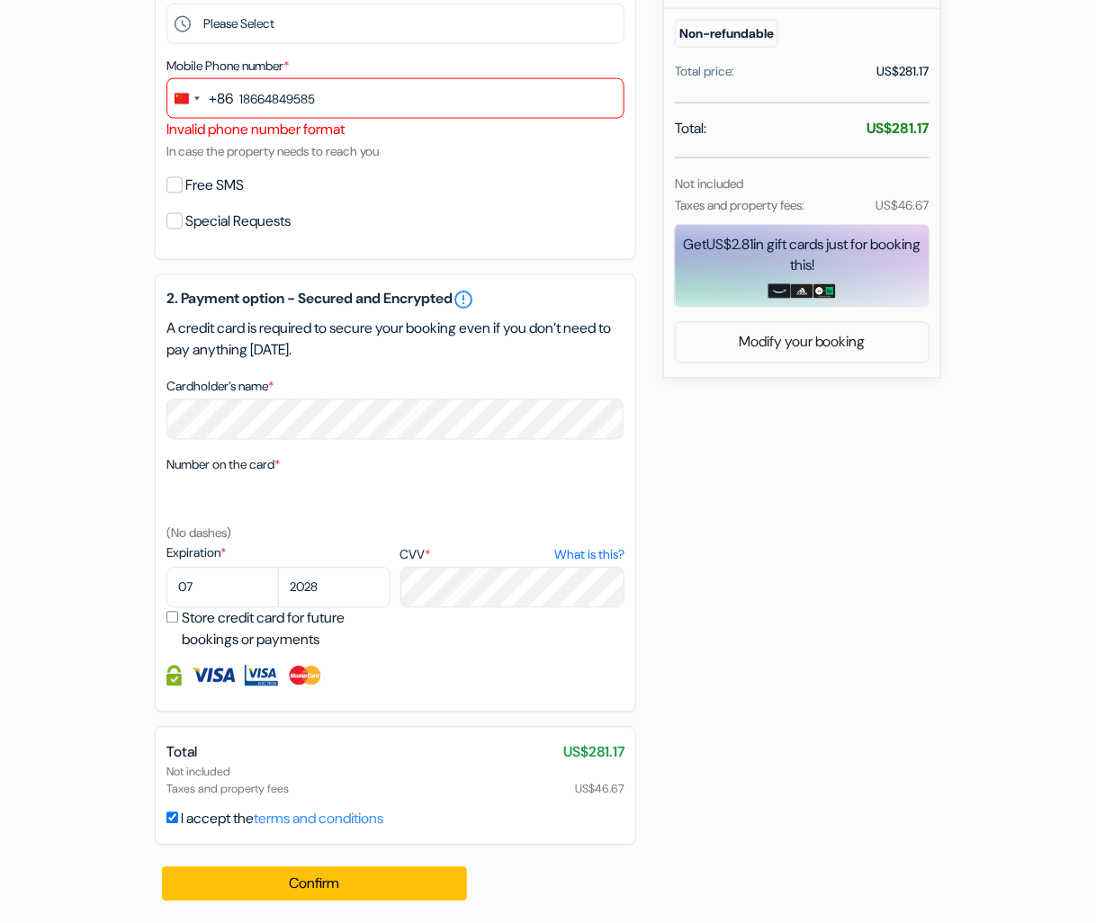
click at [324, 904] on div "Confirm Loading... Processing request ..." at bounding box center [315, 884] width 321 height 77
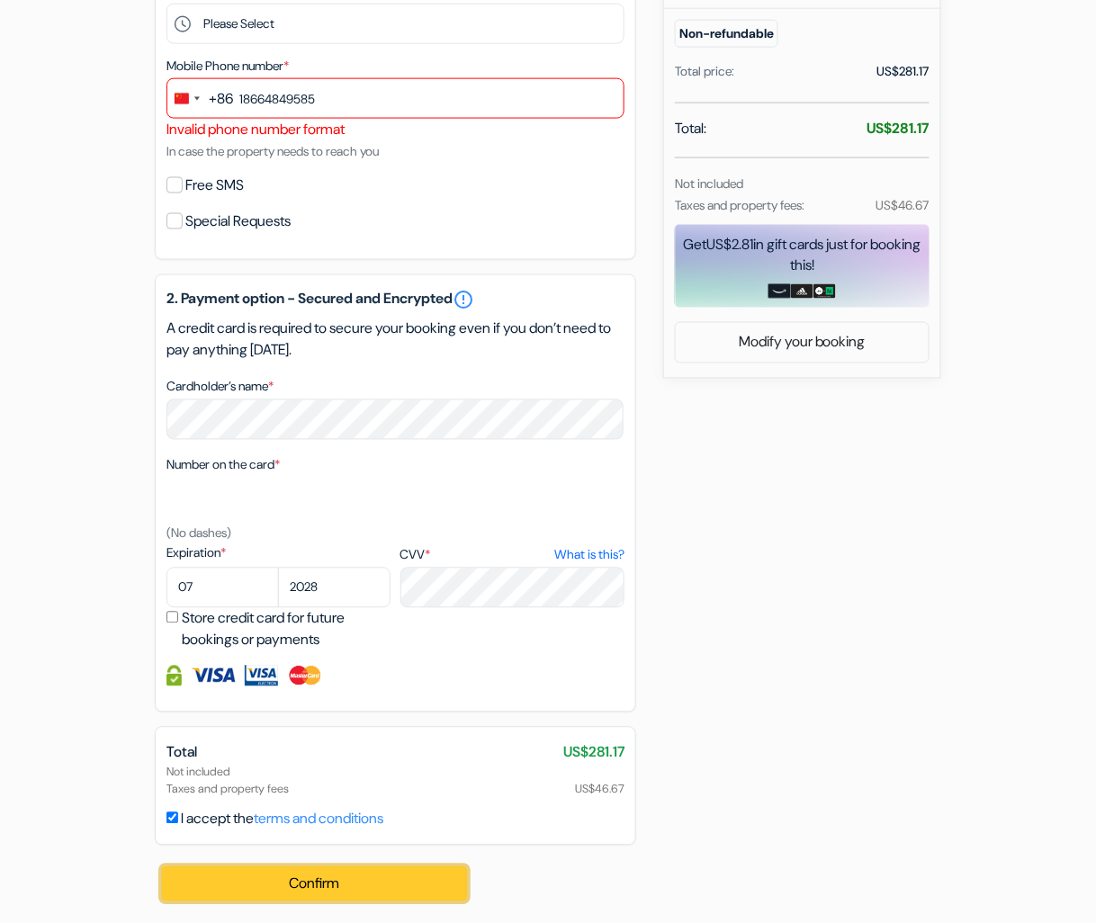
click at [344, 878] on button "Confirm Loading..." at bounding box center [314, 885] width 305 height 34
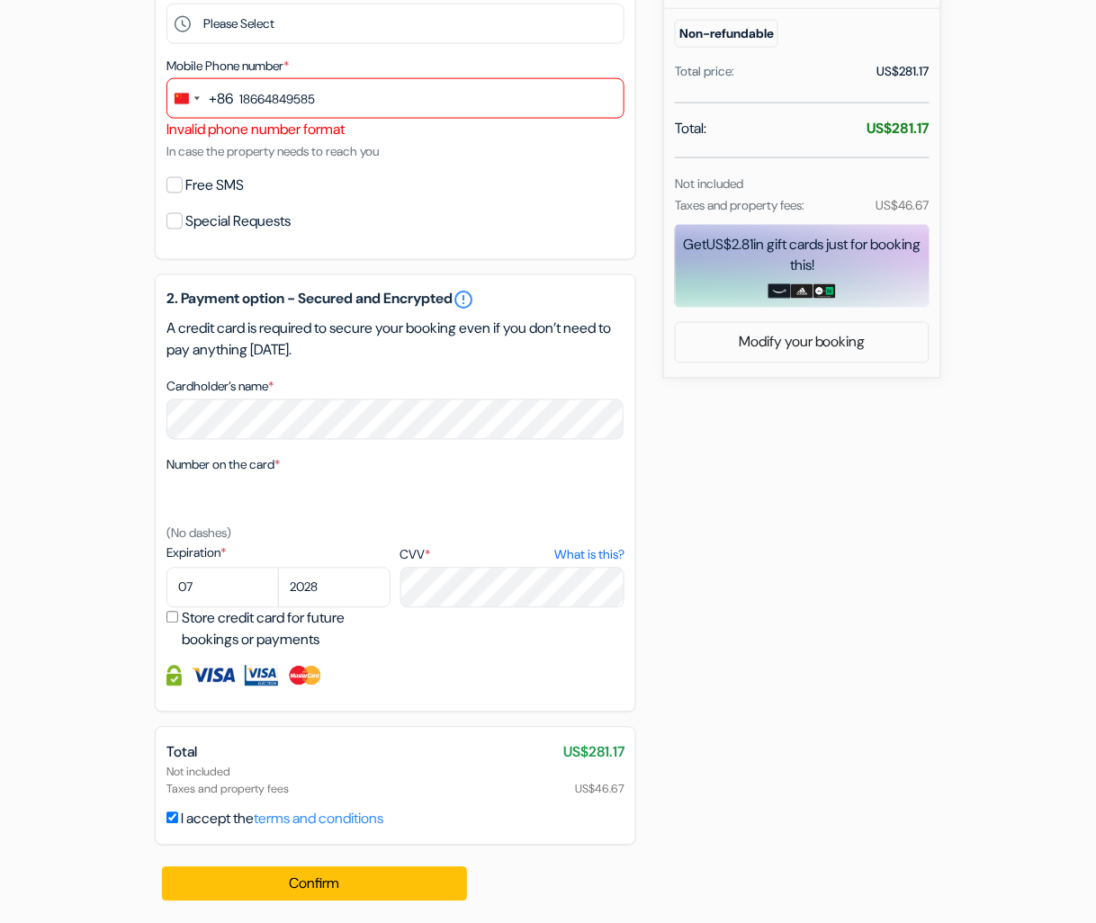
click at [760, 506] on div "add_box The [GEOGRAPHIC_DATA], [GEOGRAPHIC_DATA] [STREET_ADDRESS] Property Deta…" at bounding box center [548, 262] width 1026 height 1322
drag, startPoint x: 372, startPoint y: 97, endPoint x: 127, endPoint y: 98, distance: 244.8
click at [127, 98] on div "add_box The [GEOGRAPHIC_DATA], [GEOGRAPHIC_DATA] [STREET_ADDRESS] Property Deta…" at bounding box center [548, 262] width 1026 height 1322
type input "18667635851"
drag, startPoint x: 106, startPoint y: 221, endPoint x: 106, endPoint y: 235, distance: 13.5
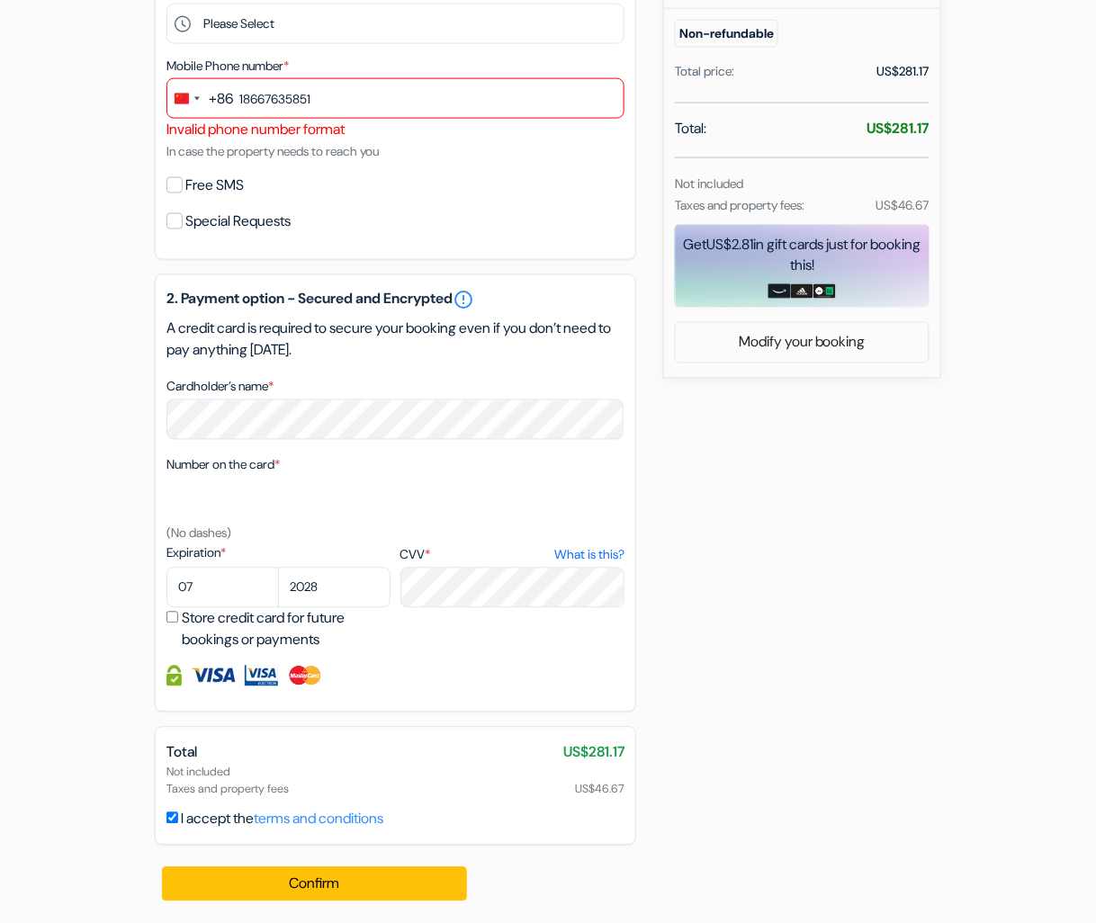
click at [106, 221] on div "add_box The [GEOGRAPHIC_DATA], [GEOGRAPHIC_DATA] [STREET_ADDRESS] Property Deta…" at bounding box center [548, 262] width 1026 height 1322
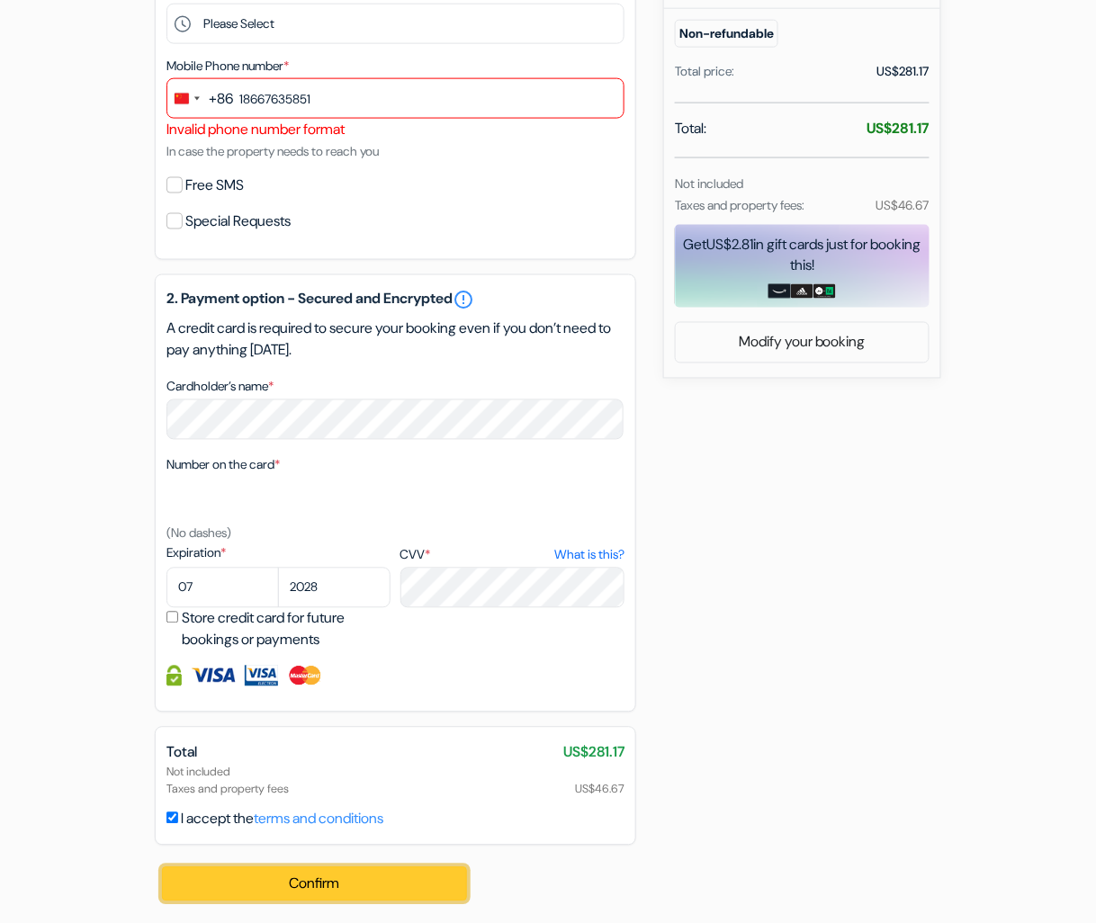
drag, startPoint x: 362, startPoint y: 887, endPoint x: 351, endPoint y: 884, distance: 11.4
click at [364, 887] on button "Confirm Loading..." at bounding box center [314, 885] width 305 height 34
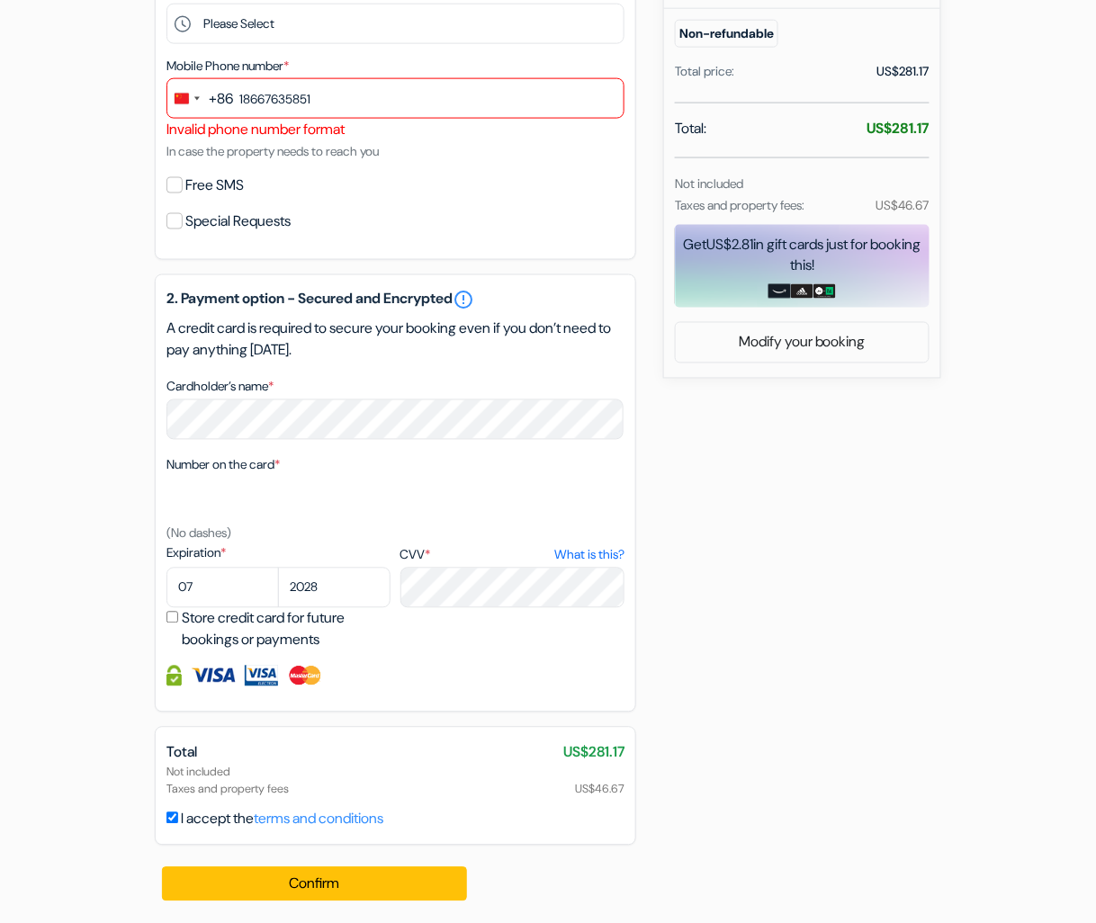
click at [779, 688] on div "add_box The [GEOGRAPHIC_DATA], [GEOGRAPHIC_DATA] [STREET_ADDRESS] Property Deta…" at bounding box center [548, 262] width 1026 height 1322
click at [812, 585] on div "add_box The [GEOGRAPHIC_DATA], [GEOGRAPHIC_DATA] [STREET_ADDRESS] Property Deta…" at bounding box center [548, 262] width 1026 height 1322
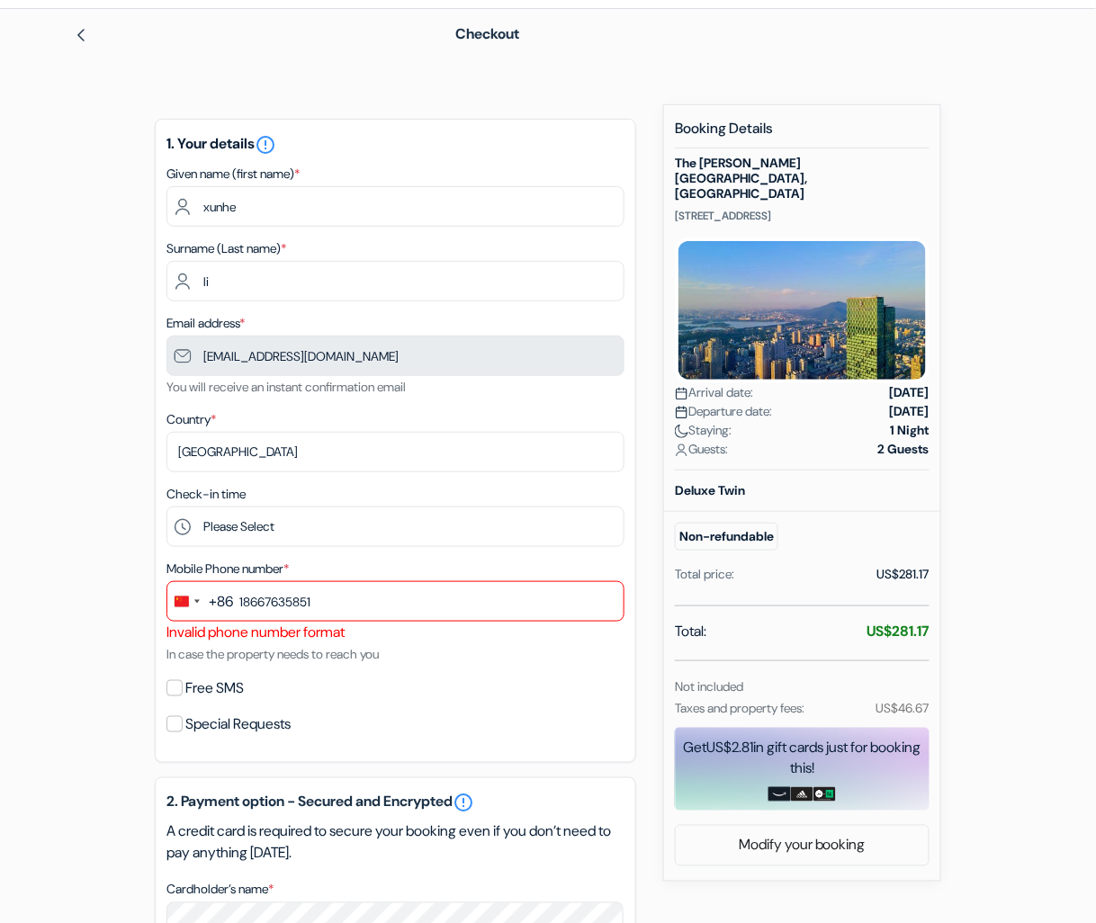
scroll to position [0, 0]
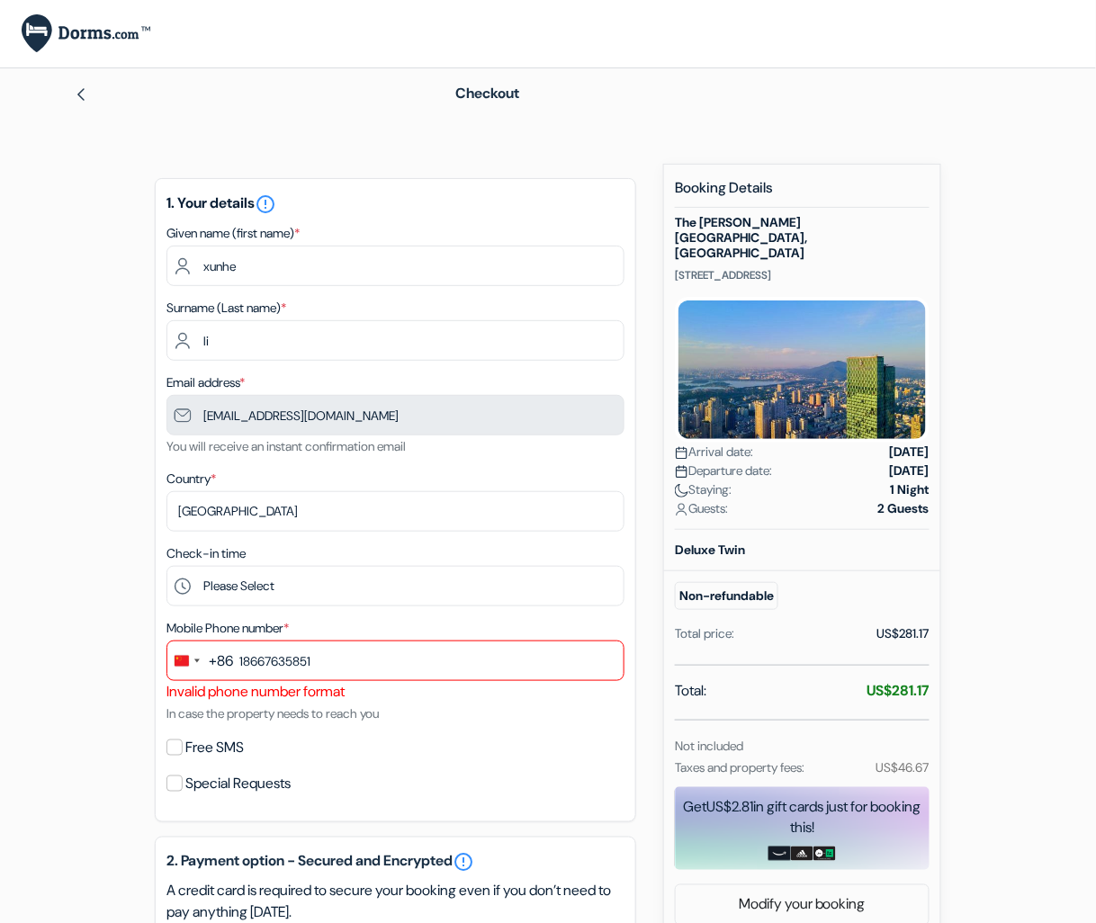
click at [702, 213] on div "Booking Details The Ritz-Carlton, Nanjing No 18 Zhongshan Road, Xuanwu District…" at bounding box center [802, 524] width 255 height 691
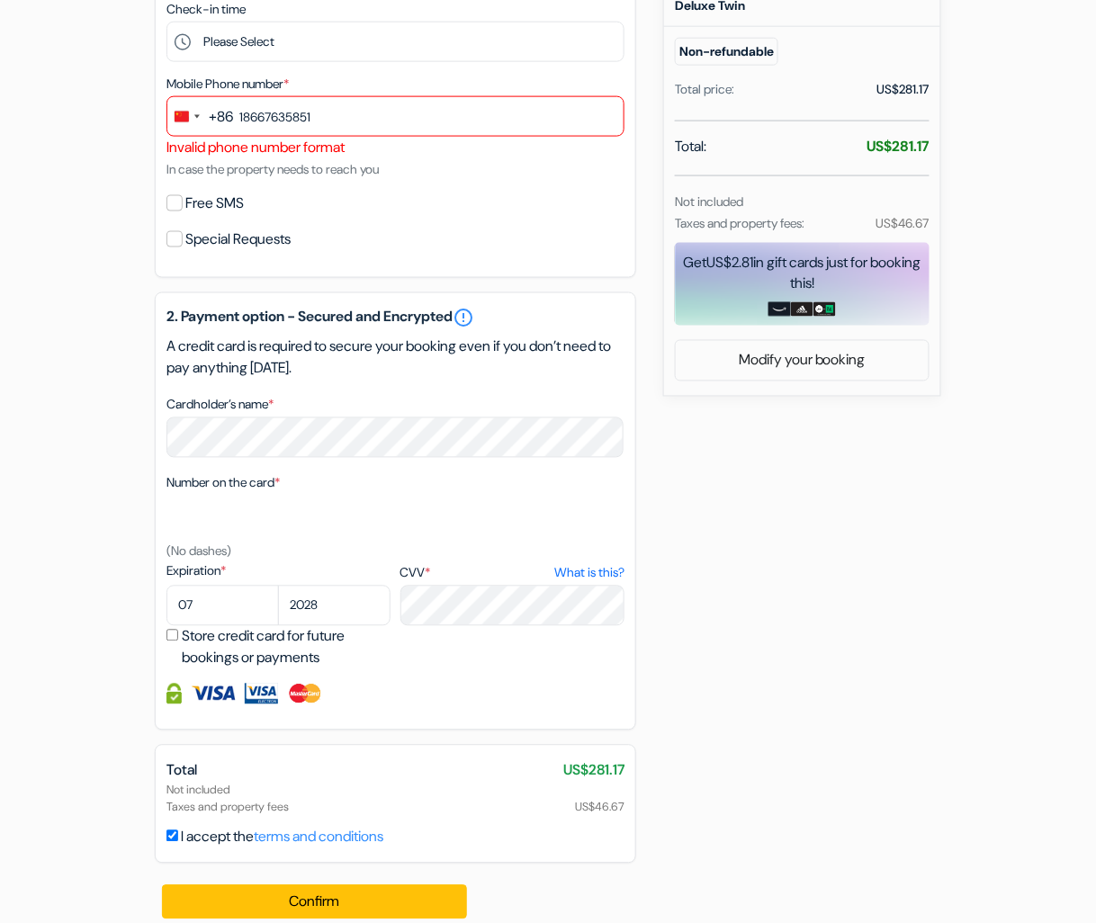
scroll to position [570, 0]
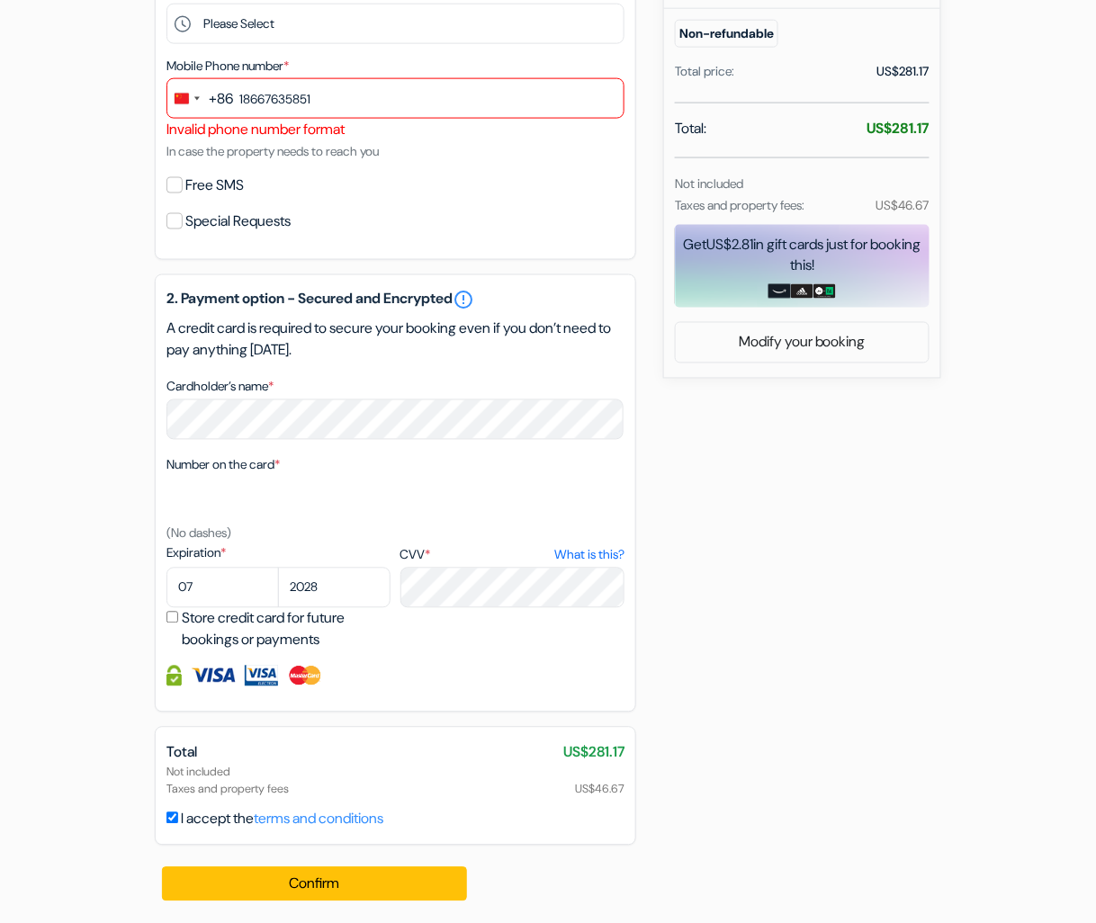
click at [682, 495] on div "add_box The [GEOGRAPHIC_DATA], [GEOGRAPHIC_DATA] [STREET_ADDRESS] Property Deta…" at bounding box center [548, 262] width 1026 height 1322
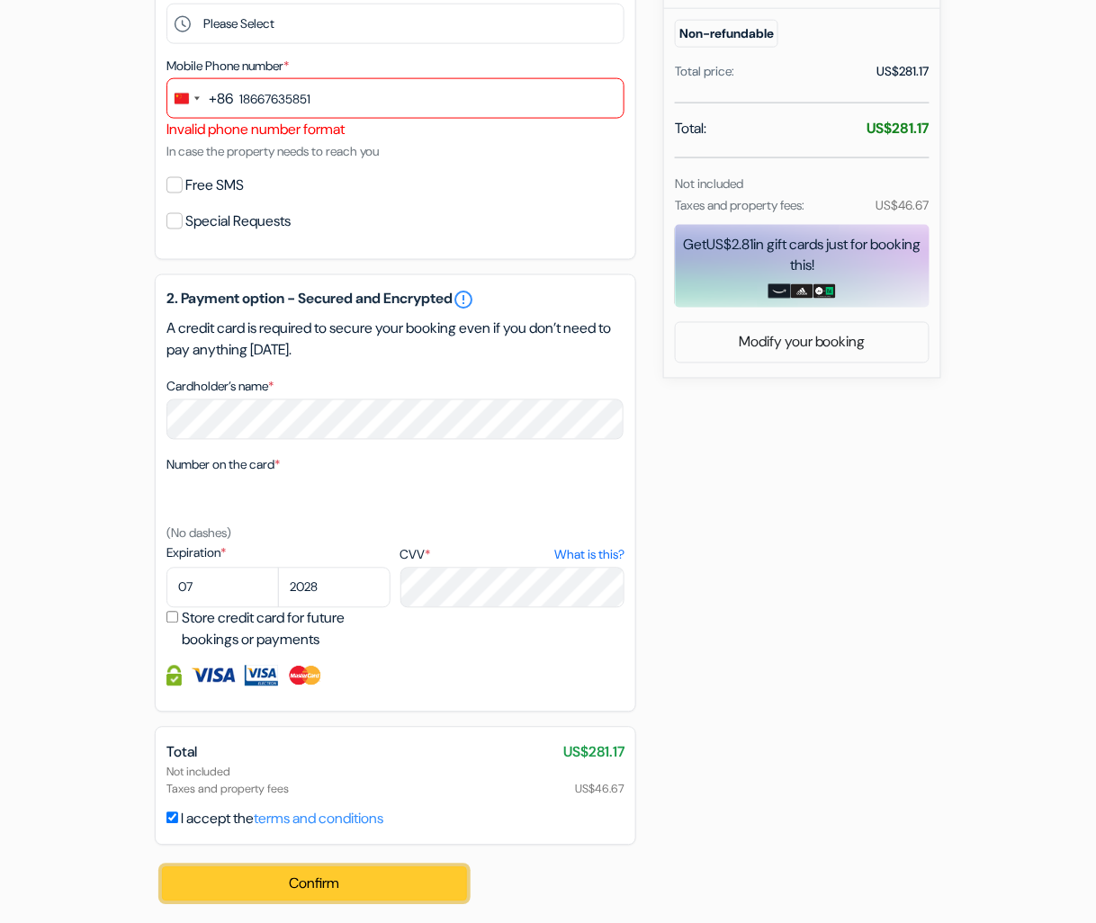
click at [423, 879] on button "Confirm Loading..." at bounding box center [314, 885] width 305 height 34
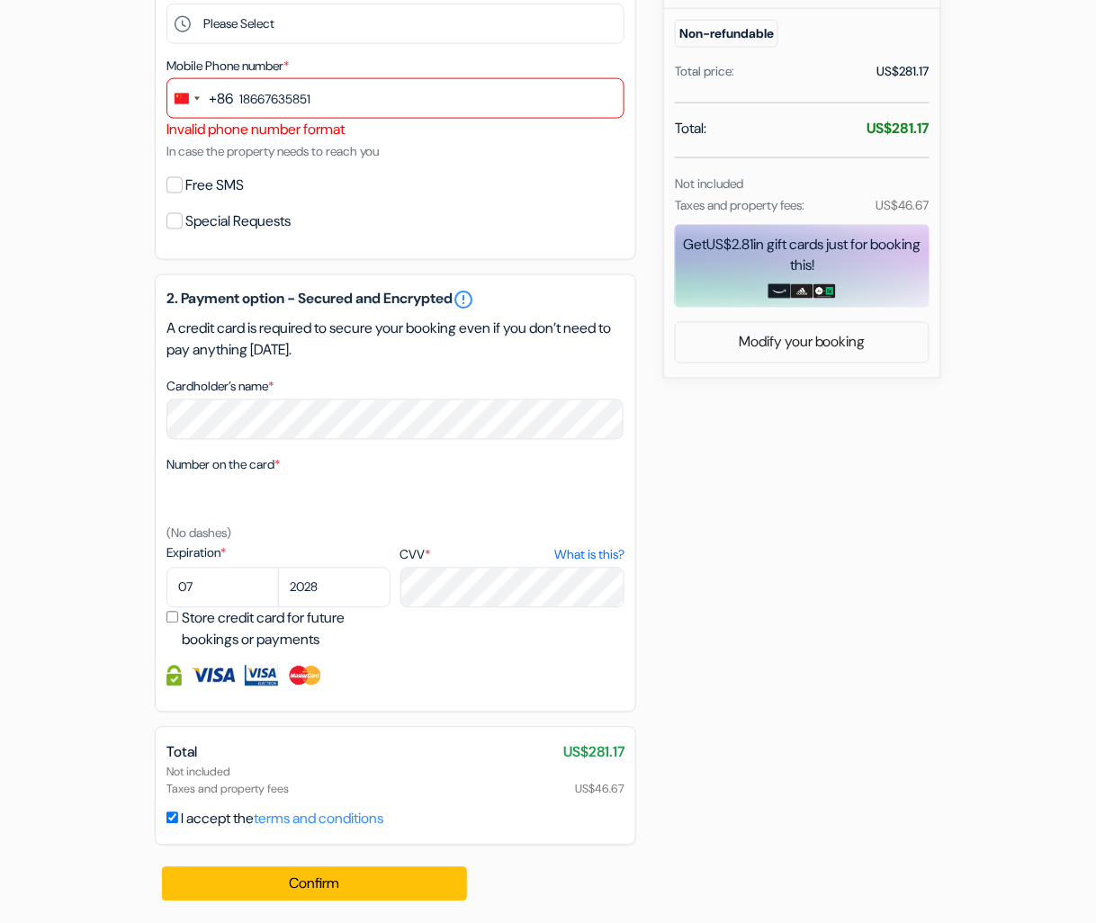
click at [793, 430] on div "add_box The [GEOGRAPHIC_DATA], [GEOGRAPHIC_DATA] [STREET_ADDRESS] Property Deta…" at bounding box center [548, 262] width 1026 height 1322
click at [842, 668] on div "add_box The [GEOGRAPHIC_DATA], [GEOGRAPHIC_DATA] [STREET_ADDRESS] Property Deta…" at bounding box center [548, 262] width 1026 height 1322
click at [920, 469] on div "add_box The [GEOGRAPHIC_DATA], [GEOGRAPHIC_DATA] [STREET_ADDRESS] Property Deta…" at bounding box center [548, 262] width 1026 height 1322
click at [642, 279] on div "add_box The [GEOGRAPHIC_DATA], [GEOGRAPHIC_DATA] [STREET_ADDRESS] Property Deta…" at bounding box center [548, 262] width 1026 height 1322
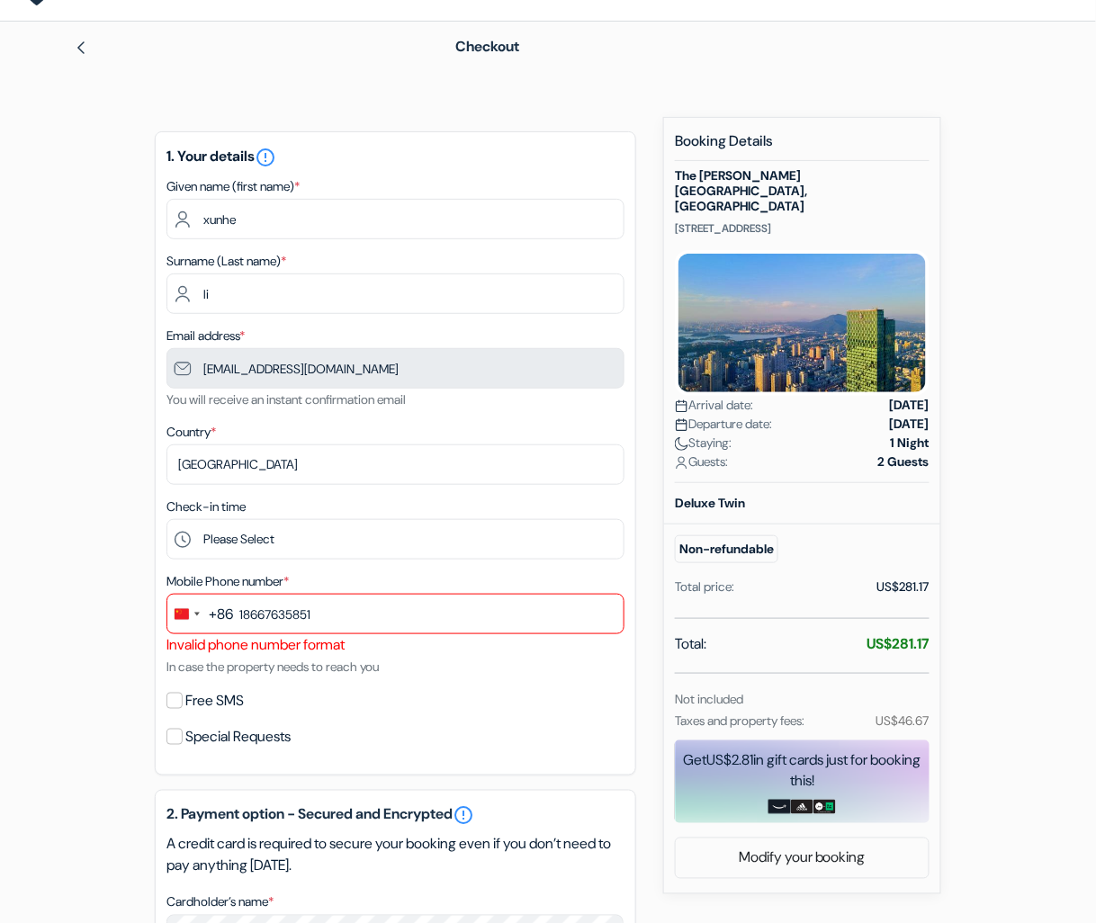
scroll to position [0, 0]
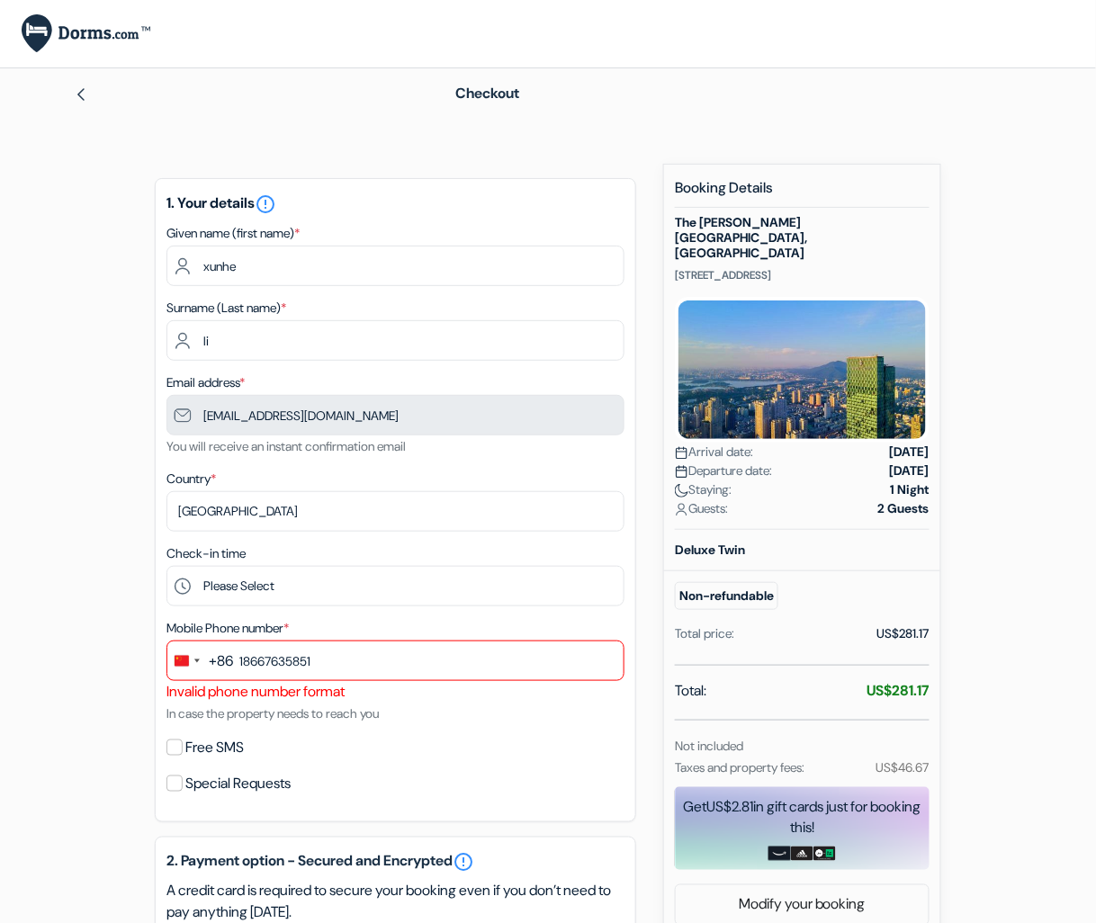
click at [1023, 167] on div "add_box The [GEOGRAPHIC_DATA], [GEOGRAPHIC_DATA] [STREET_ADDRESS] Property Deta…" at bounding box center [548, 825] width 1026 height 1322
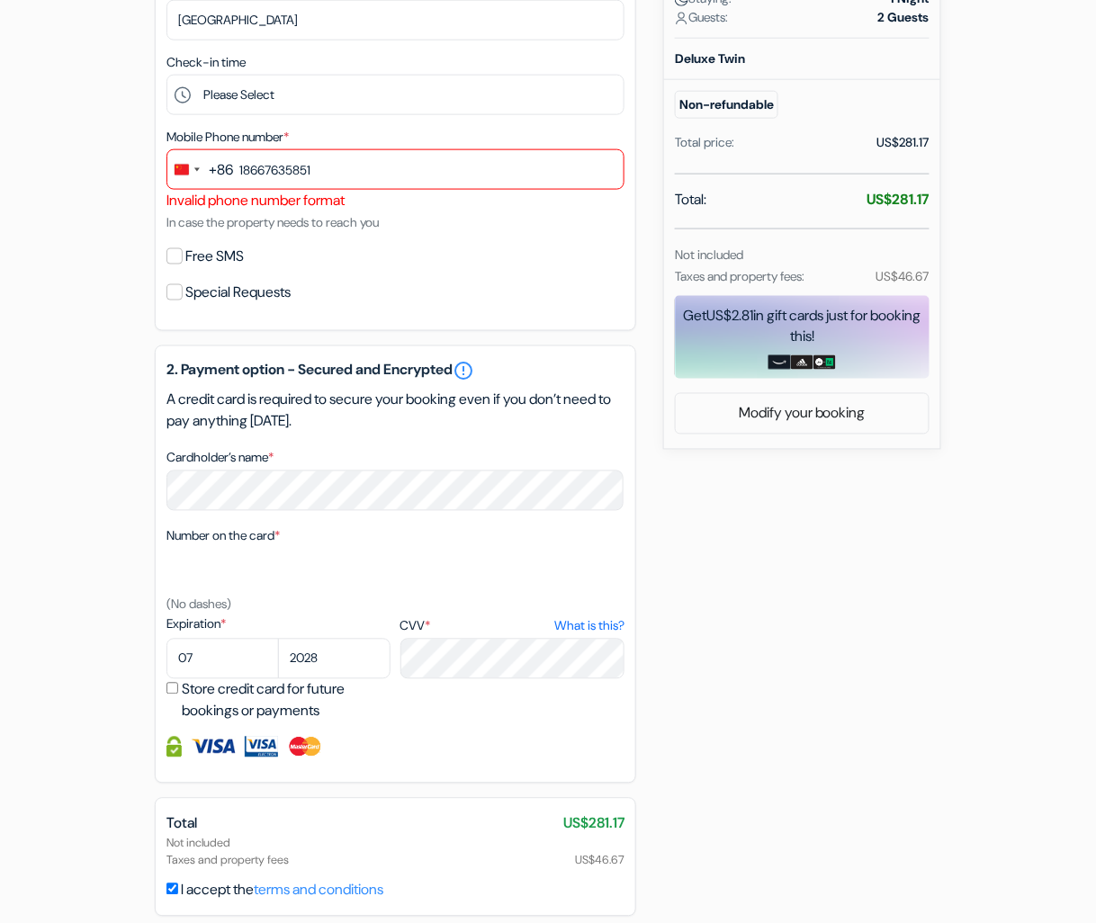
scroll to position [570, 0]
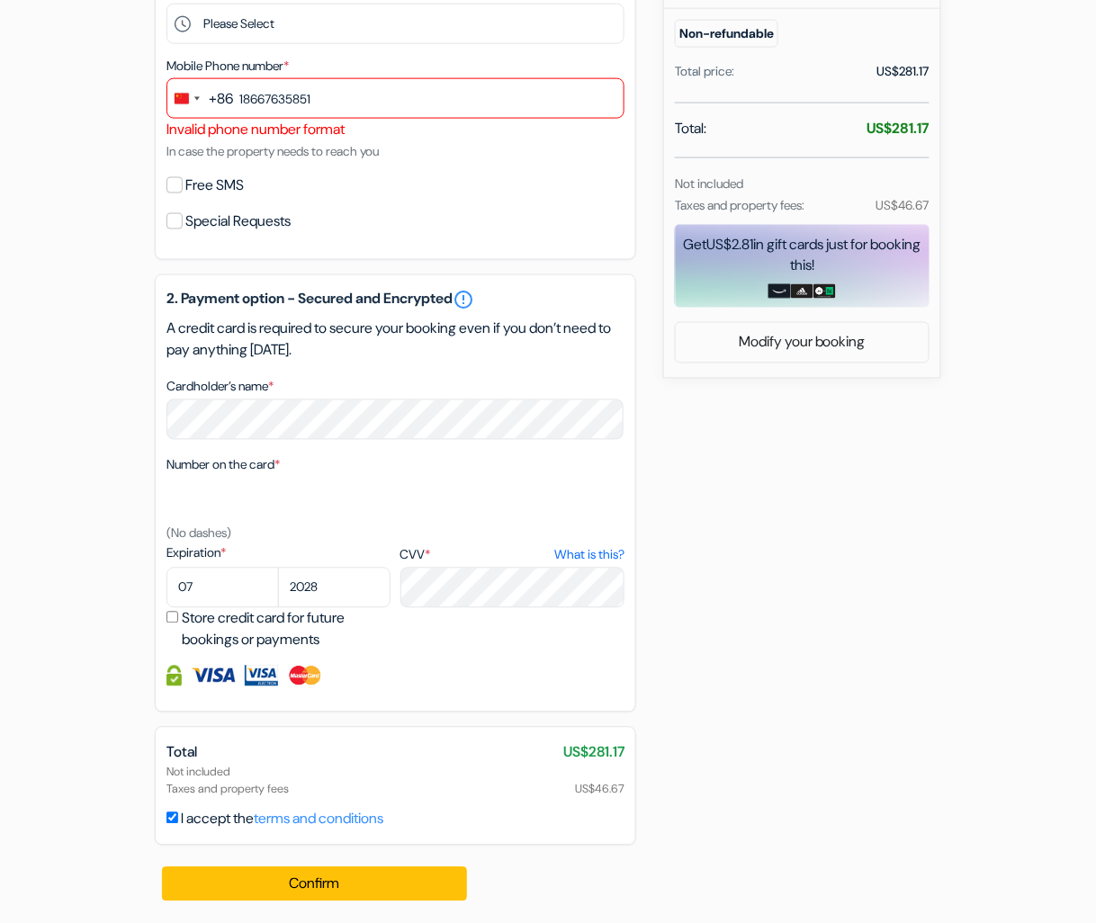
click at [1017, 332] on div "add_box The [GEOGRAPHIC_DATA], [GEOGRAPHIC_DATA] [STREET_ADDRESS] Property Deta…" at bounding box center [548, 262] width 1026 height 1322
click at [873, 472] on div "add_box The [GEOGRAPHIC_DATA], [GEOGRAPHIC_DATA] [STREET_ADDRESS] Property Deta…" at bounding box center [548, 262] width 1026 height 1322
